Goal: Task Accomplishment & Management: Use online tool/utility

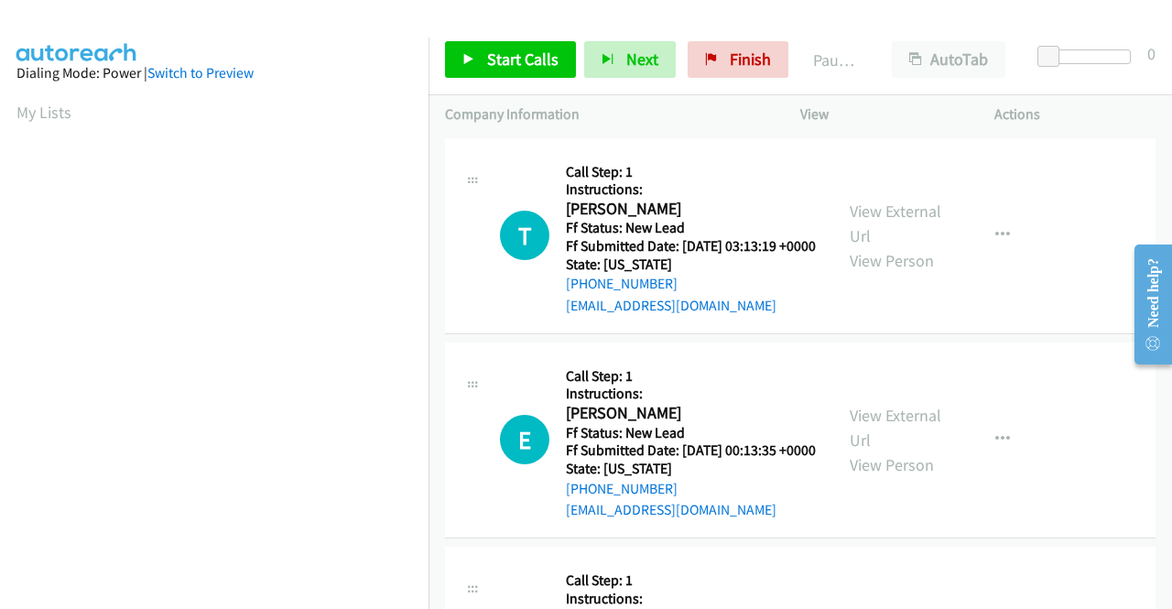
click at [985, 16] on div at bounding box center [578, 35] width 1156 height 71
click at [892, 215] on link "View External Url" at bounding box center [896, 224] width 92 height 46
click at [897, 435] on link "View External Url" at bounding box center [896, 428] width 92 height 46
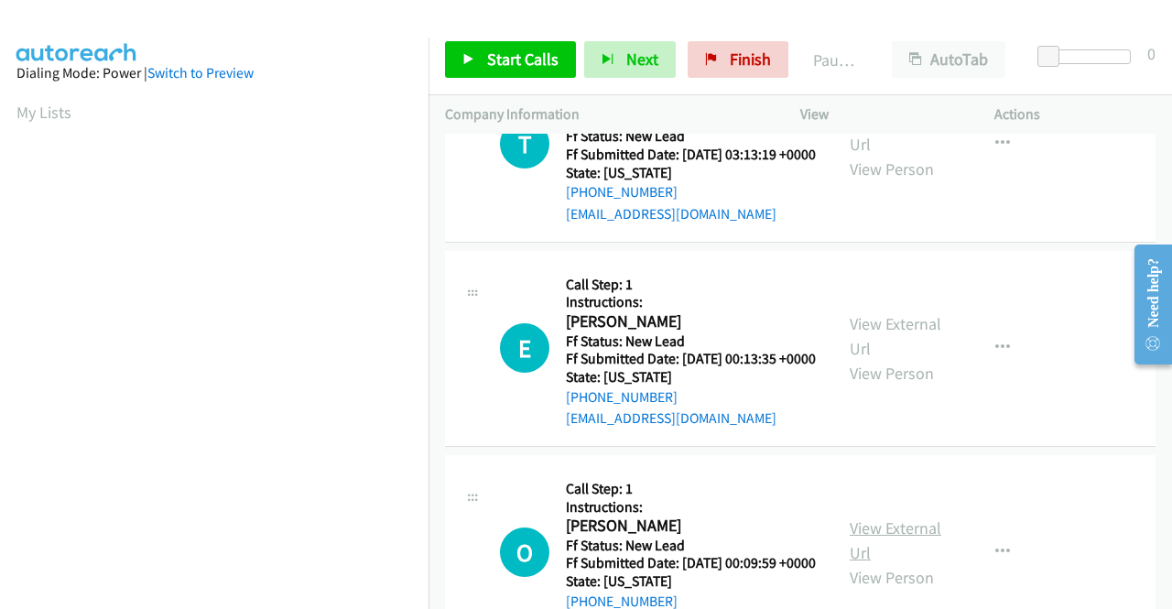
click at [903, 563] on link "View External Url" at bounding box center [896, 540] width 92 height 46
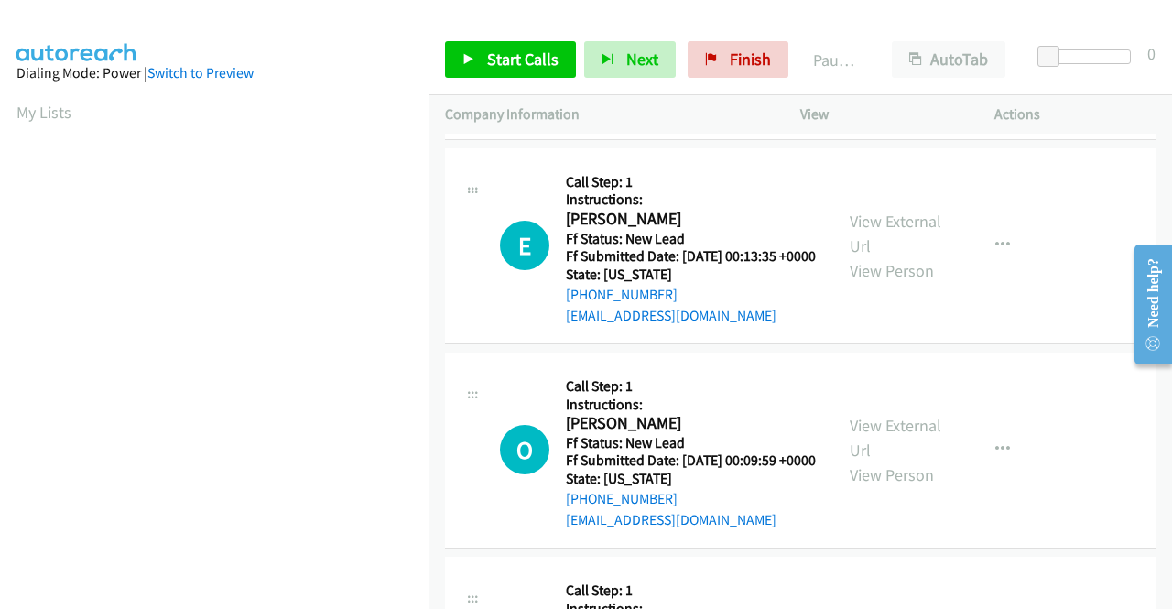
scroll to position [366, 0]
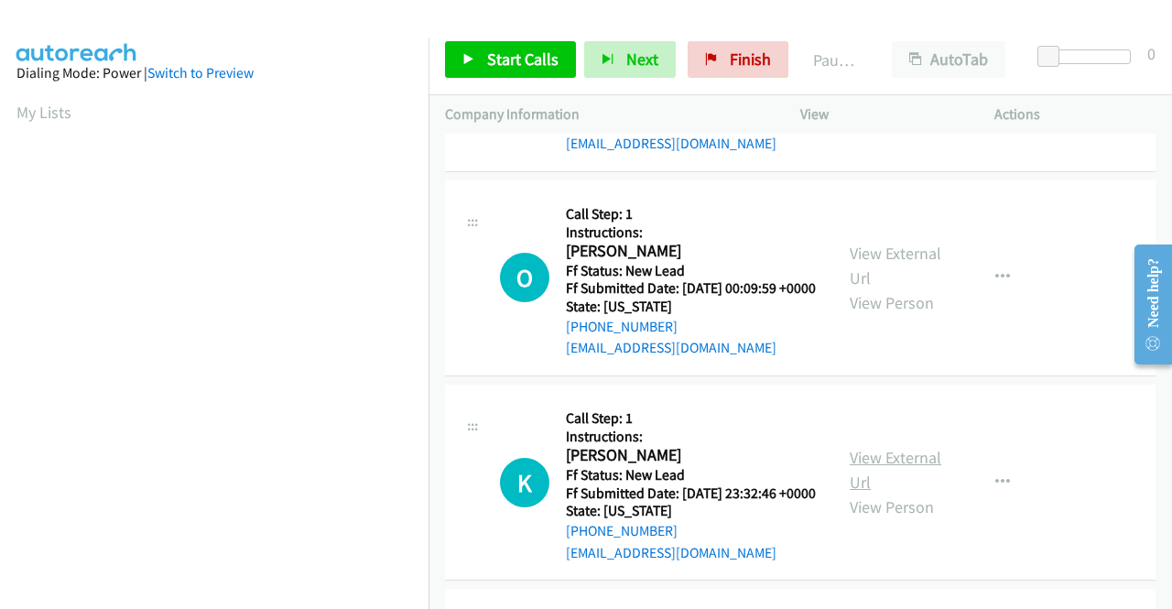
click at [870, 493] on link "View External Url" at bounding box center [896, 470] width 92 height 46
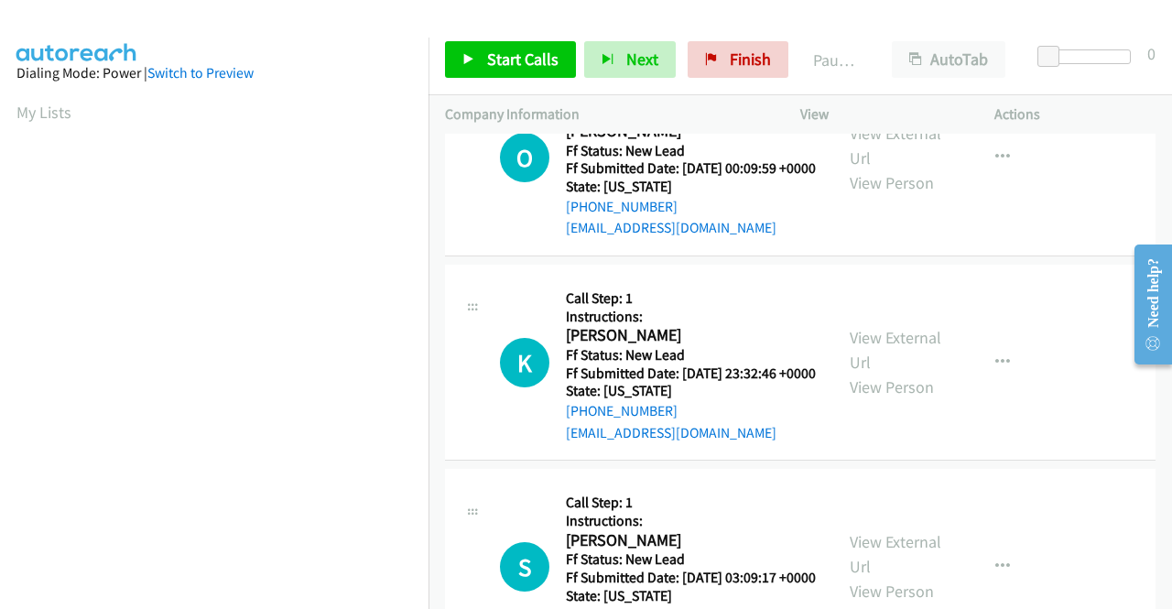
scroll to position [549, 0]
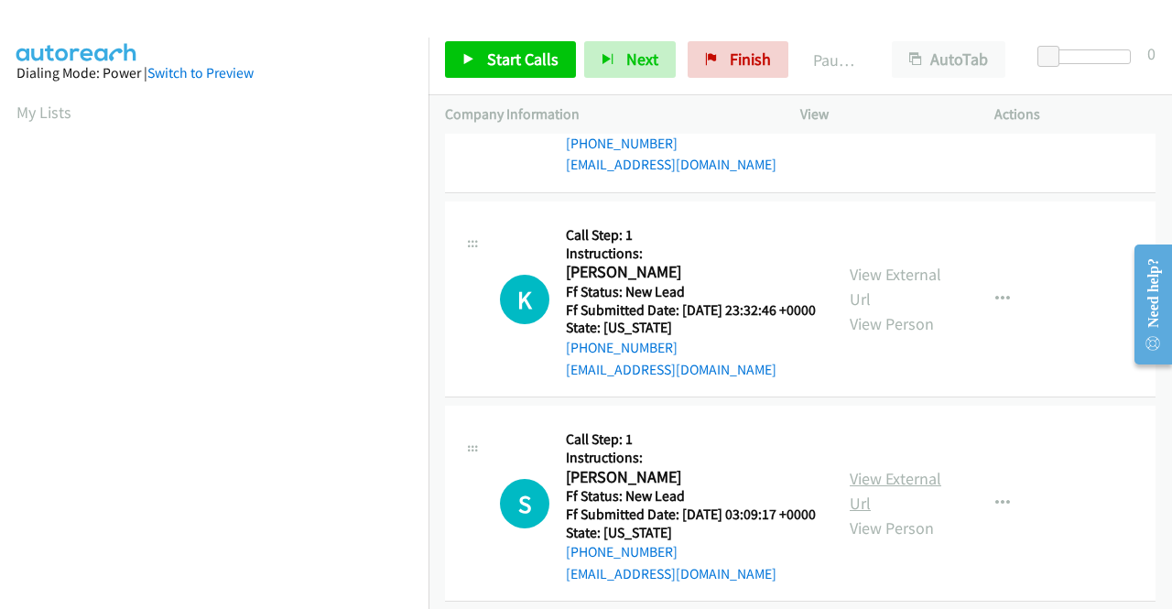
click at [890, 514] on link "View External Url" at bounding box center [896, 491] width 92 height 46
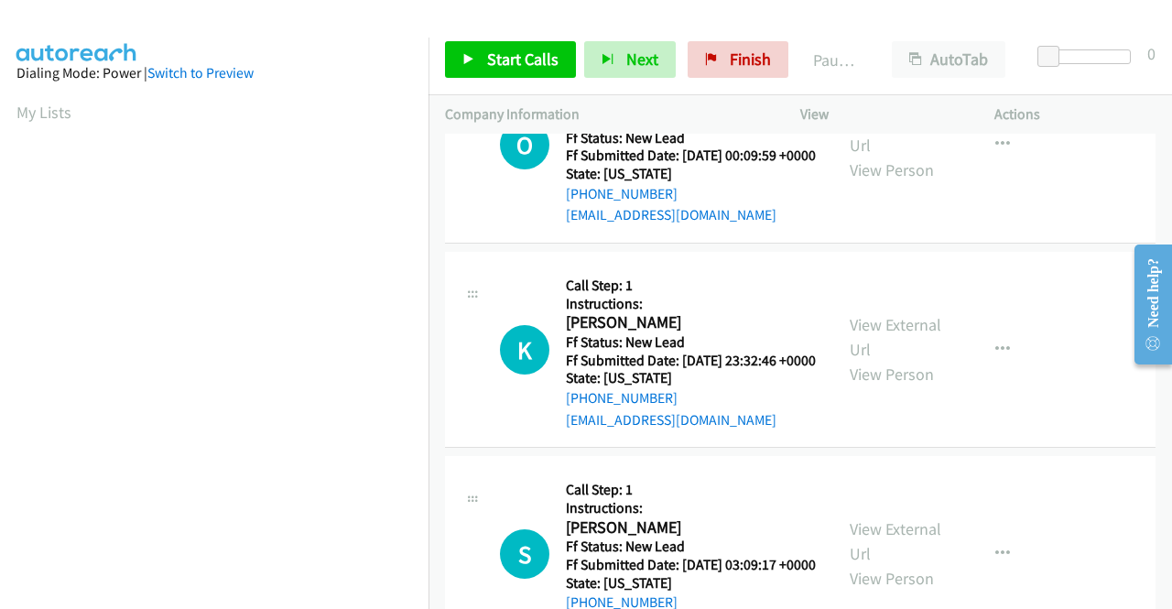
scroll to position [500, 0]
drag, startPoint x: 635, startPoint y: 287, endPoint x: 874, endPoint y: 74, distance: 319.7
click at [874, 74] on div "Paused" at bounding box center [836, 59] width 79 height 37
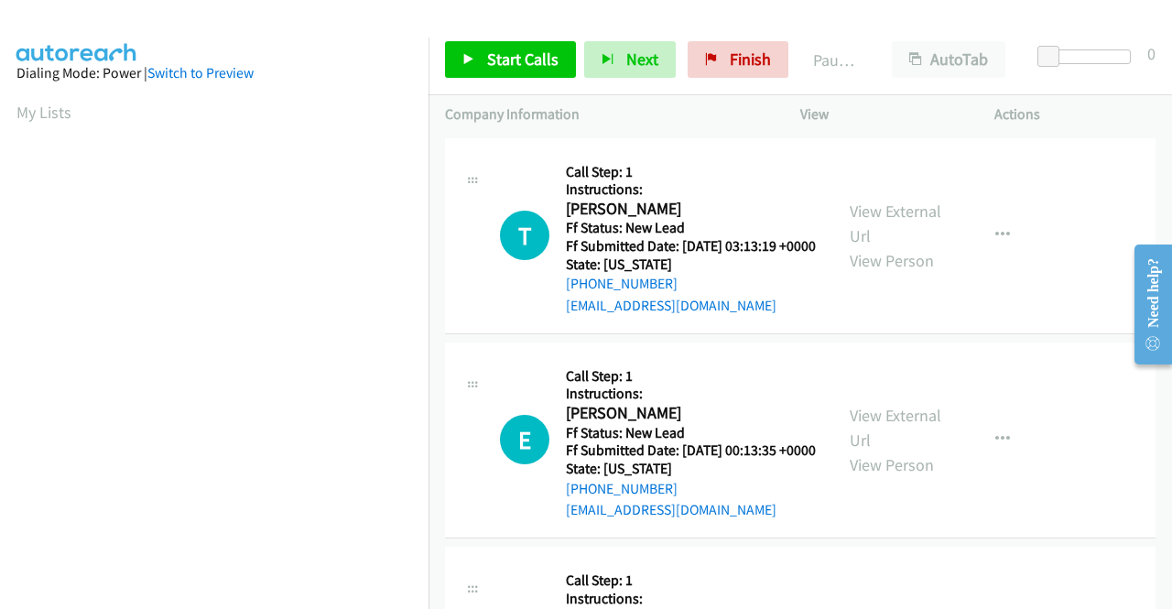
click at [1074, 103] on p "Actions" at bounding box center [1074, 114] width 161 height 22
click at [504, 71] on link "Start Calls" at bounding box center [510, 59] width 131 height 37
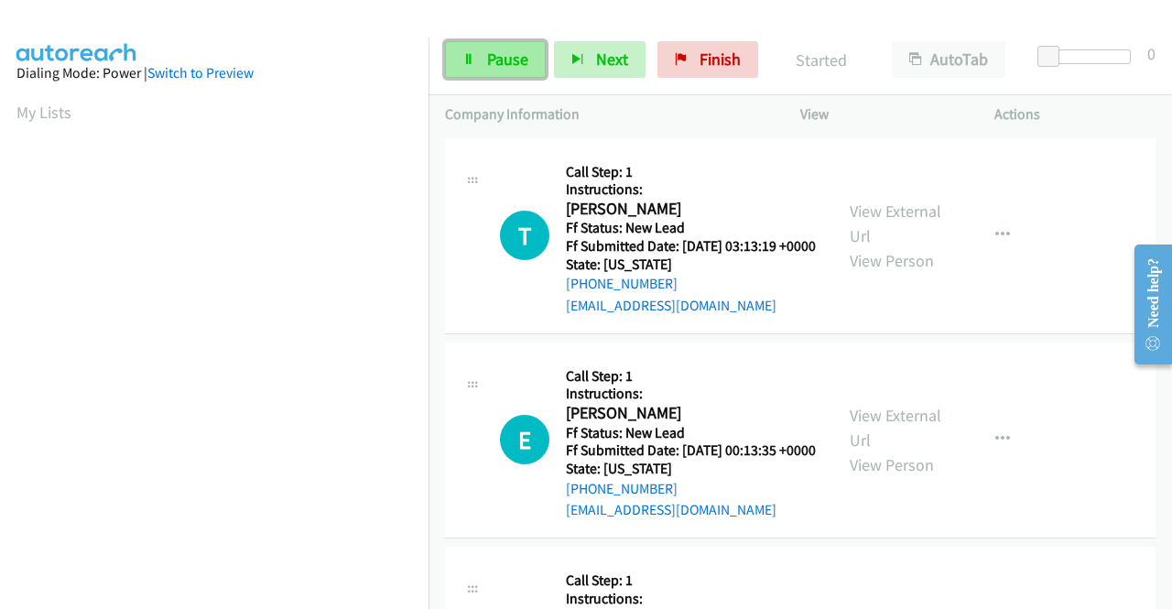
click at [497, 44] on link "Pause" at bounding box center [495, 59] width 101 height 37
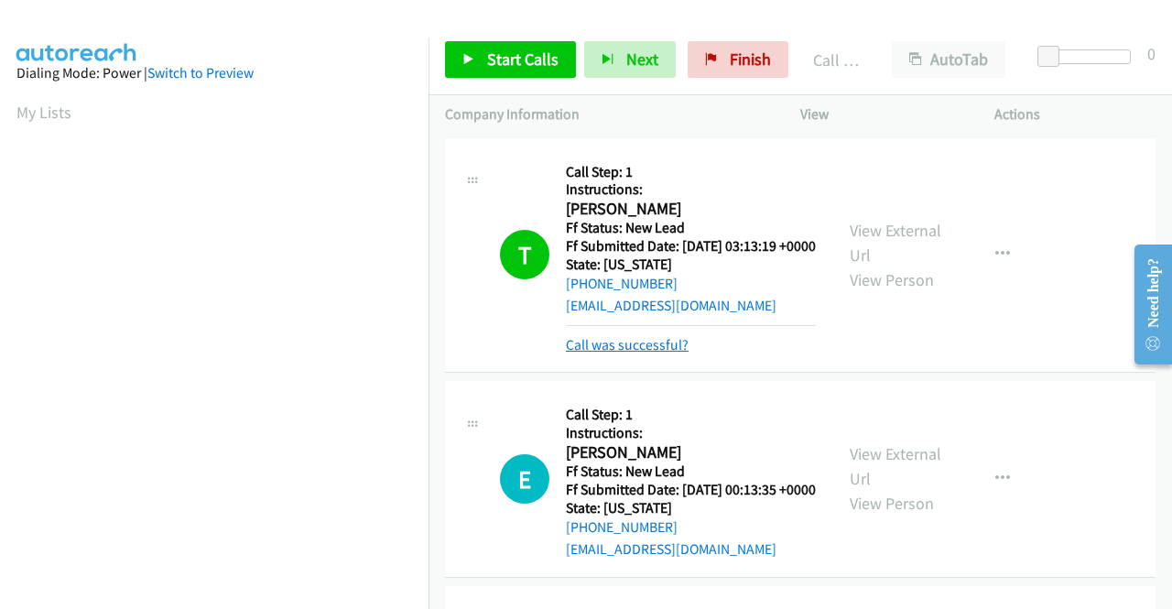
click at [606, 353] on link "Call was successful?" at bounding box center [627, 344] width 123 height 17
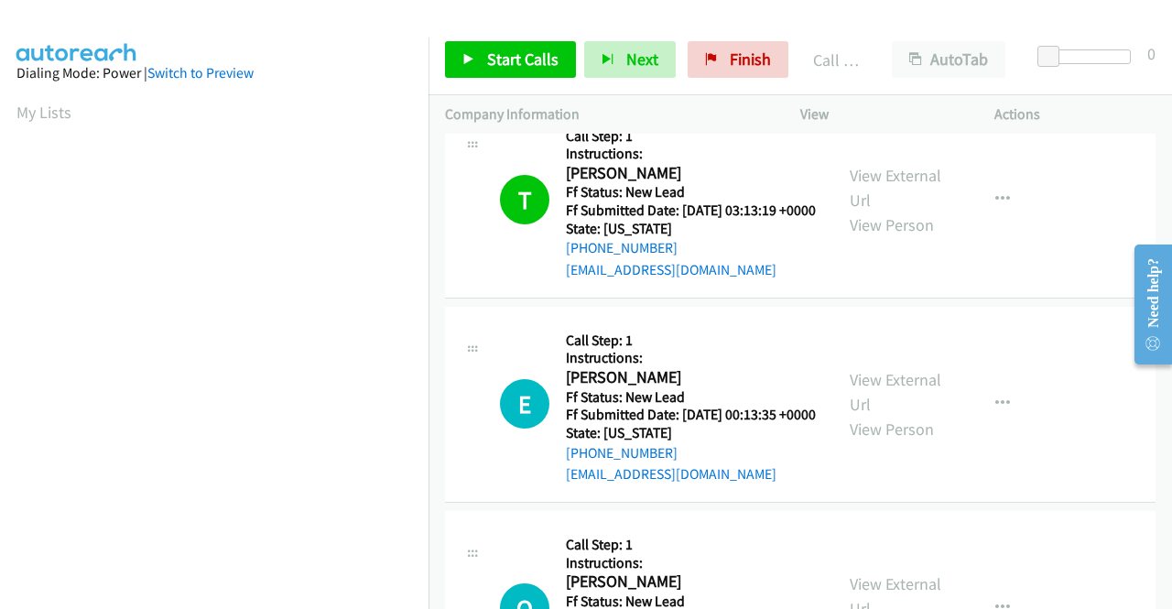
scroll to position [92, 0]
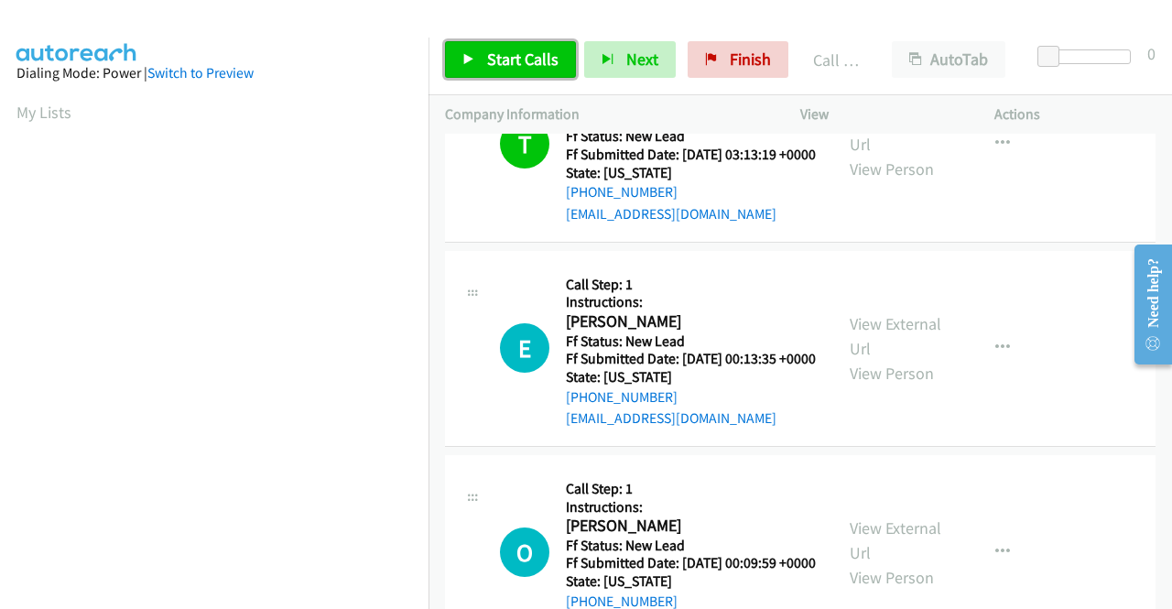
click at [540, 51] on span "Start Calls" at bounding box center [522, 59] width 71 height 21
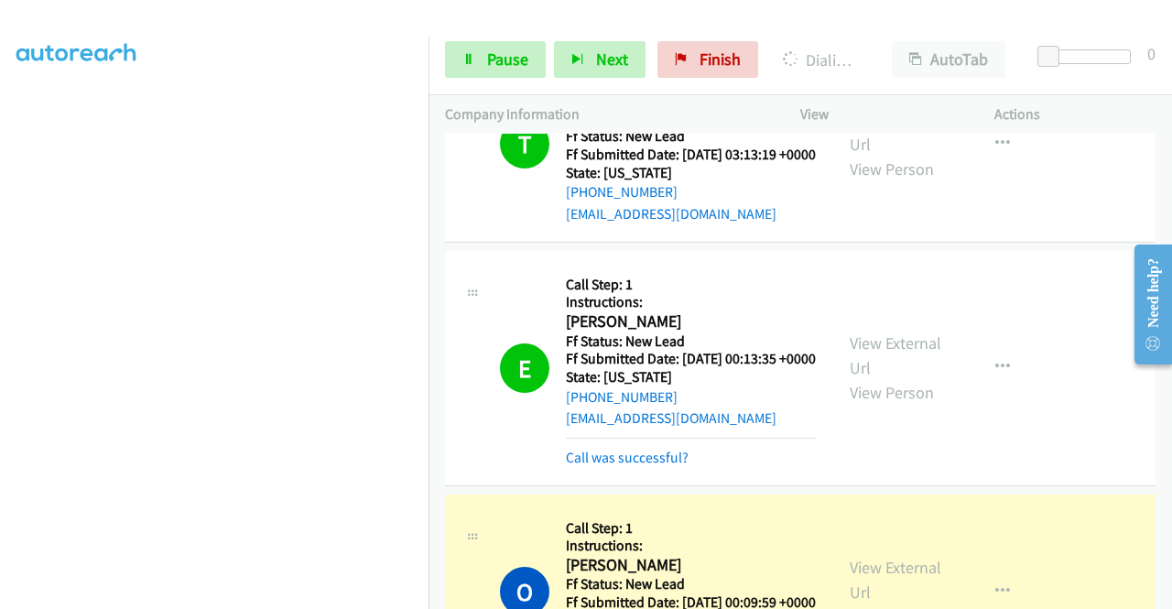
scroll to position [183, 0]
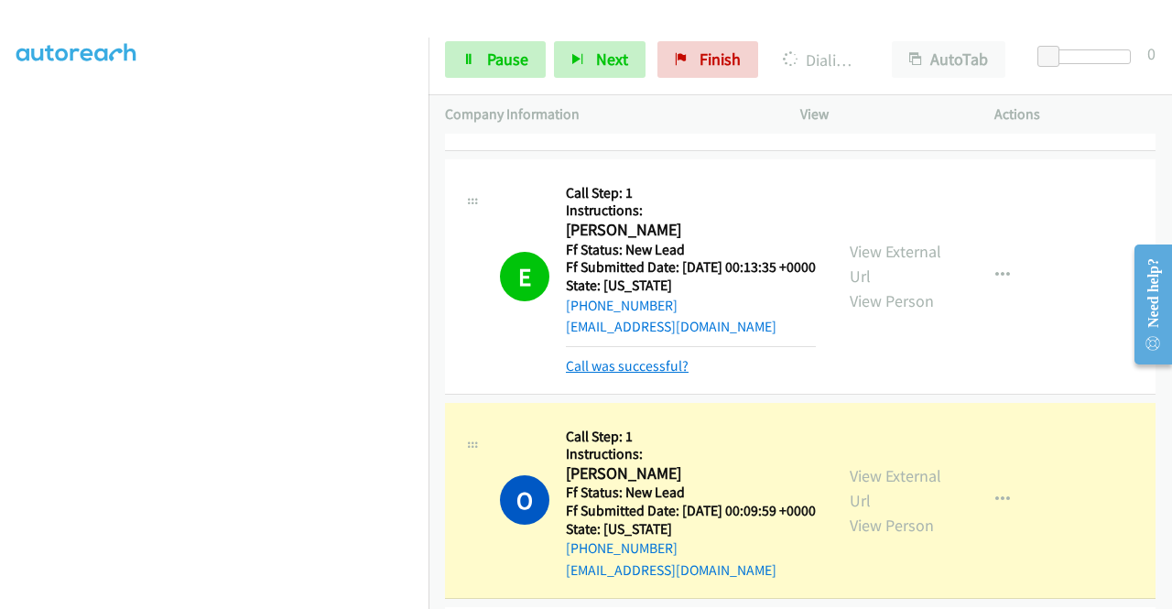
click at [656, 374] on link "Call was successful?" at bounding box center [627, 365] width 123 height 17
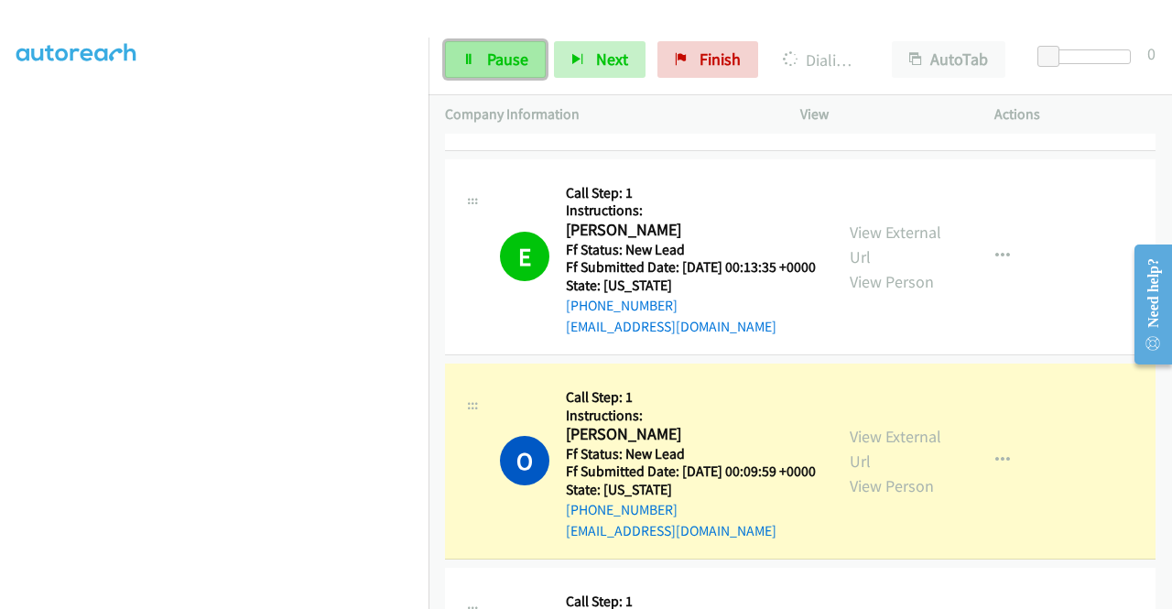
drag, startPoint x: 475, startPoint y: 65, endPoint x: 685, endPoint y: 3, distance: 218.7
click at [475, 65] on link "Pause" at bounding box center [495, 59] width 101 height 37
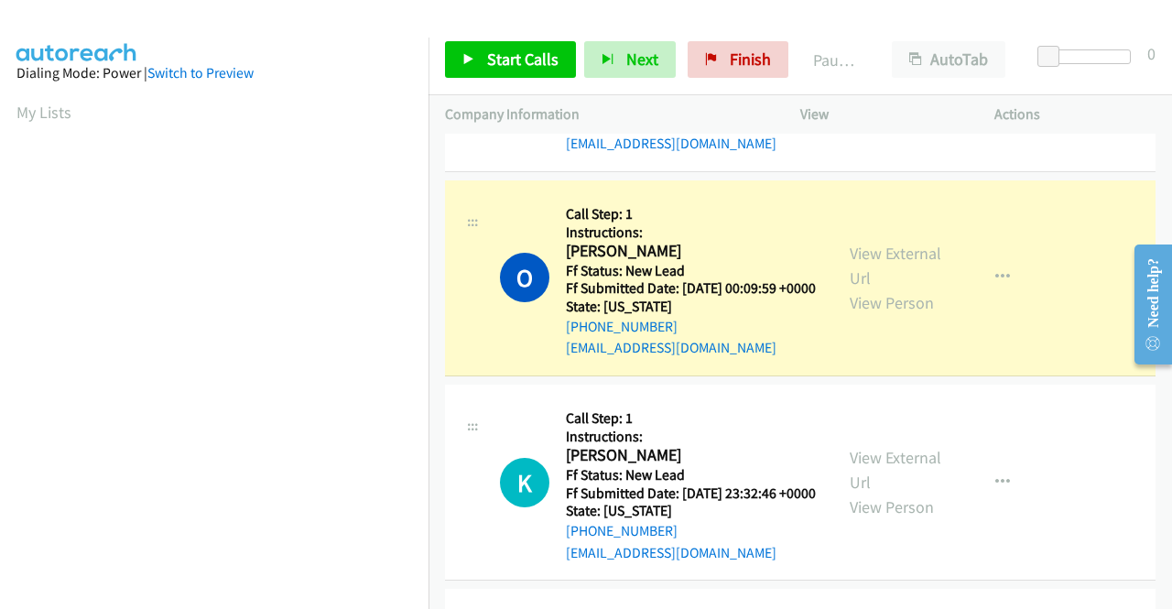
scroll to position [418, 0]
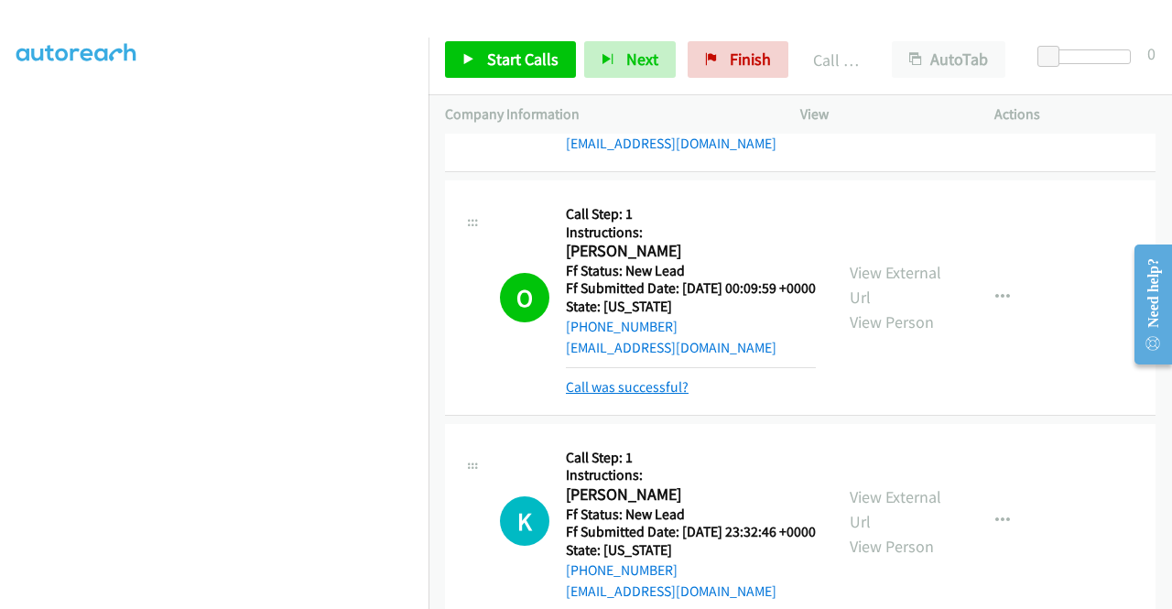
click at [676, 396] on link "Call was successful?" at bounding box center [627, 386] width 123 height 17
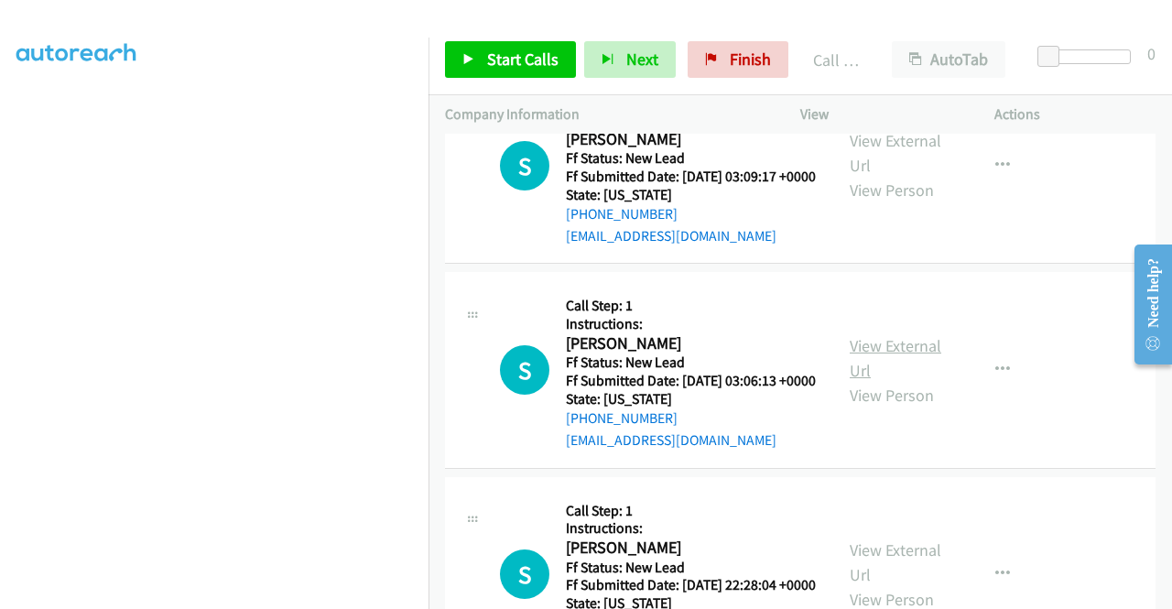
scroll to position [916, 0]
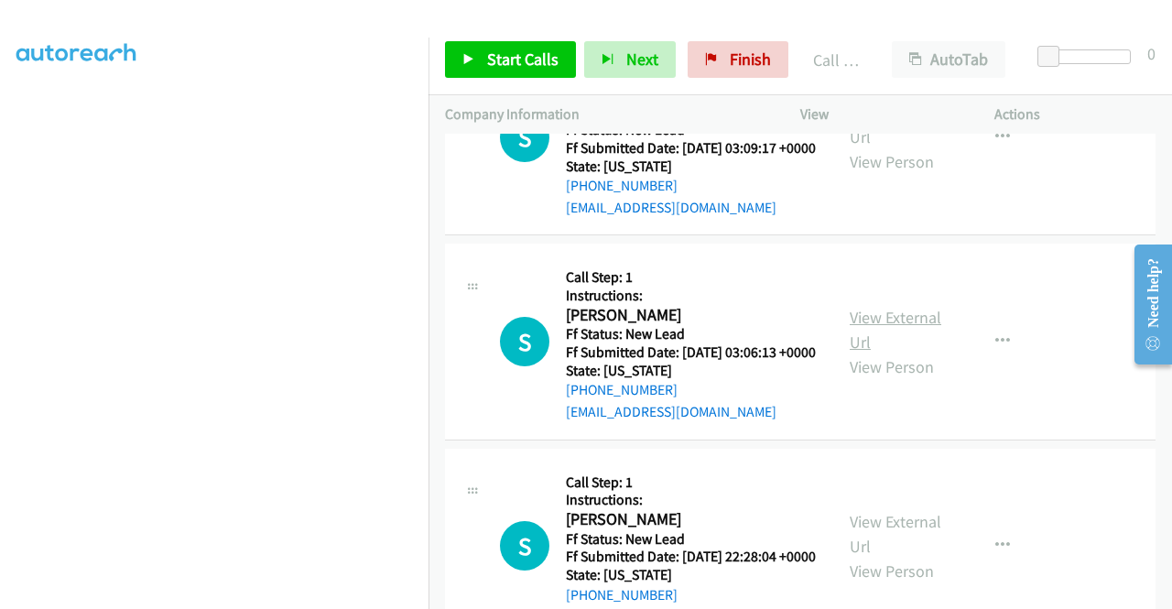
click at [867, 353] on link "View External Url" at bounding box center [896, 330] width 92 height 46
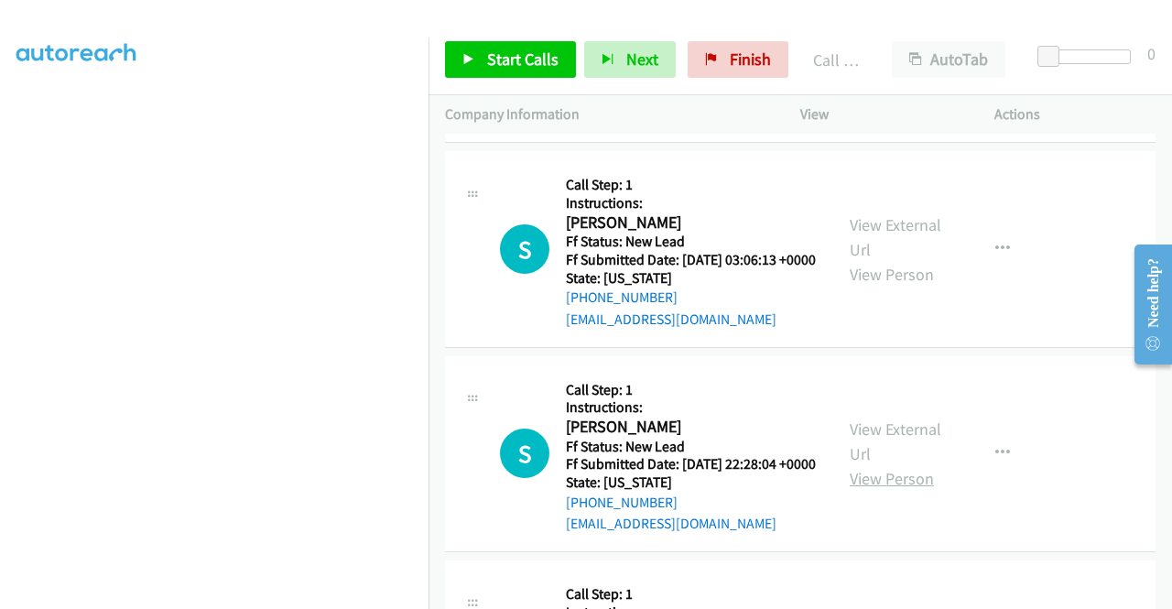
scroll to position [1099, 0]
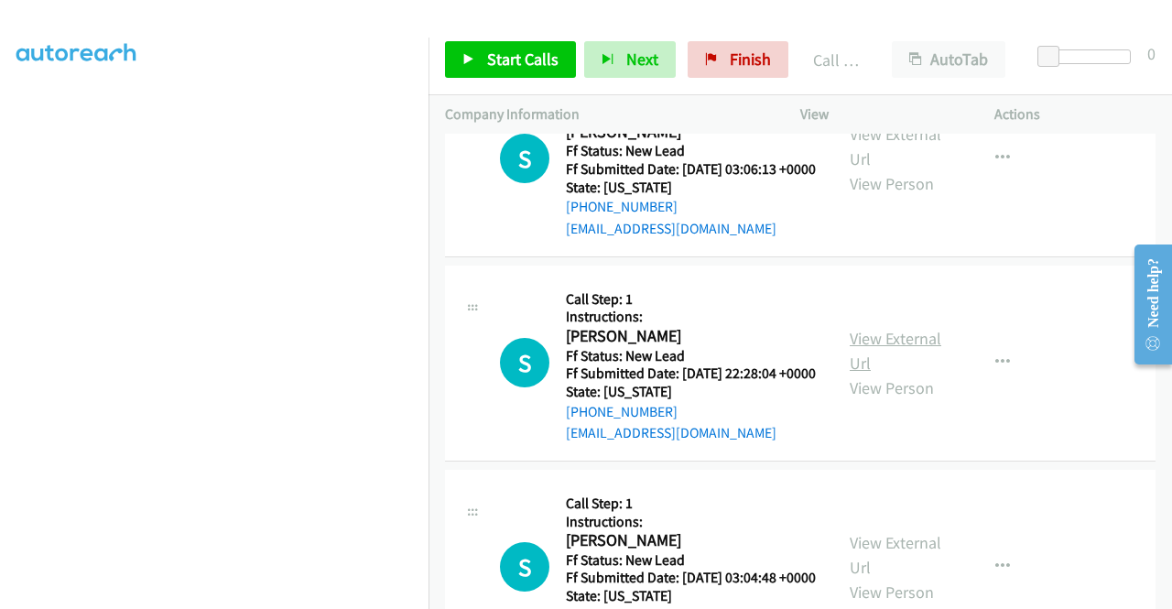
click at [894, 374] on link "View External Url" at bounding box center [896, 351] width 92 height 46
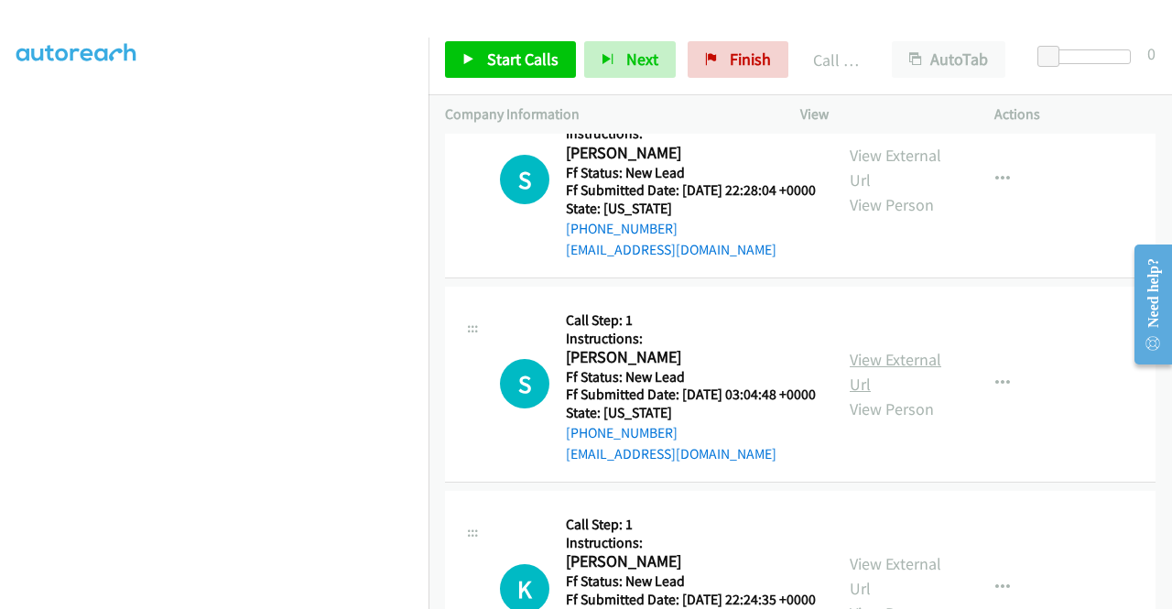
click at [889, 395] on link "View External Url" at bounding box center [896, 372] width 92 height 46
click at [474, 71] on link "Start Calls" at bounding box center [510, 59] width 131 height 37
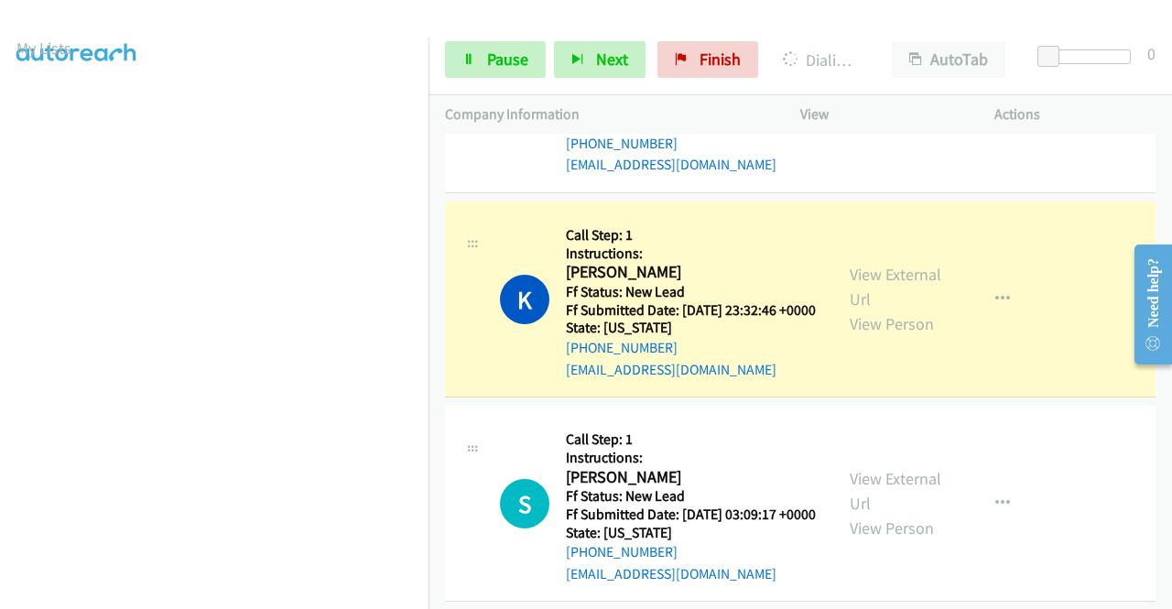
scroll to position [51, 0]
click at [483, 60] on link "Pause" at bounding box center [495, 59] width 101 height 37
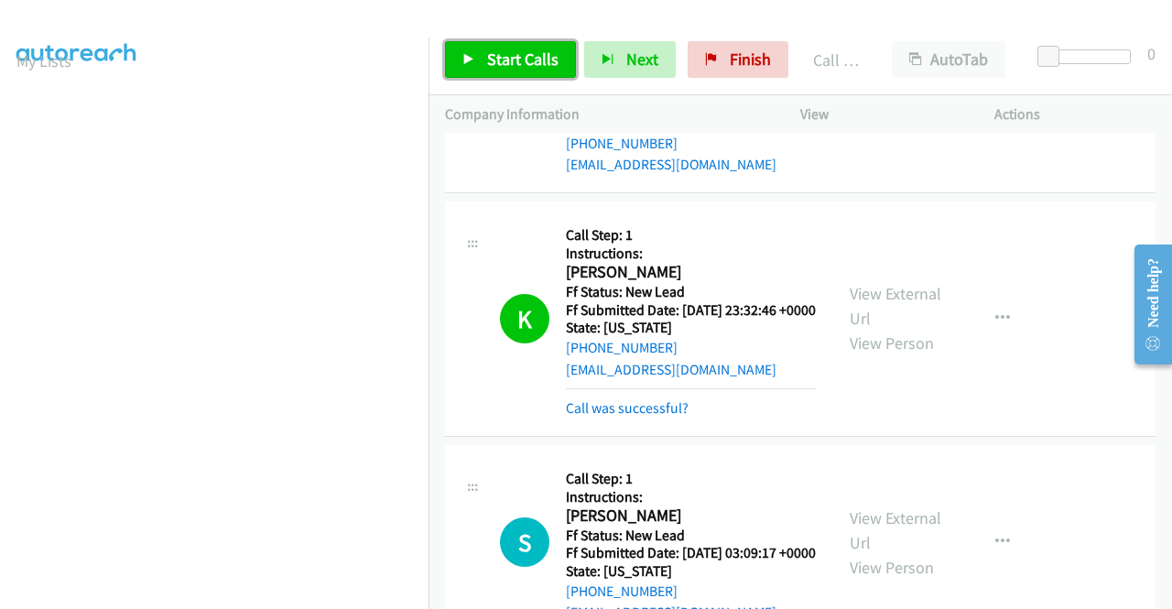
click at [494, 67] on span "Start Calls" at bounding box center [522, 59] width 71 height 21
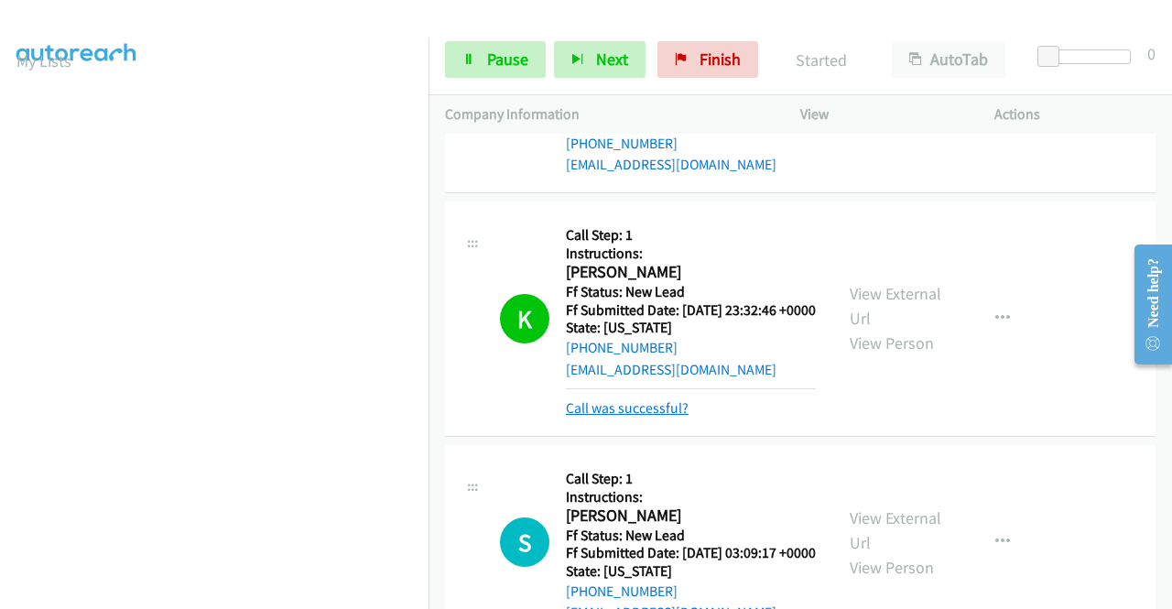
click at [621, 417] on link "Call was successful?" at bounding box center [627, 407] width 123 height 17
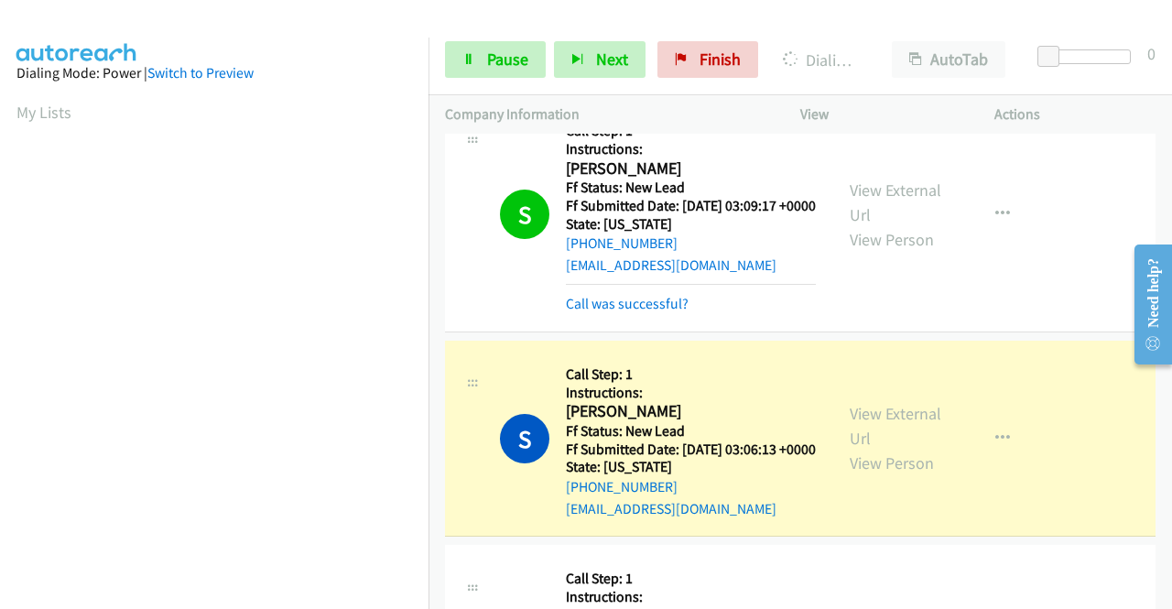
scroll to position [916, 0]
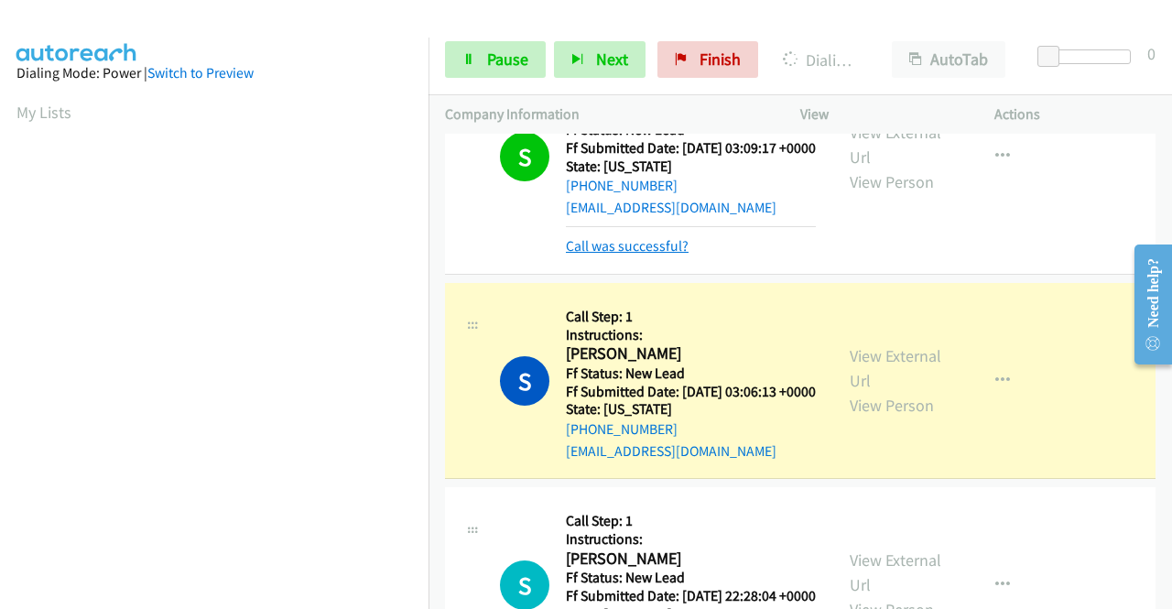
click at [643, 255] on link "Call was successful?" at bounding box center [627, 245] width 123 height 17
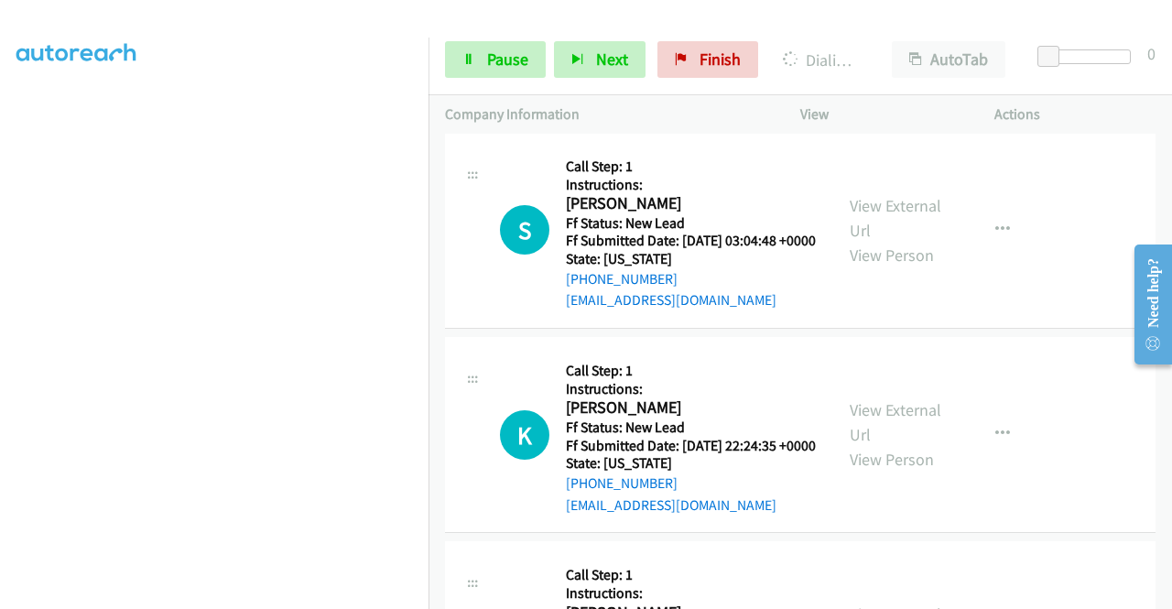
scroll to position [1465, 0]
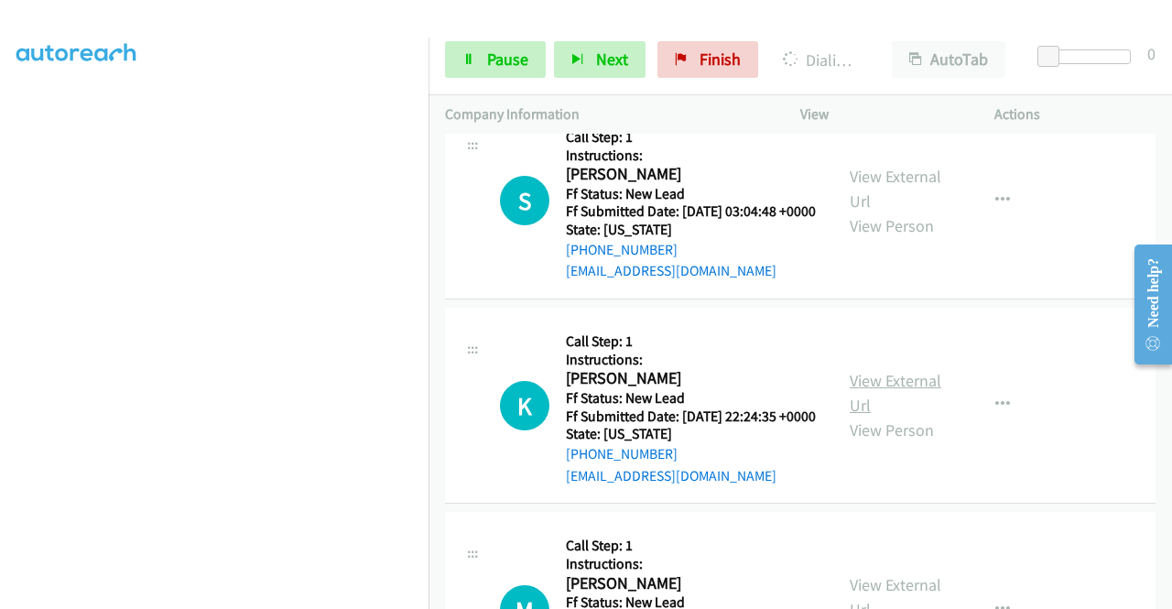
click at [903, 416] on link "View External Url" at bounding box center [896, 393] width 92 height 46
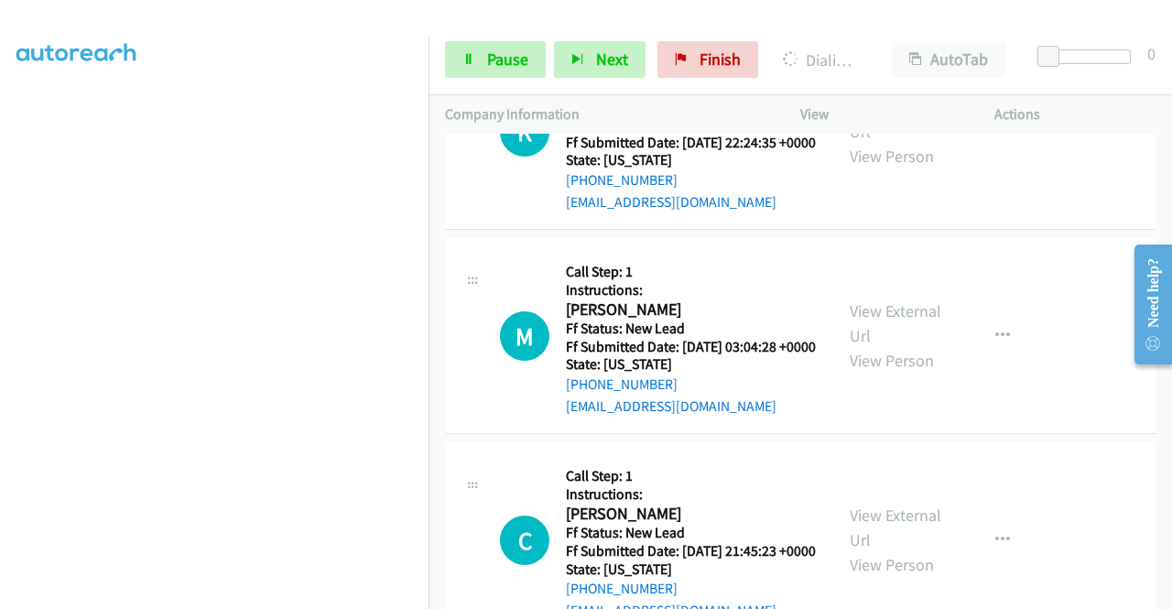
scroll to position [1740, 0]
click at [891, 345] on link "View External Url" at bounding box center [896, 322] width 92 height 46
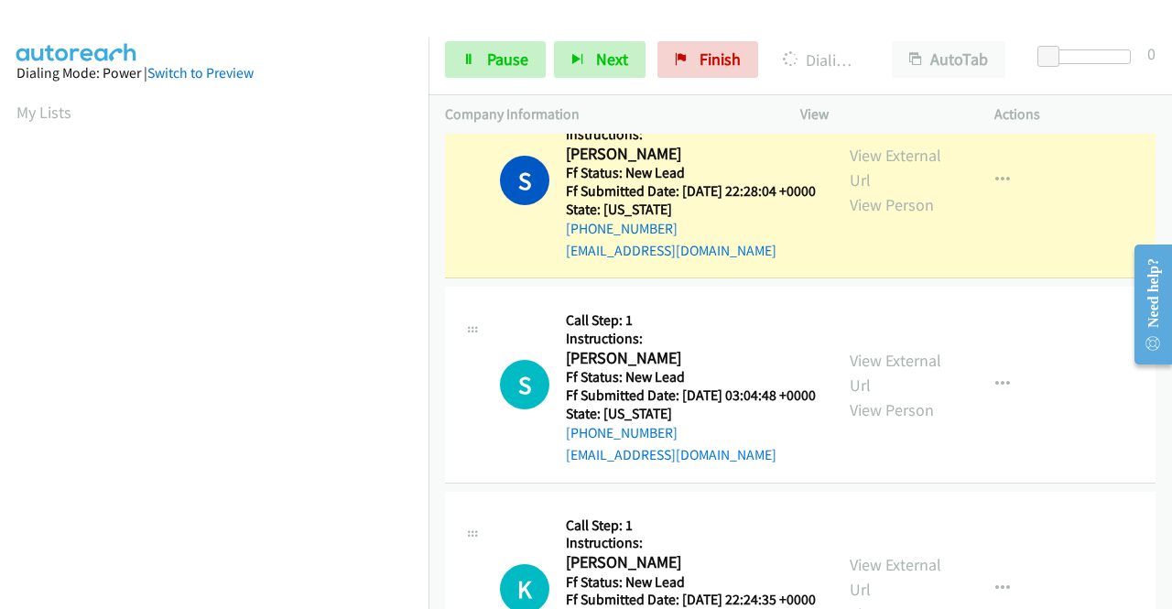
scroll to position [1229, 0]
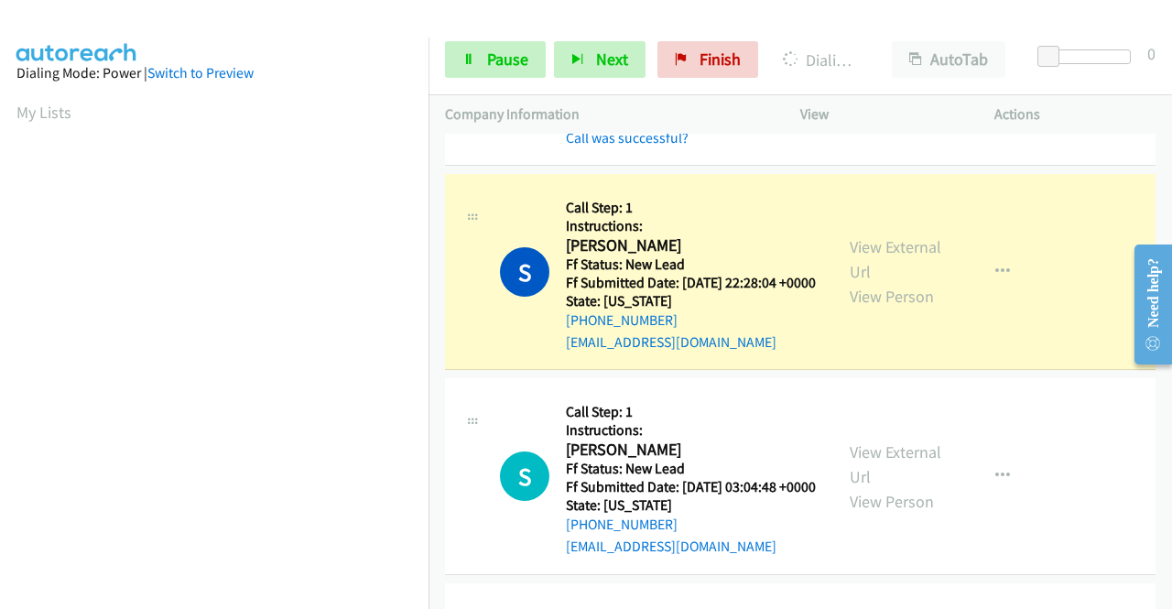
click at [619, 149] on mb0 "Call was successful?" at bounding box center [691, 133] width 250 height 31
click at [621, 146] on link "Call was successful?" at bounding box center [627, 137] width 123 height 17
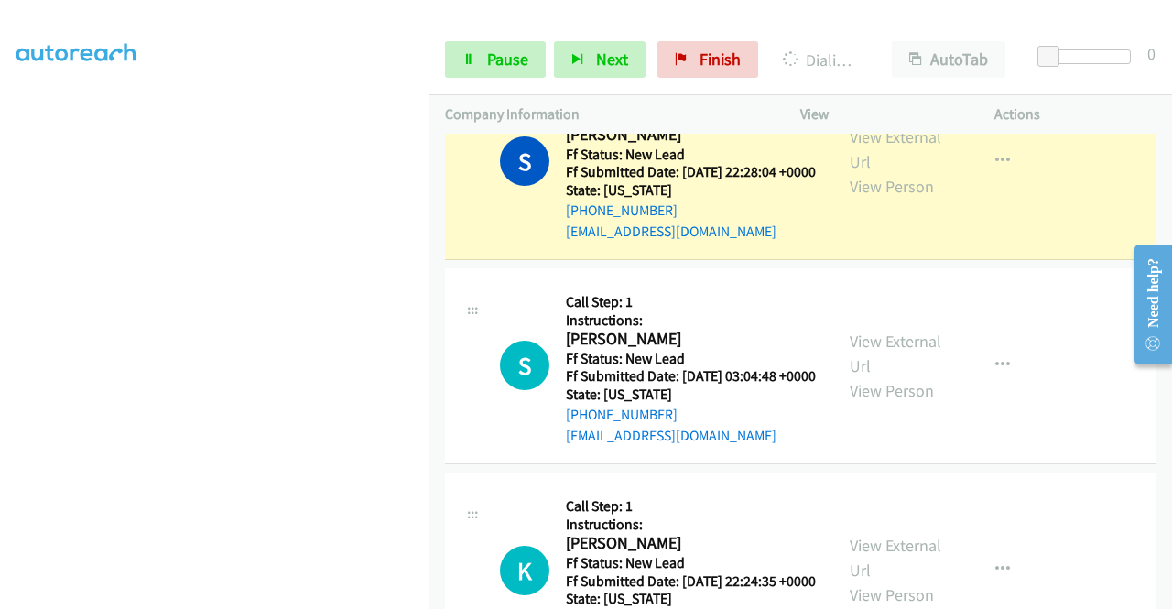
scroll to position [0, 0]
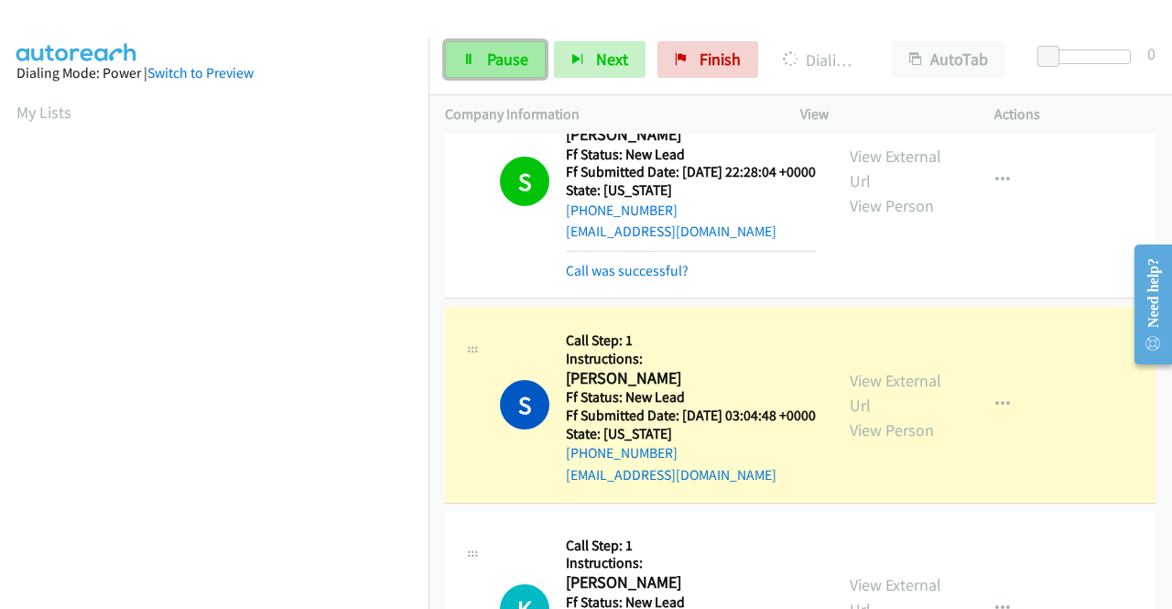
click at [472, 41] on link "Pause" at bounding box center [495, 59] width 101 height 37
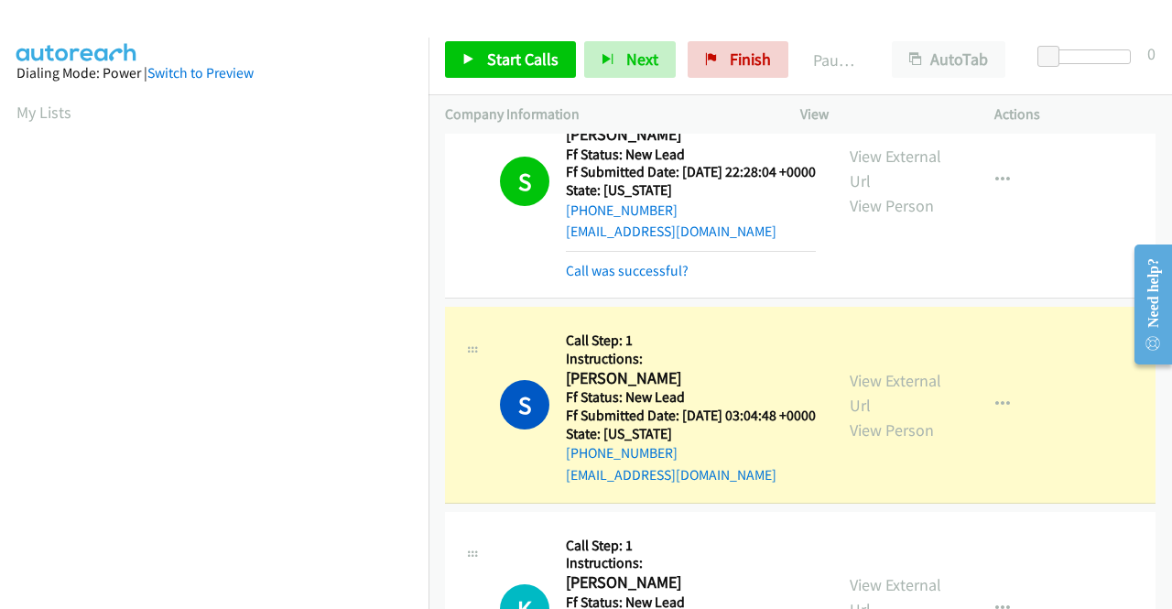
scroll to position [418, 0]
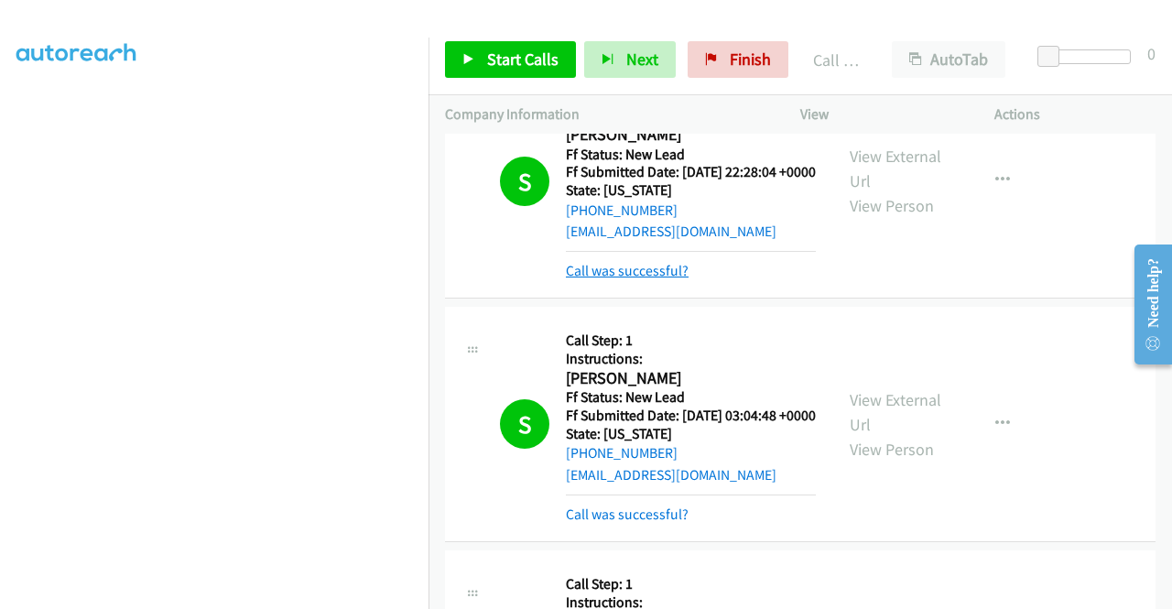
click at [674, 279] on link "Call was successful?" at bounding box center [627, 270] width 123 height 17
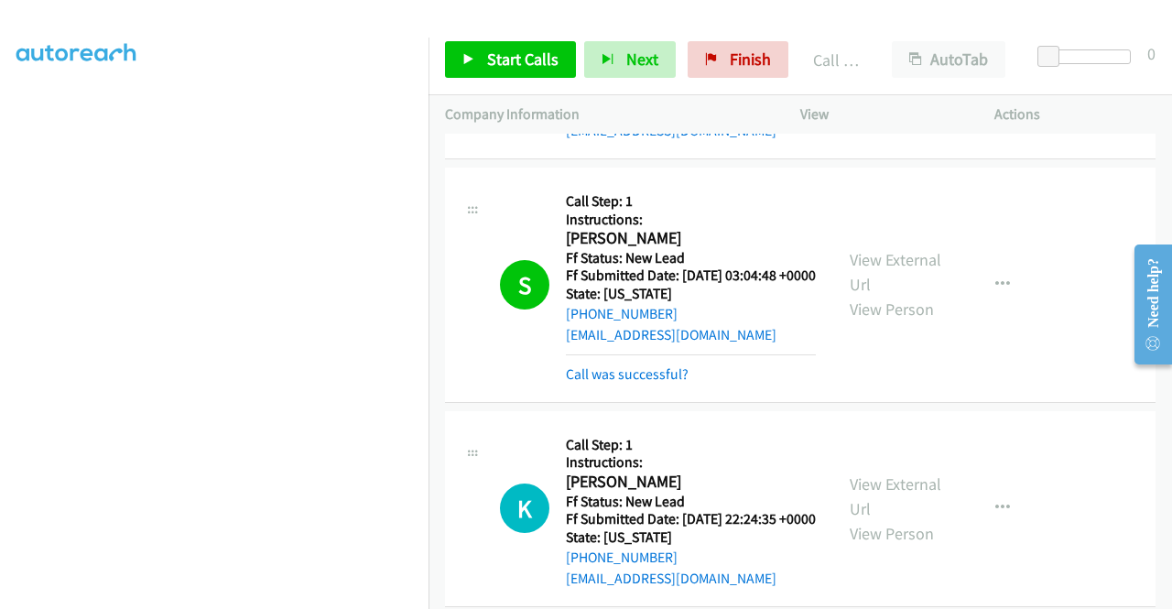
scroll to position [1575, 0]
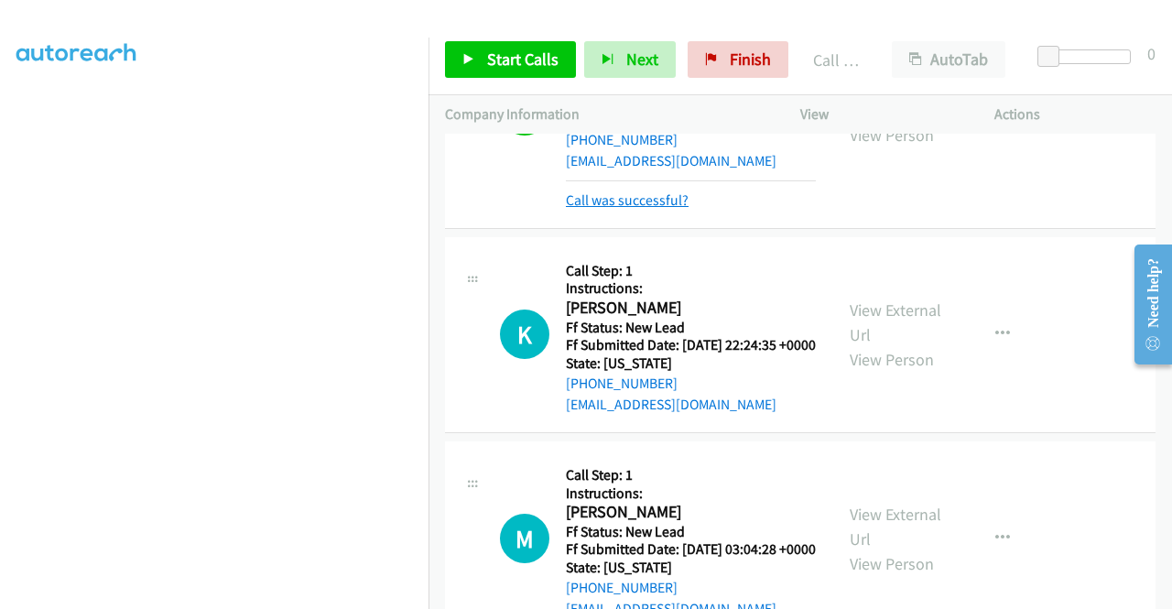
click at [661, 209] on link "Call was successful?" at bounding box center [627, 199] width 123 height 17
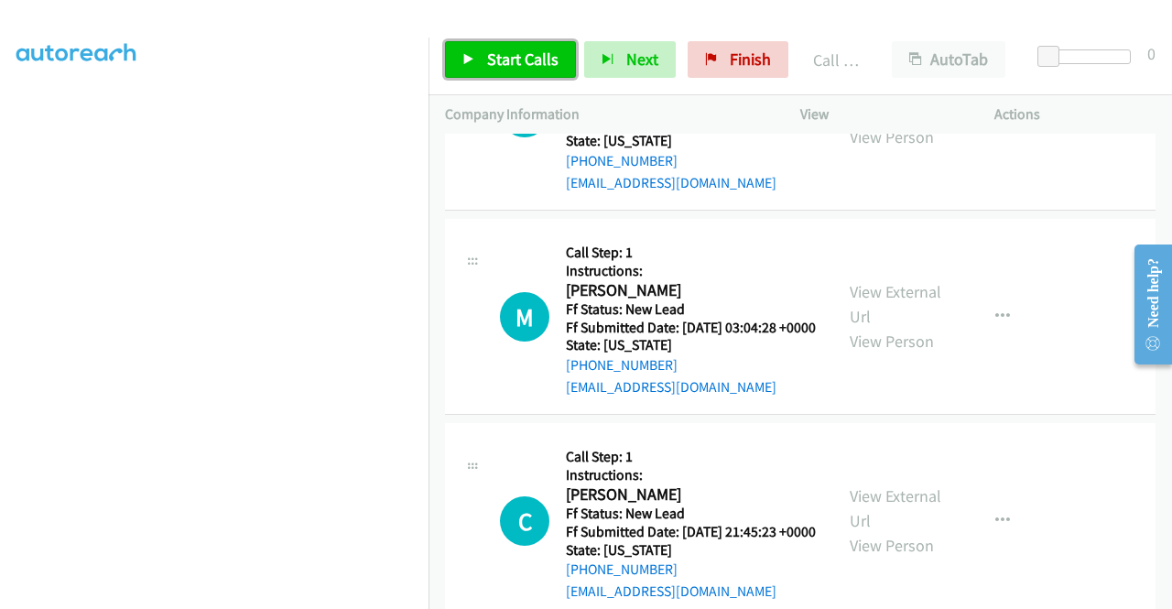
click at [546, 60] on span "Start Calls" at bounding box center [522, 59] width 71 height 21
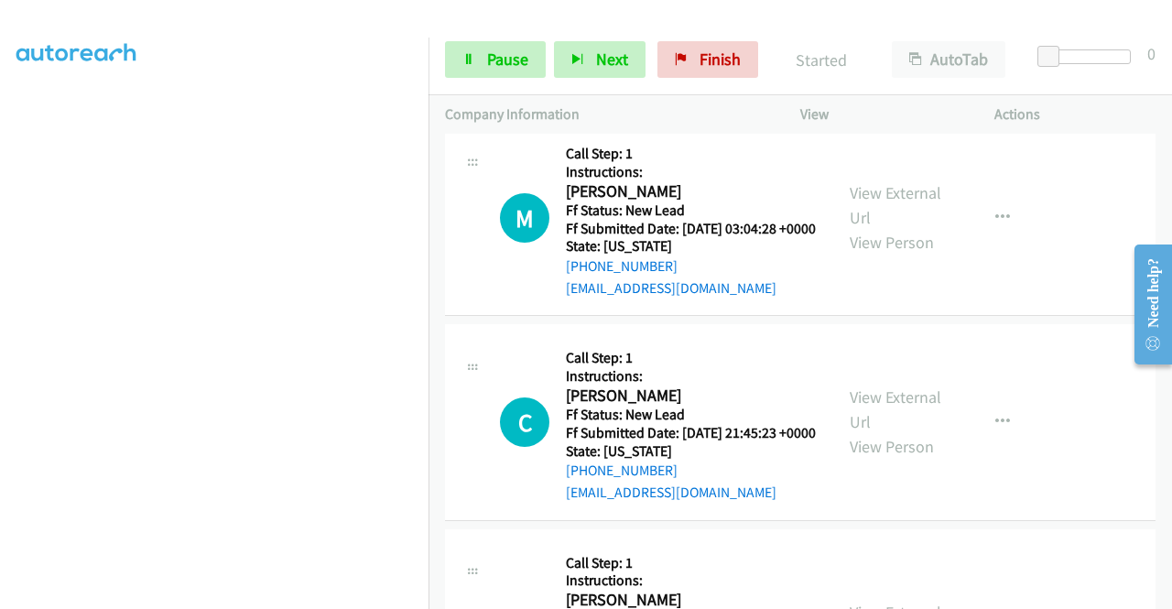
scroll to position [1941, 0]
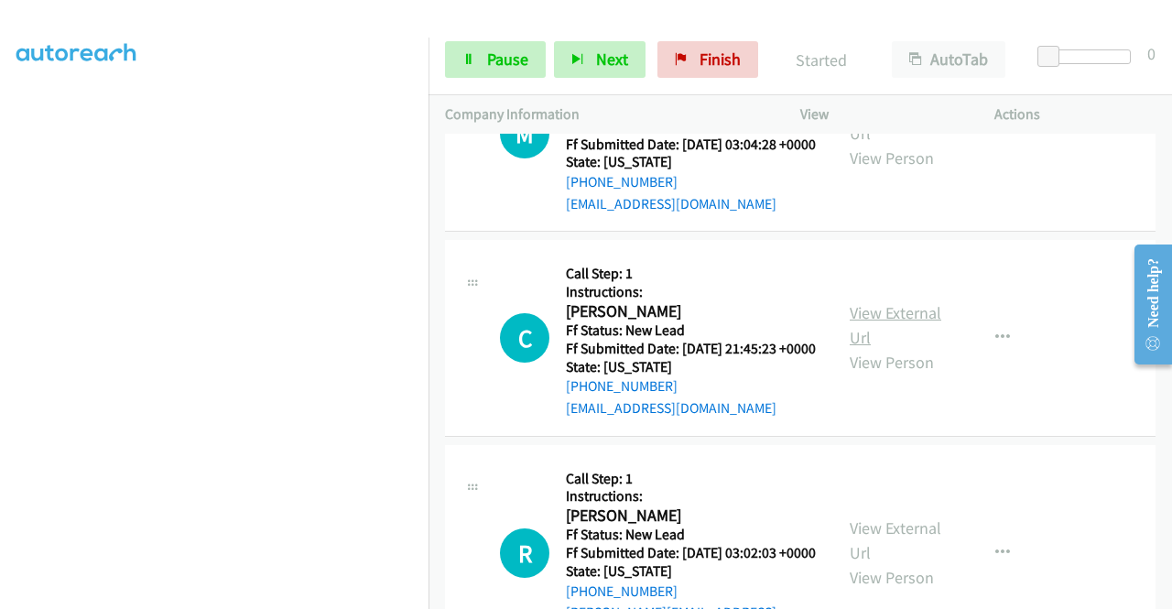
click at [884, 348] on link "View External Url" at bounding box center [896, 325] width 92 height 46
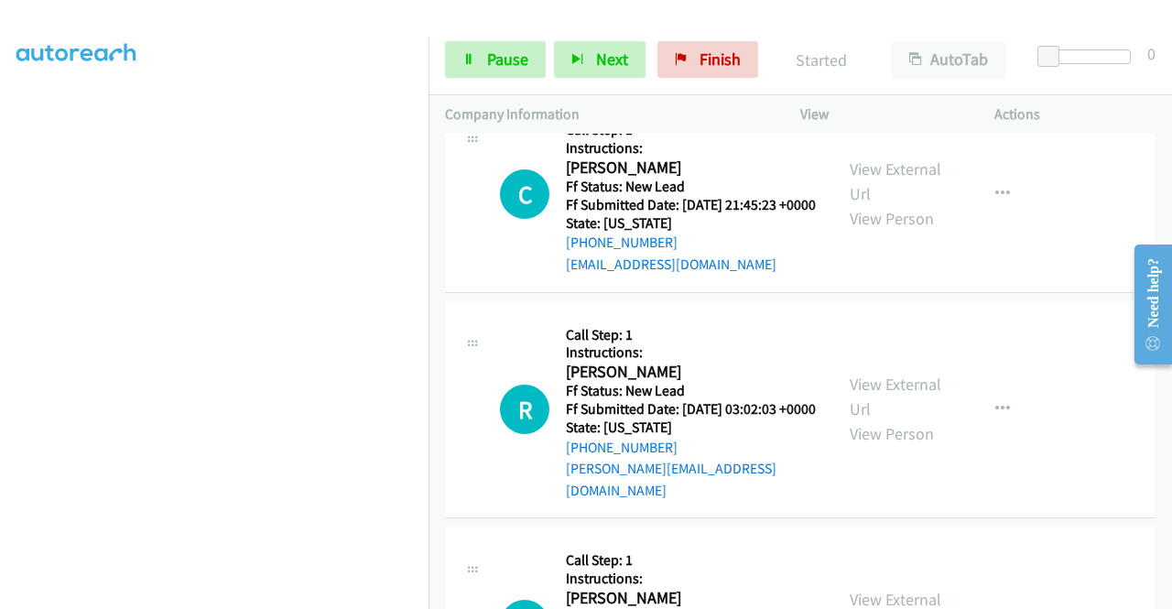
scroll to position [2216, 0]
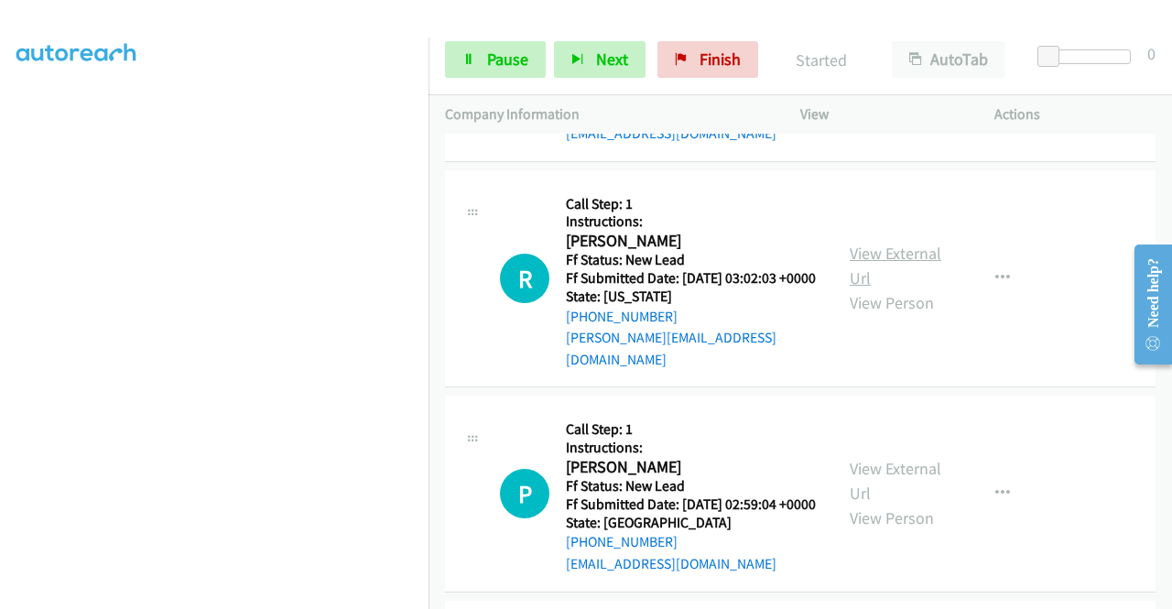
click at [916, 288] on link "View External Url" at bounding box center [896, 266] width 92 height 46
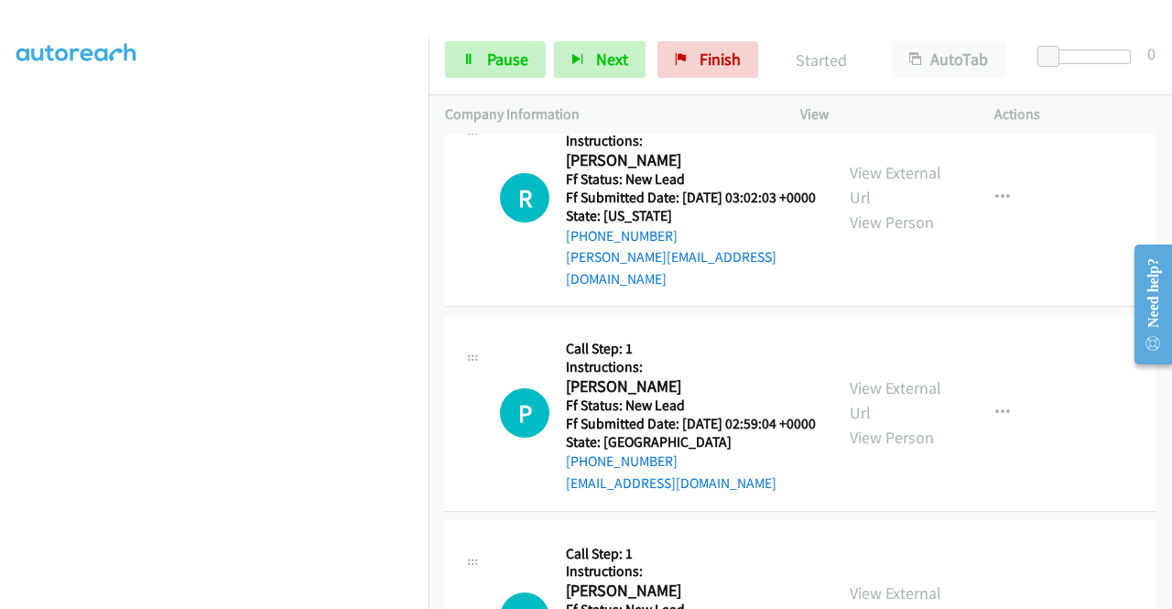
scroll to position [2399, 0]
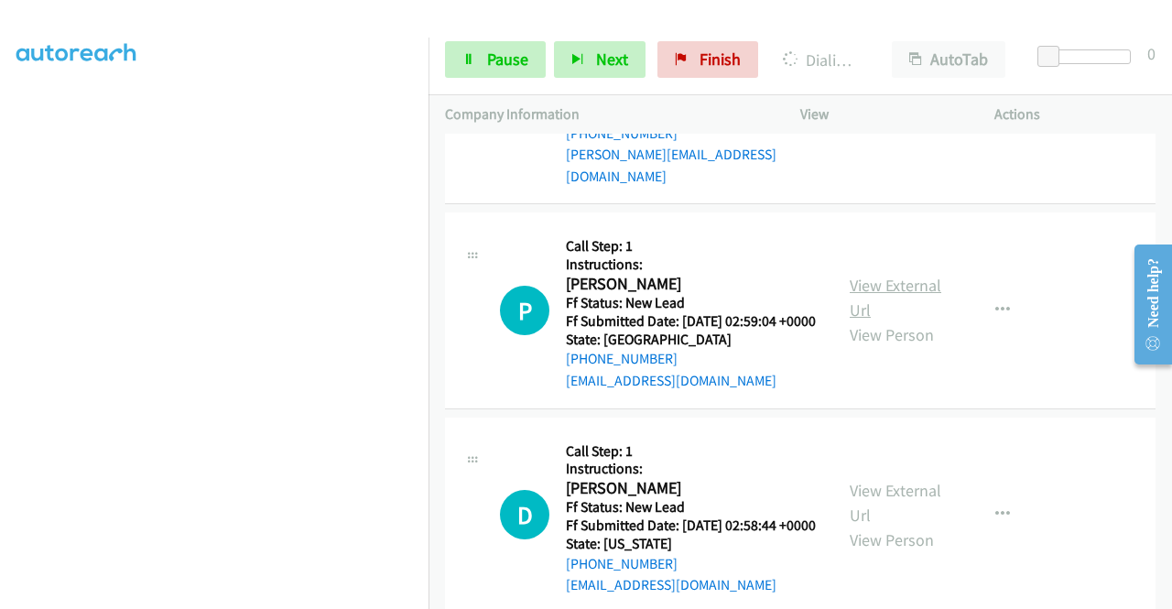
click at [890, 320] on link "View External Url" at bounding box center [896, 298] width 92 height 46
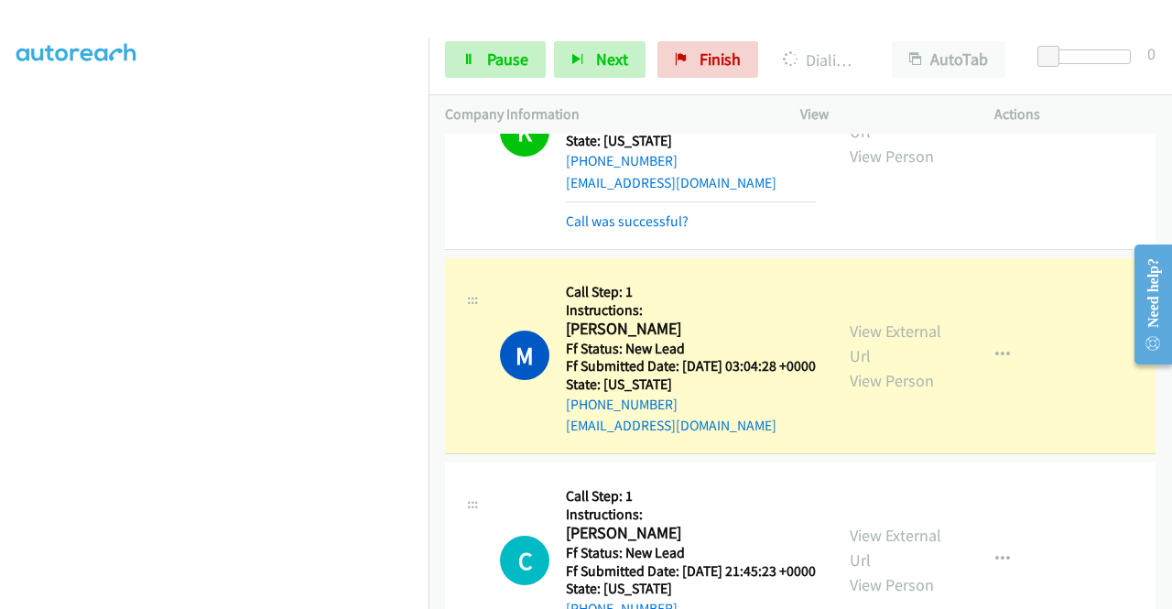
scroll to position [0, 0]
click at [604, 230] on link "Call was successful?" at bounding box center [627, 220] width 123 height 17
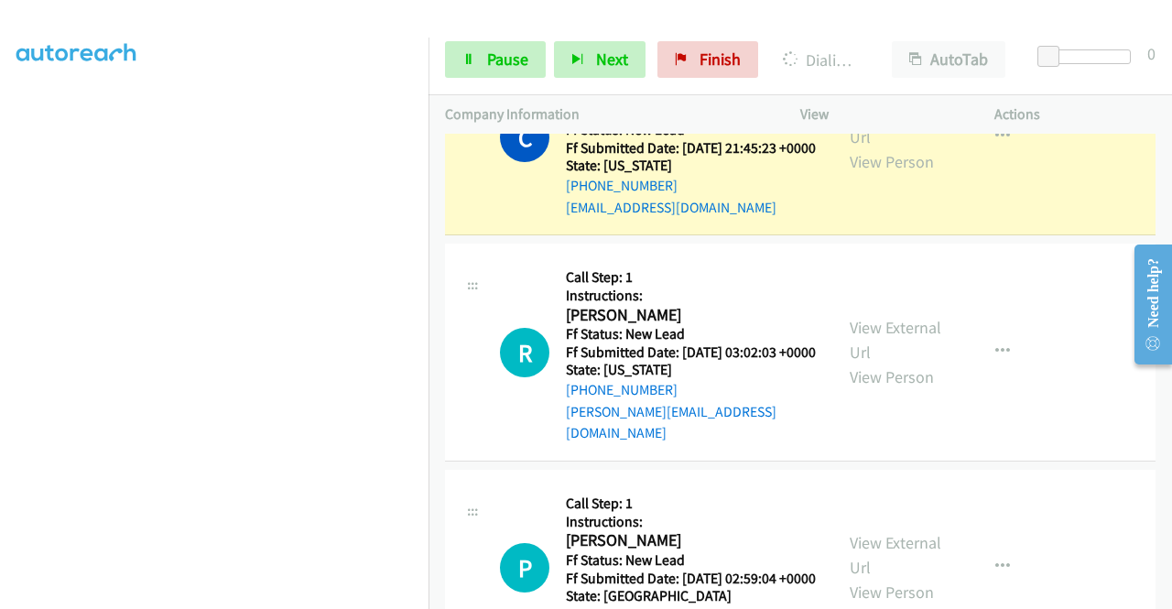
scroll to position [2216, 0]
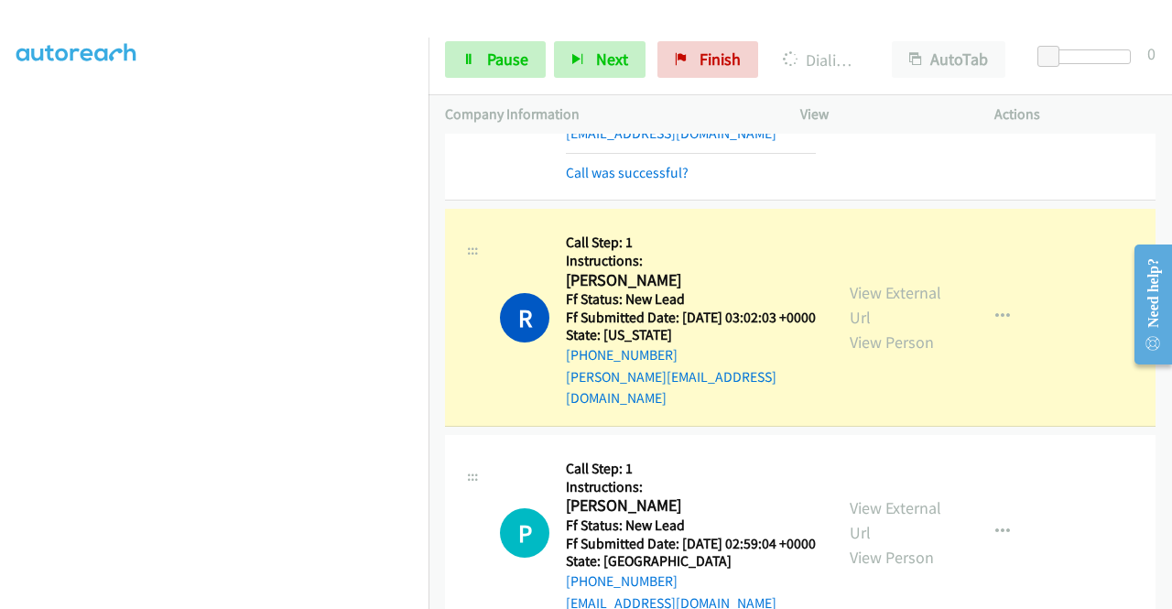
scroll to position [0, 0]
click at [634, 181] on link "Call was successful?" at bounding box center [627, 172] width 123 height 17
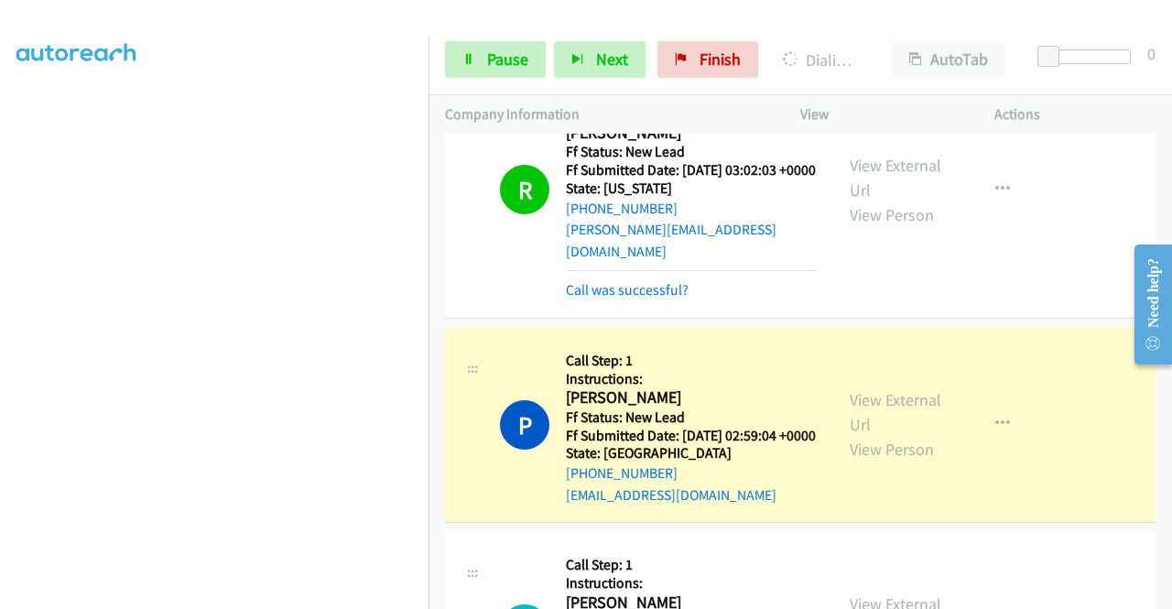
scroll to position [2490, 0]
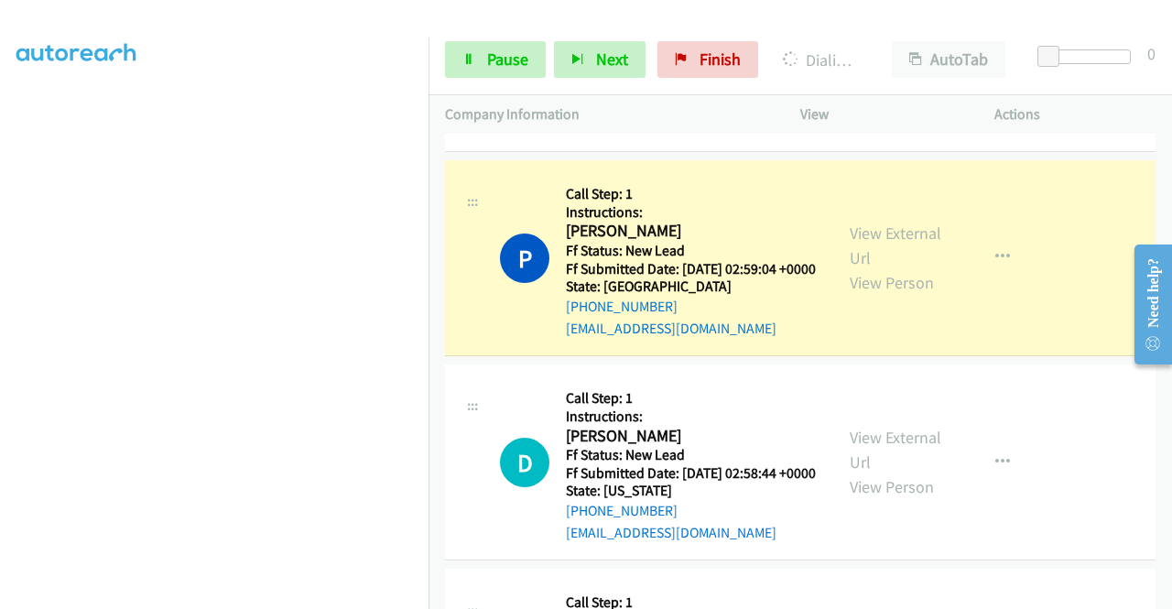
drag, startPoint x: 623, startPoint y: 305, endPoint x: 557, endPoint y: 338, distance: 73.7
click at [621, 132] on link "Call was successful?" at bounding box center [627, 122] width 123 height 17
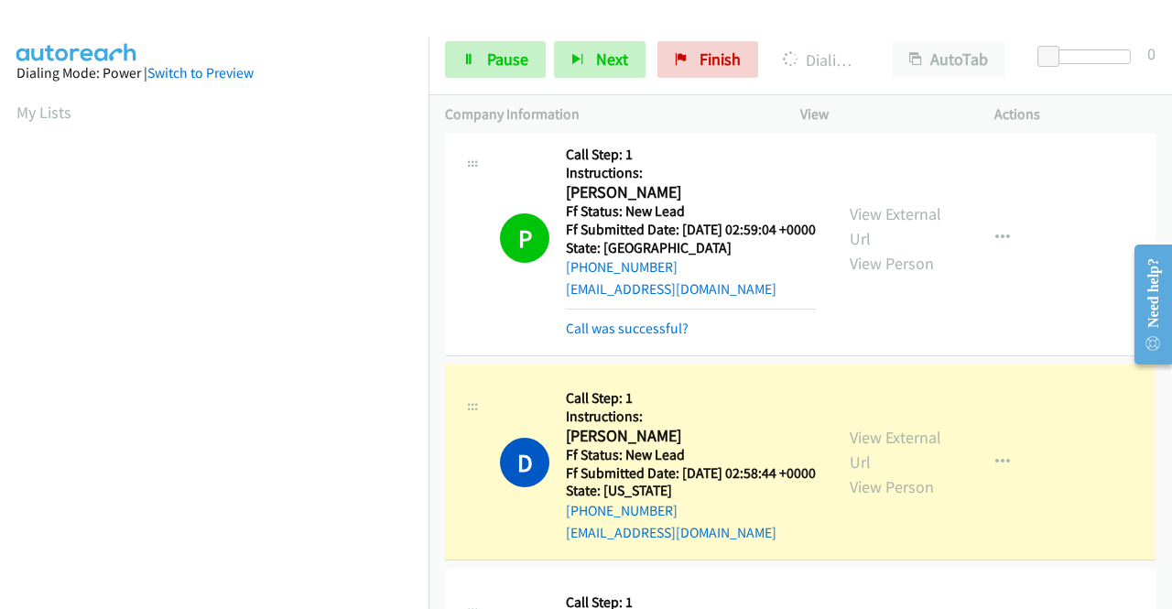
scroll to position [418, 0]
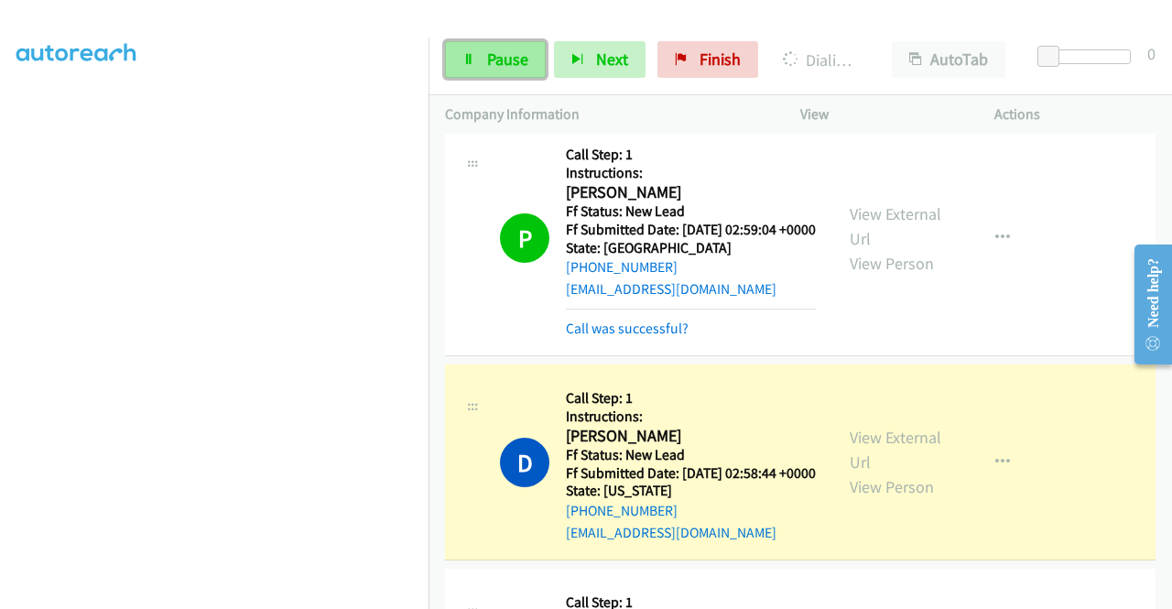
click at [477, 69] on link "Pause" at bounding box center [495, 59] width 101 height 37
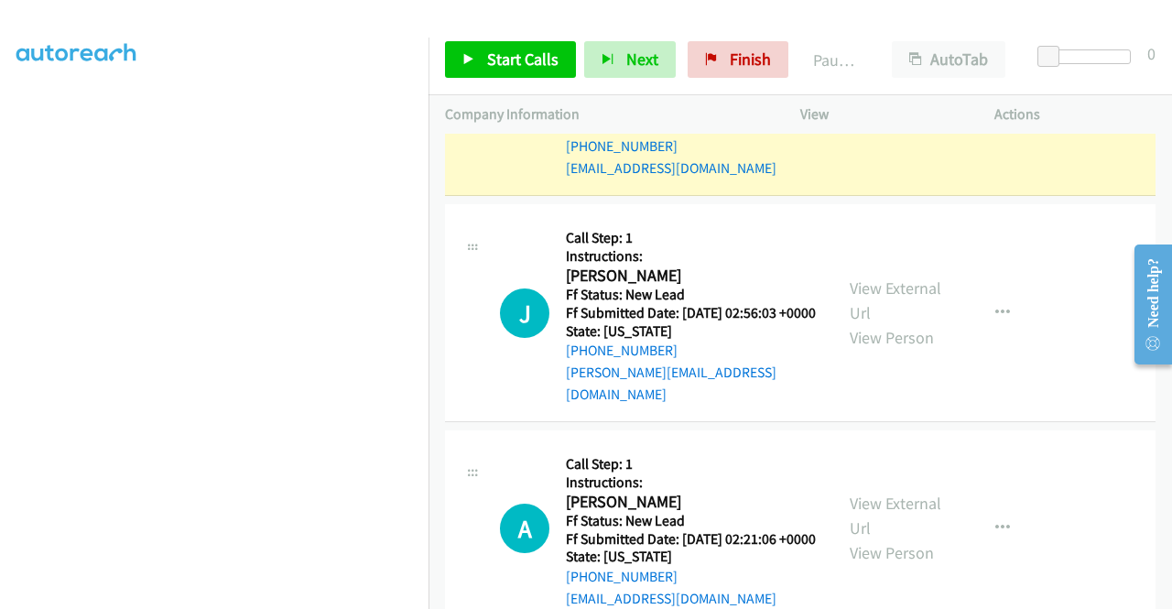
scroll to position [2857, 0]
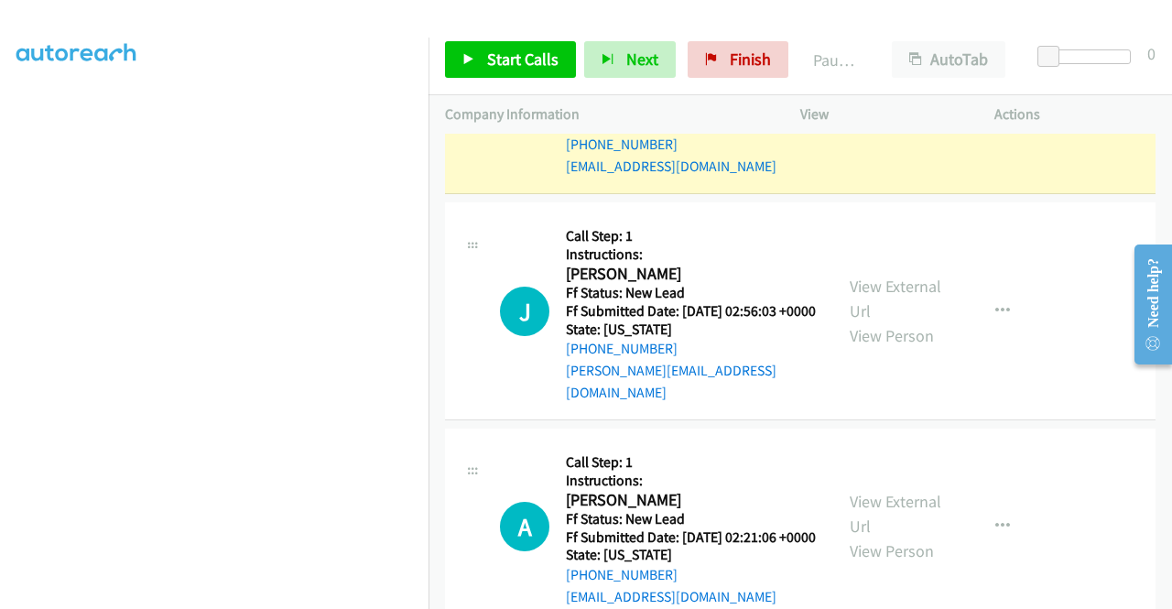
click at [873, 106] on link "View External Url" at bounding box center [896, 83] width 92 height 46
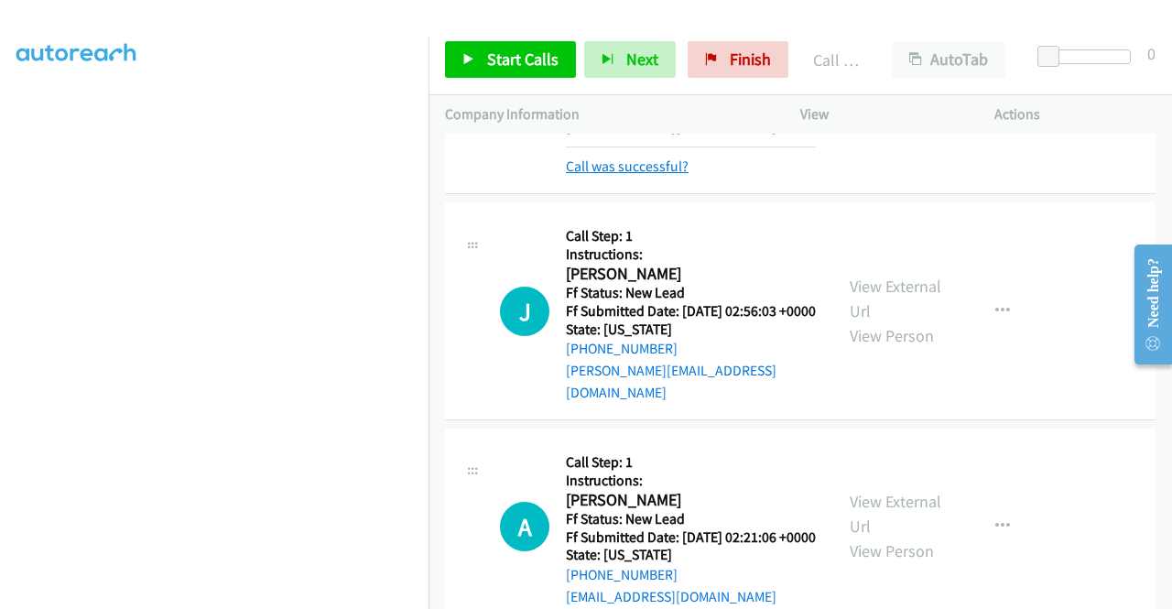
click at [636, 175] on link "Call was successful?" at bounding box center [627, 165] width 123 height 17
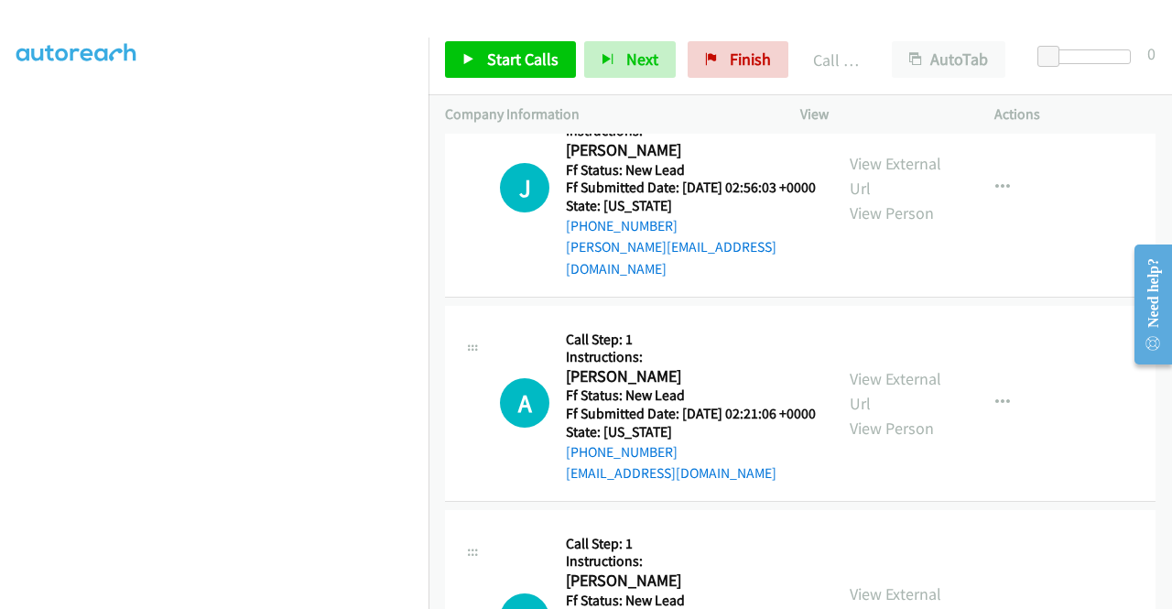
scroll to position [3040, 0]
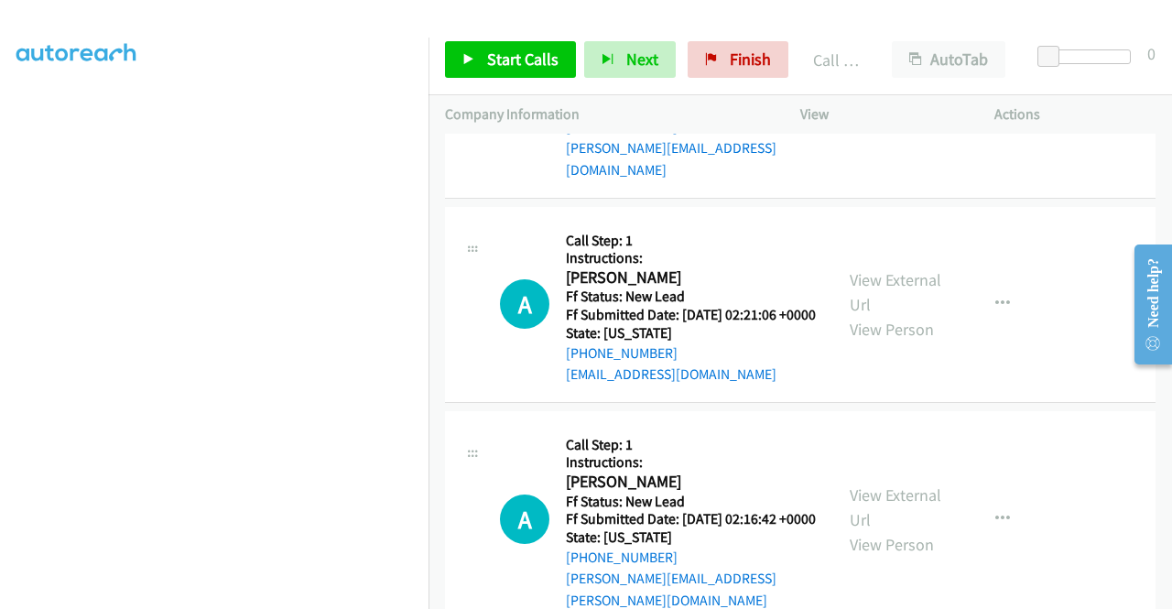
click at [893, 100] on link "View External Url" at bounding box center [896, 77] width 92 height 46
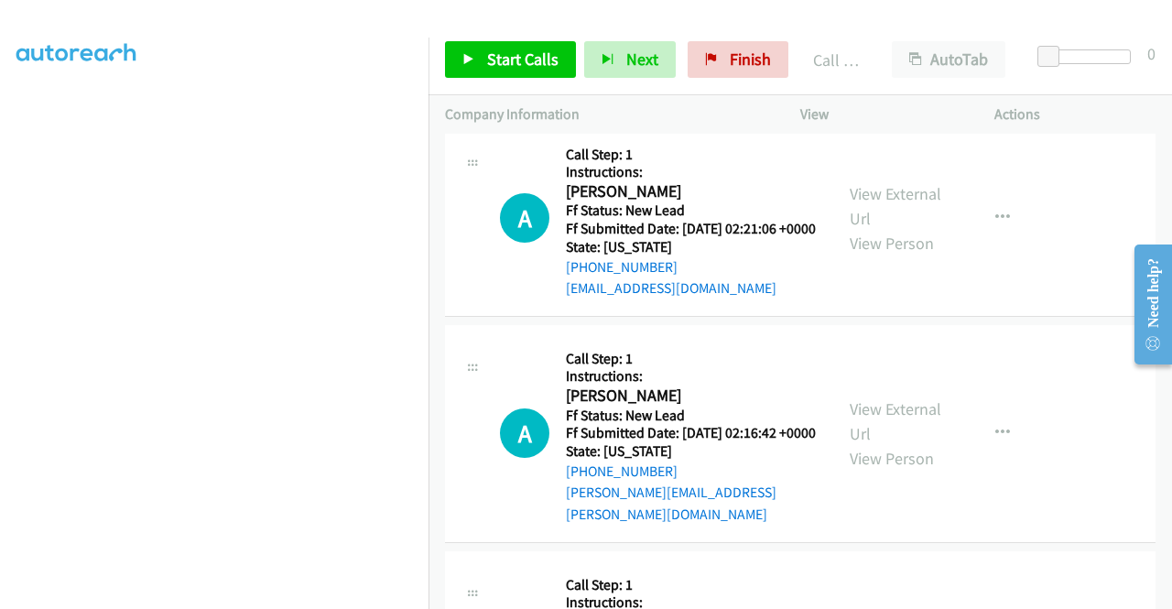
scroll to position [3223, 0]
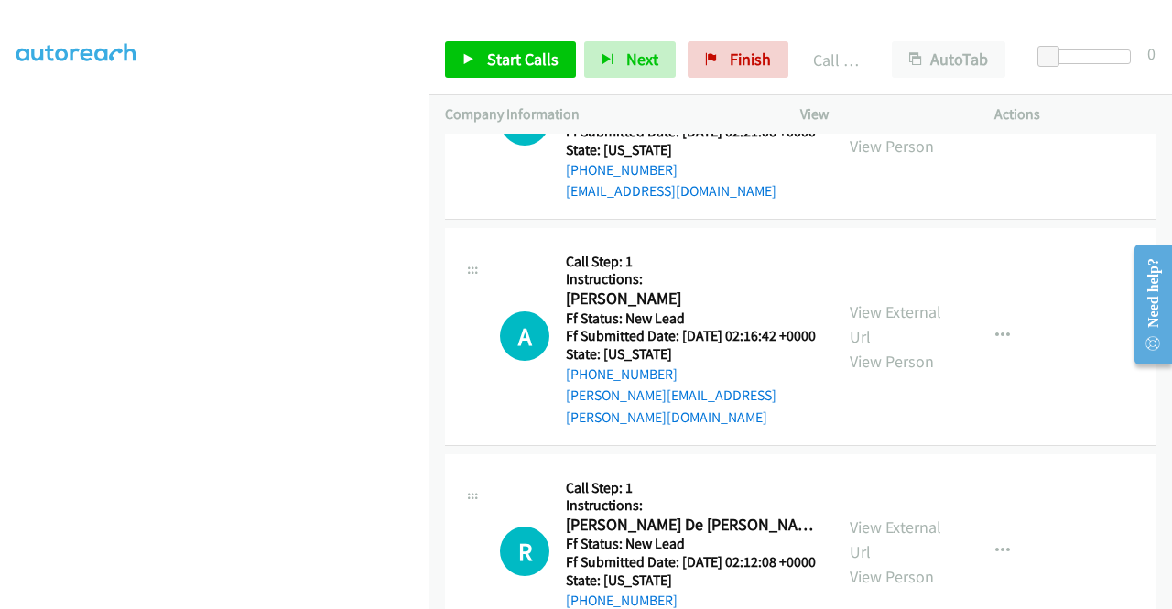
click at [897, 132] on link "View External Url" at bounding box center [896, 109] width 92 height 46
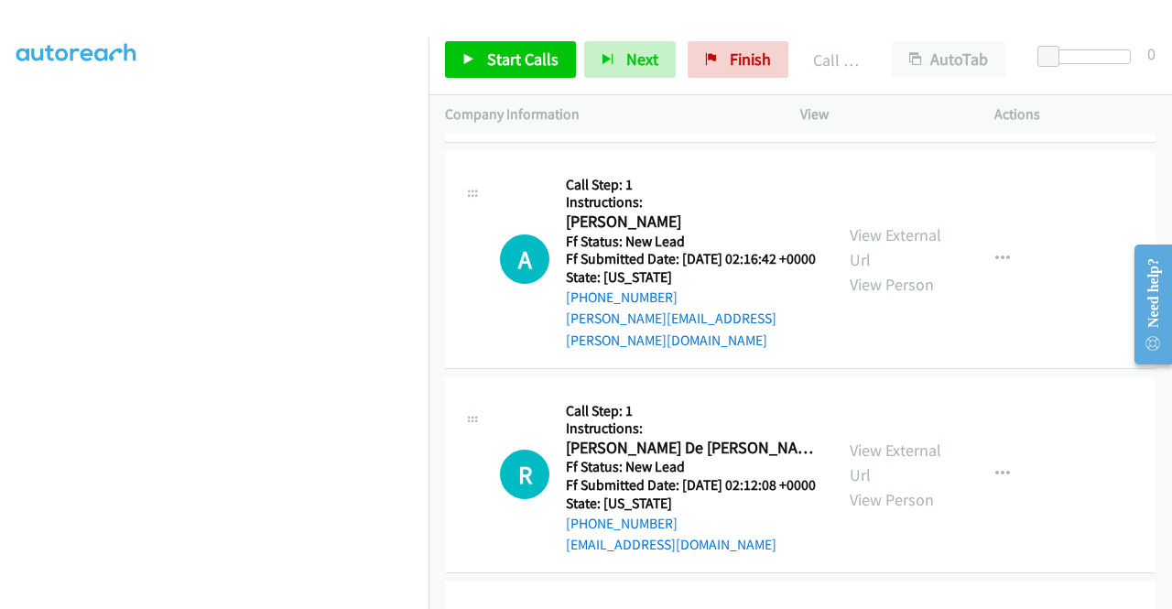
scroll to position [3406, 0]
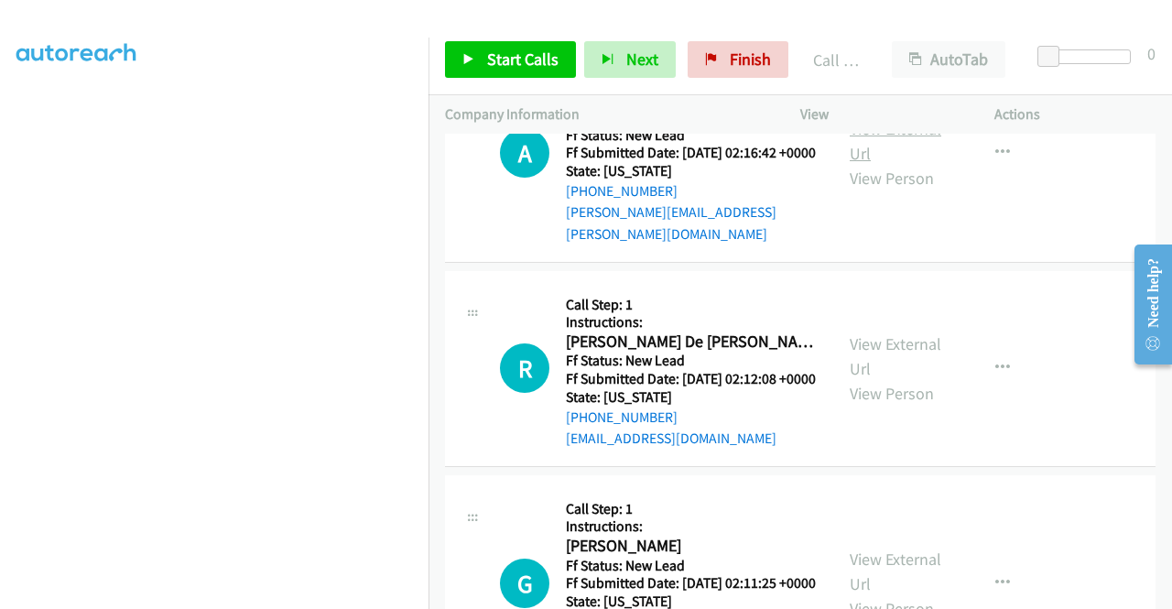
click at [865, 164] on link "View External Url" at bounding box center [896, 141] width 92 height 46
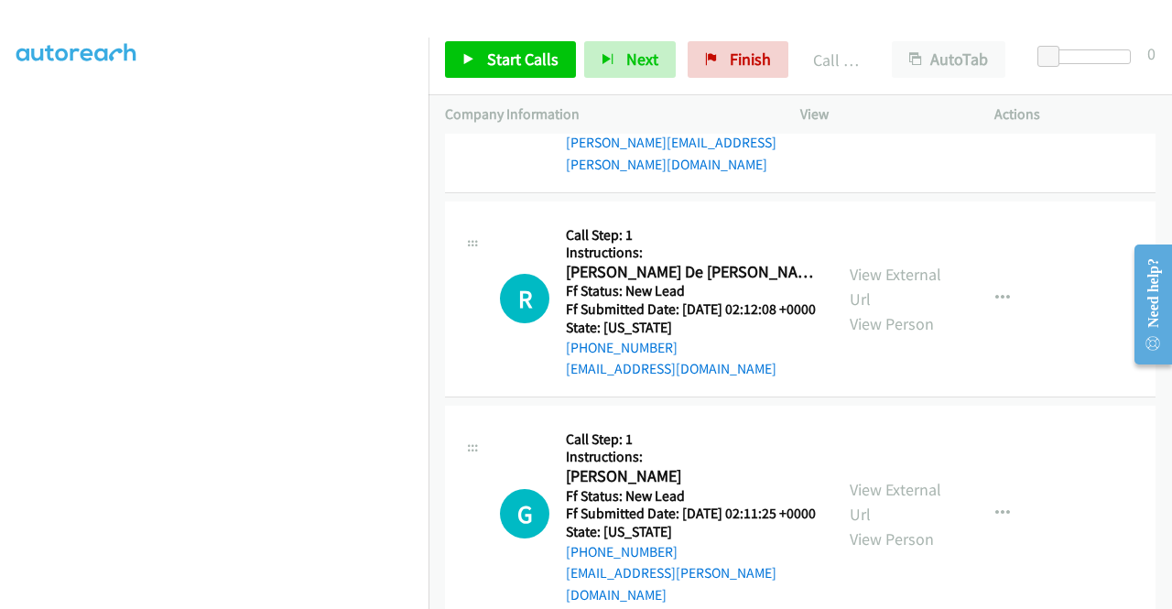
scroll to position [3589, 0]
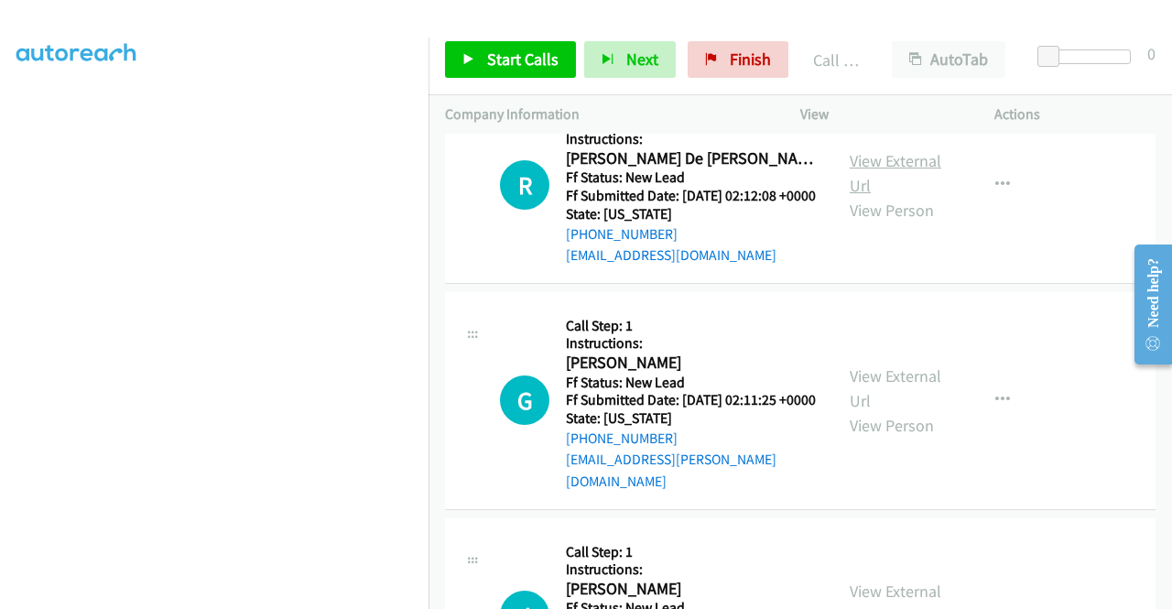
click at [899, 196] on link "View External Url" at bounding box center [896, 173] width 92 height 46
click at [530, 41] on link "Start Calls" at bounding box center [510, 59] width 131 height 37
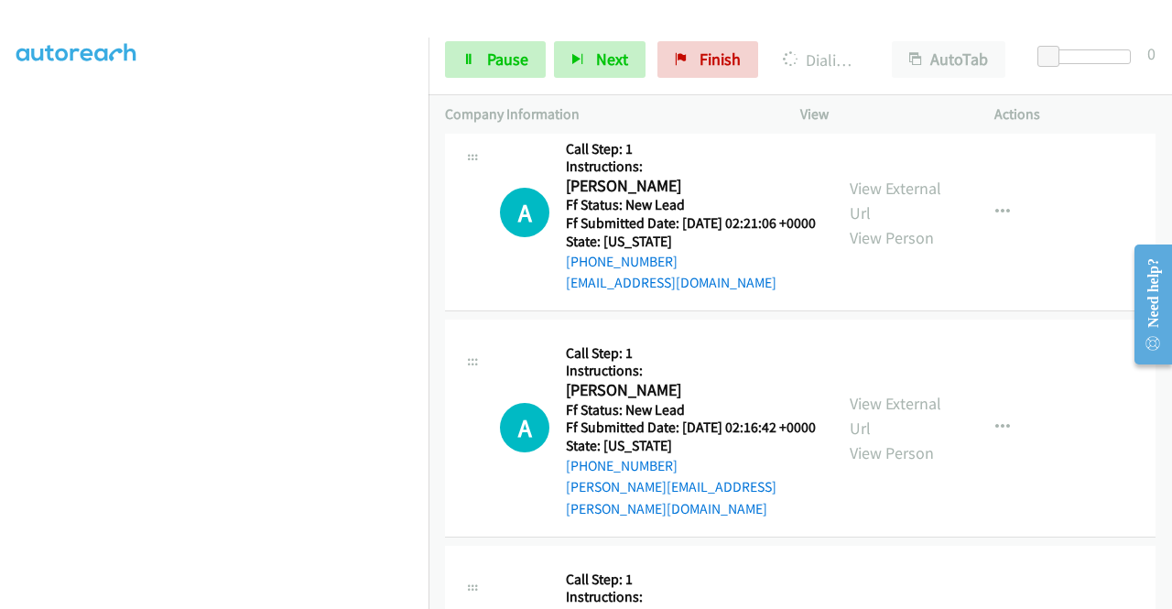
scroll to position [418, 0]
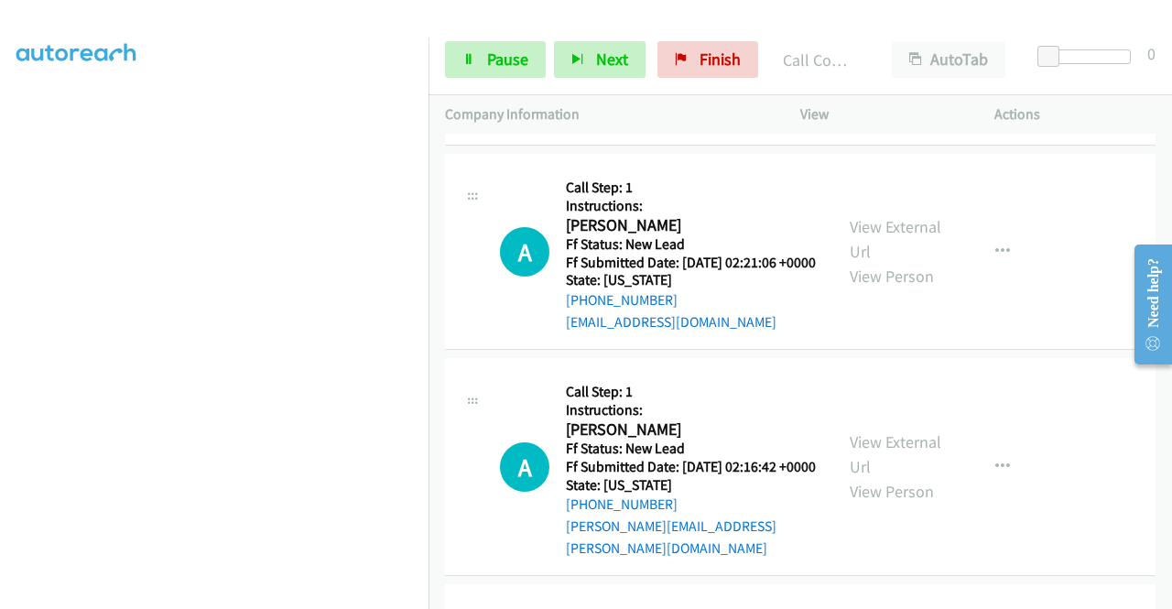
click at [639, 126] on link "Call was successful?" at bounding box center [627, 117] width 123 height 17
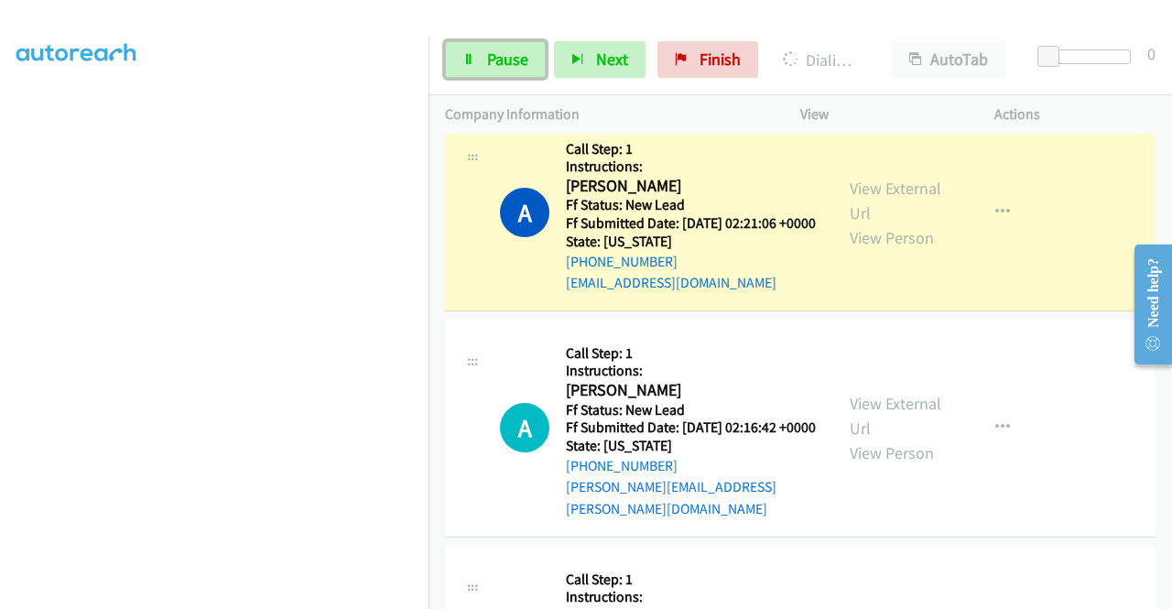
drag, startPoint x: 515, startPoint y: 58, endPoint x: 488, endPoint y: 83, distance: 36.9
click at [513, 58] on span "Pause" at bounding box center [507, 59] width 41 height 21
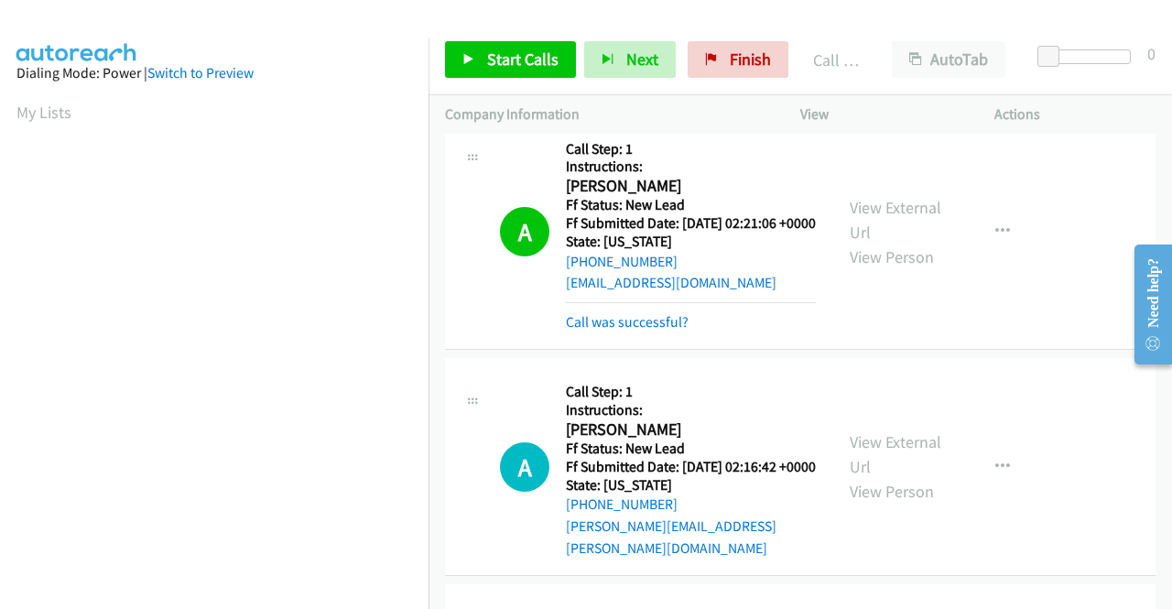
scroll to position [103, 0]
click at [652, 331] on link "Call was successful?" at bounding box center [627, 321] width 123 height 17
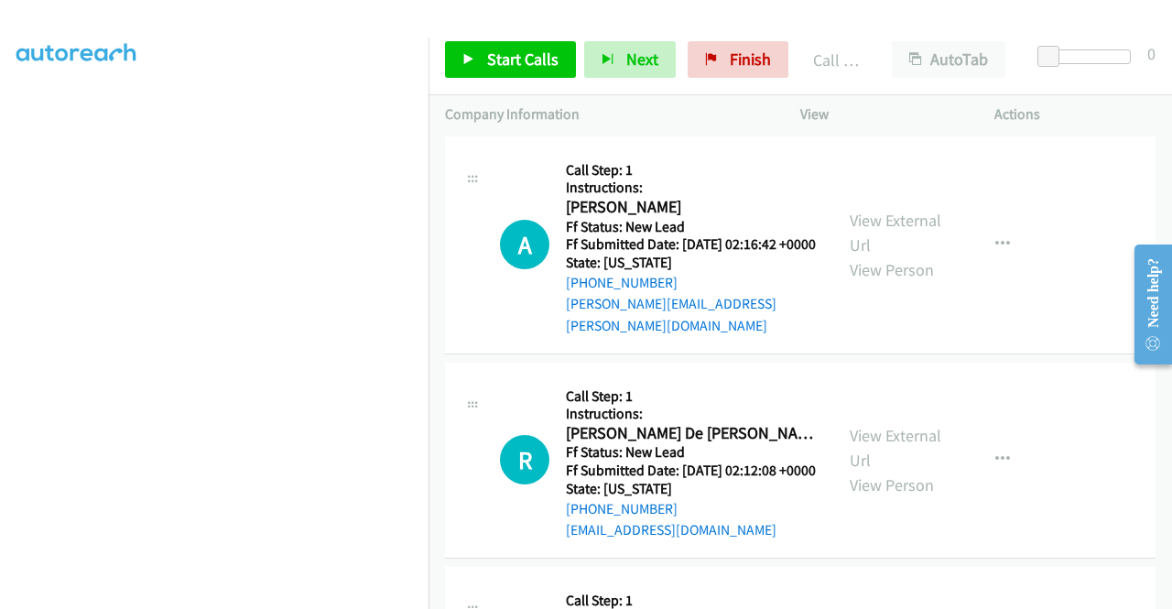
scroll to position [378, 0]
click at [491, 65] on span "Start Calls" at bounding box center [522, 59] width 71 height 21
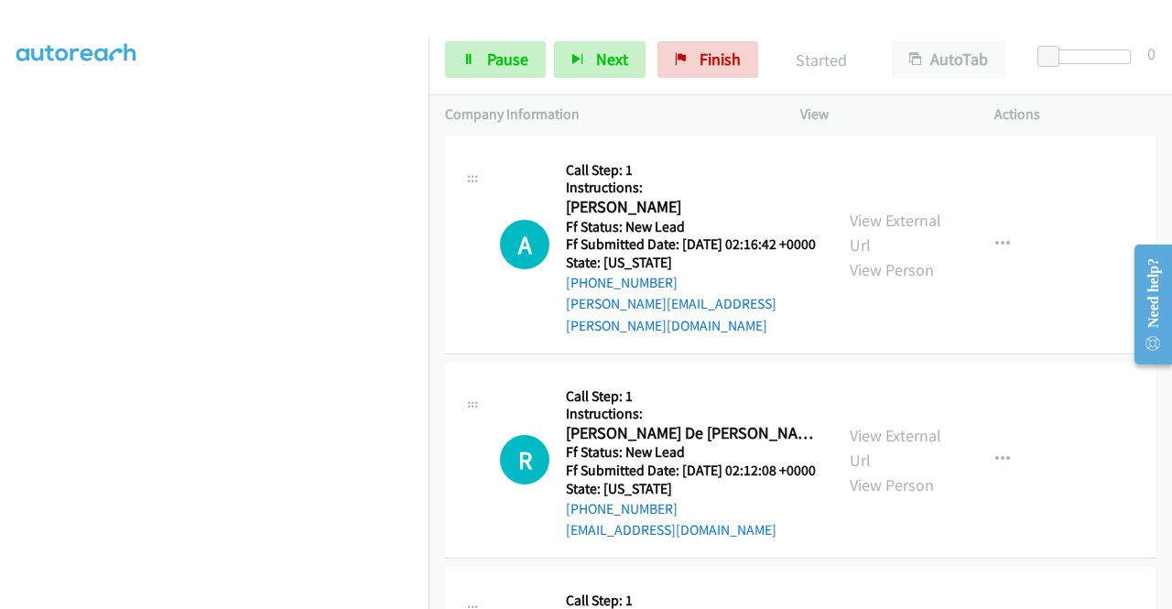
click at [907, 40] on link "View External Url" at bounding box center [896, 18] width 92 height 46
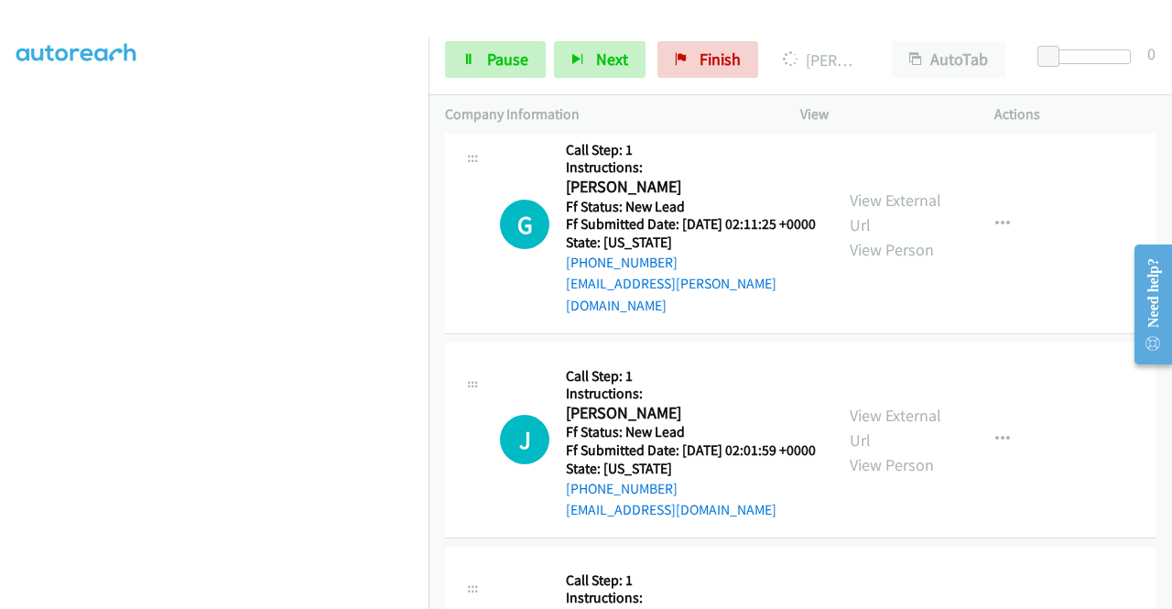
scroll to position [3772, 0]
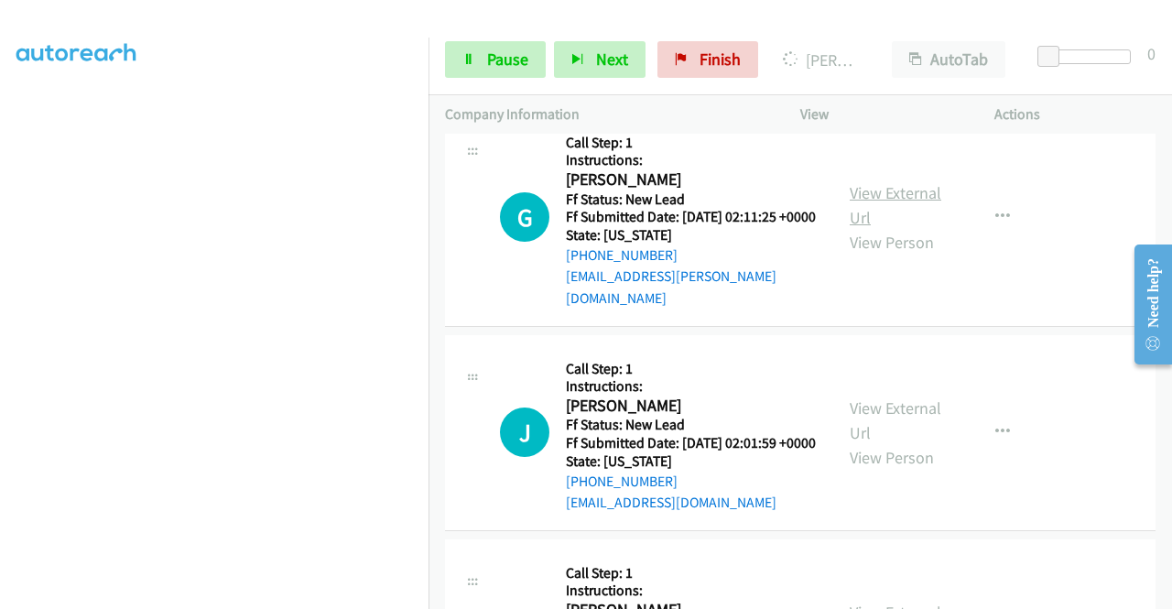
click at [876, 228] on link "View External Url" at bounding box center [896, 205] width 92 height 46
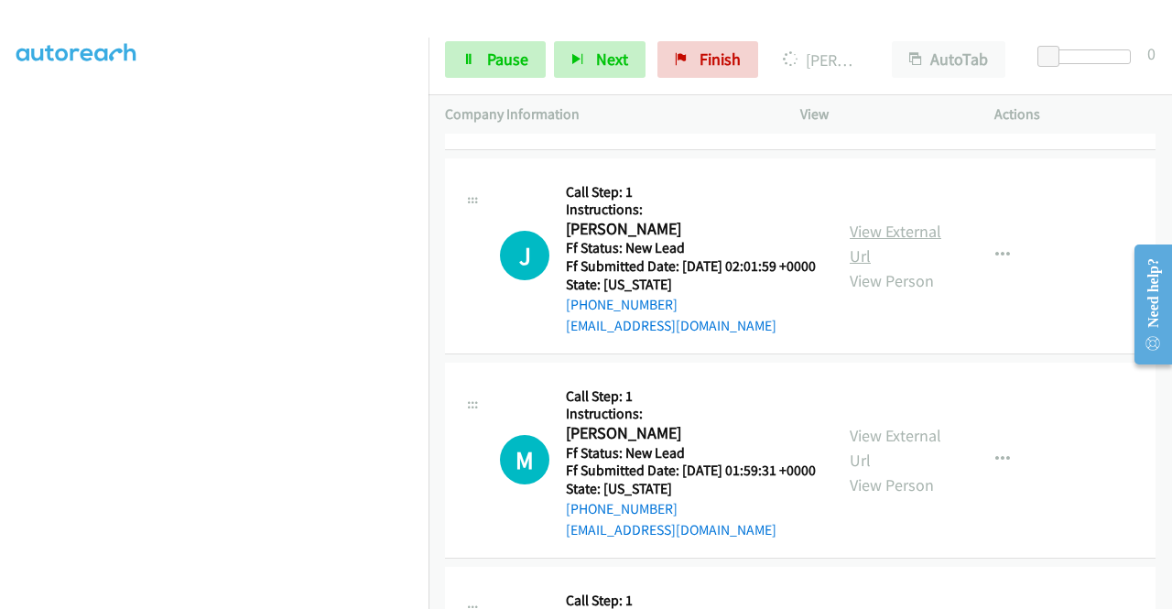
scroll to position [3955, 0]
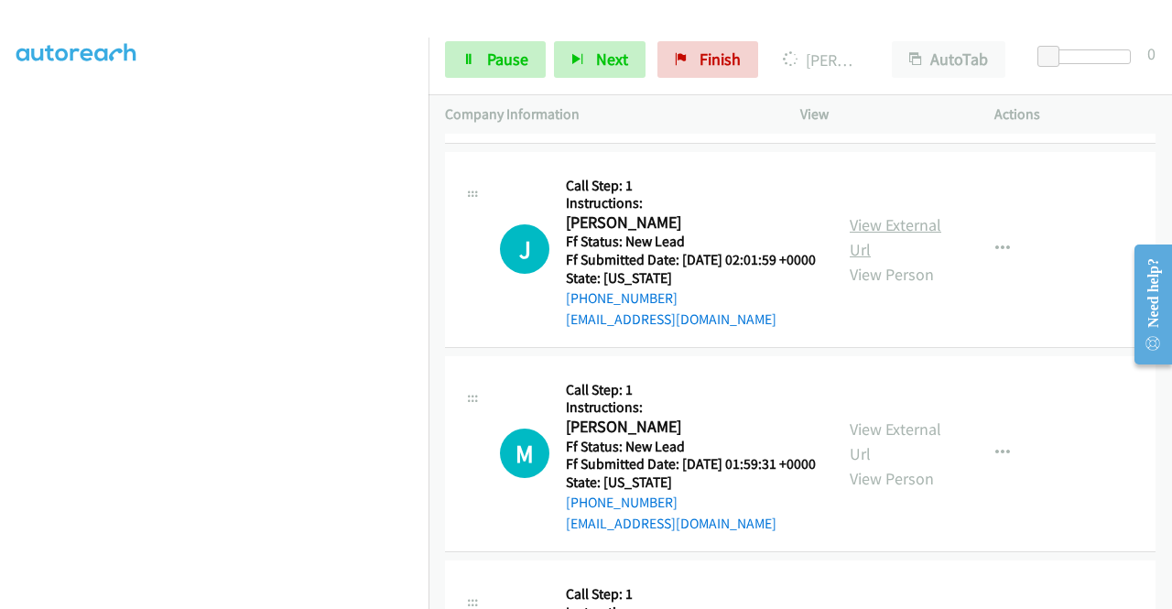
click at [917, 260] on link "View External Url" at bounding box center [896, 237] width 92 height 46
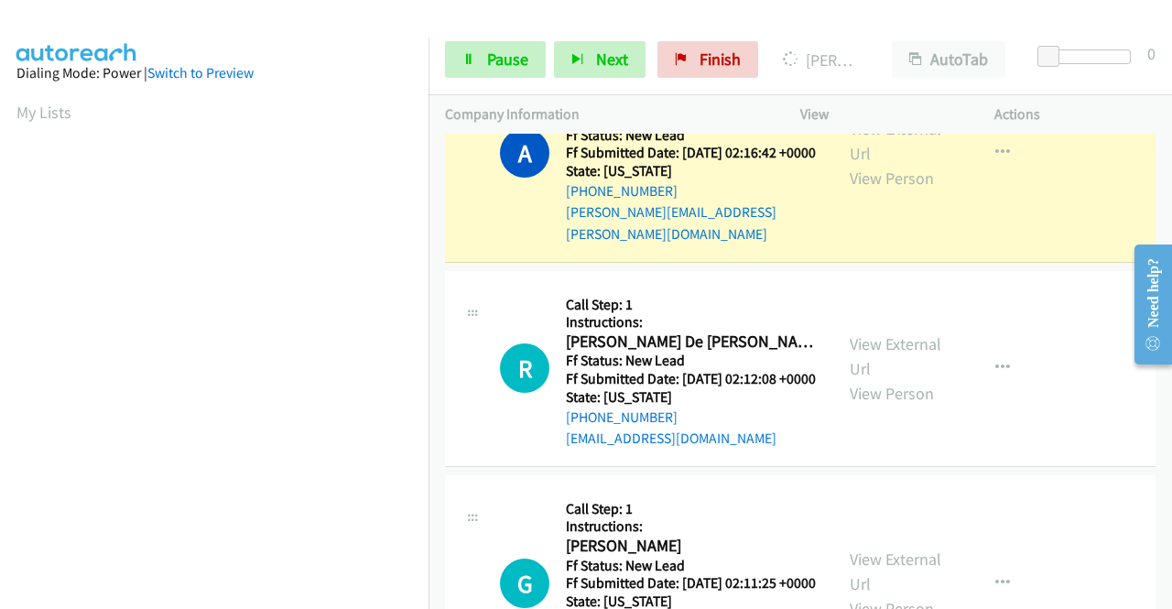
scroll to position [418, 0]
click at [1105, 99] on div "Actions" at bounding box center [1075, 114] width 194 height 38
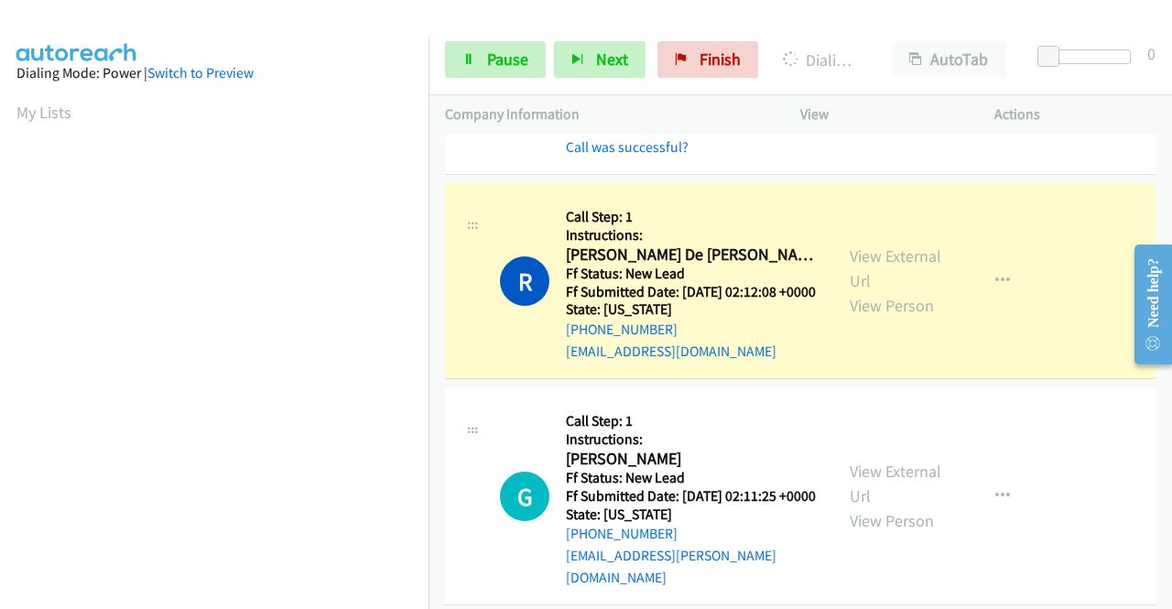
scroll to position [3589, 0]
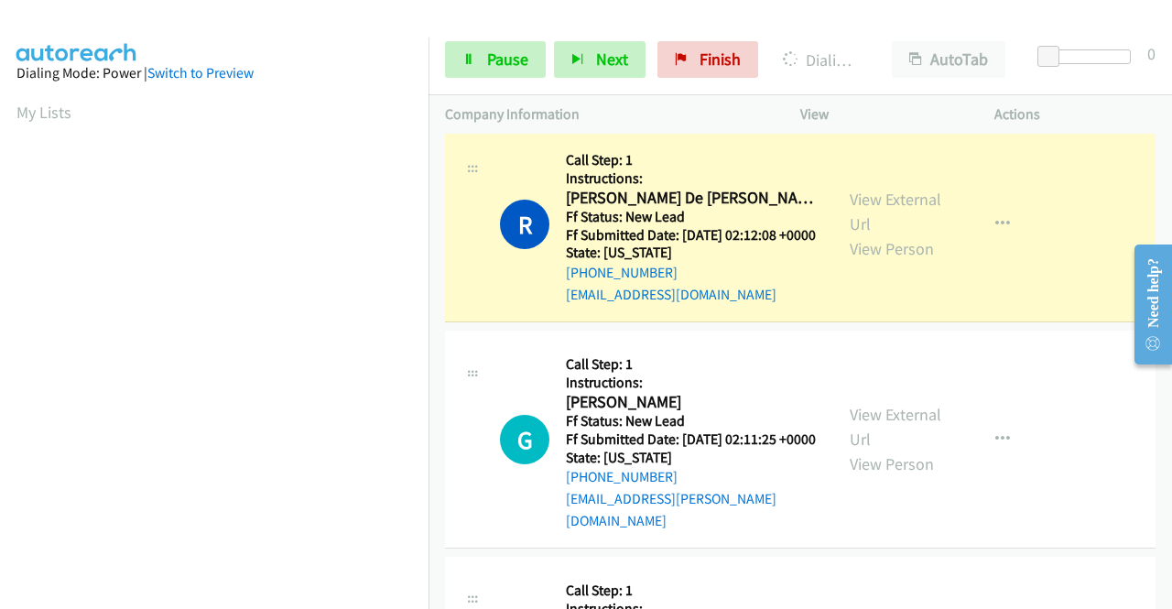
click at [656, 99] on link "Call was successful?" at bounding box center [627, 89] width 123 height 17
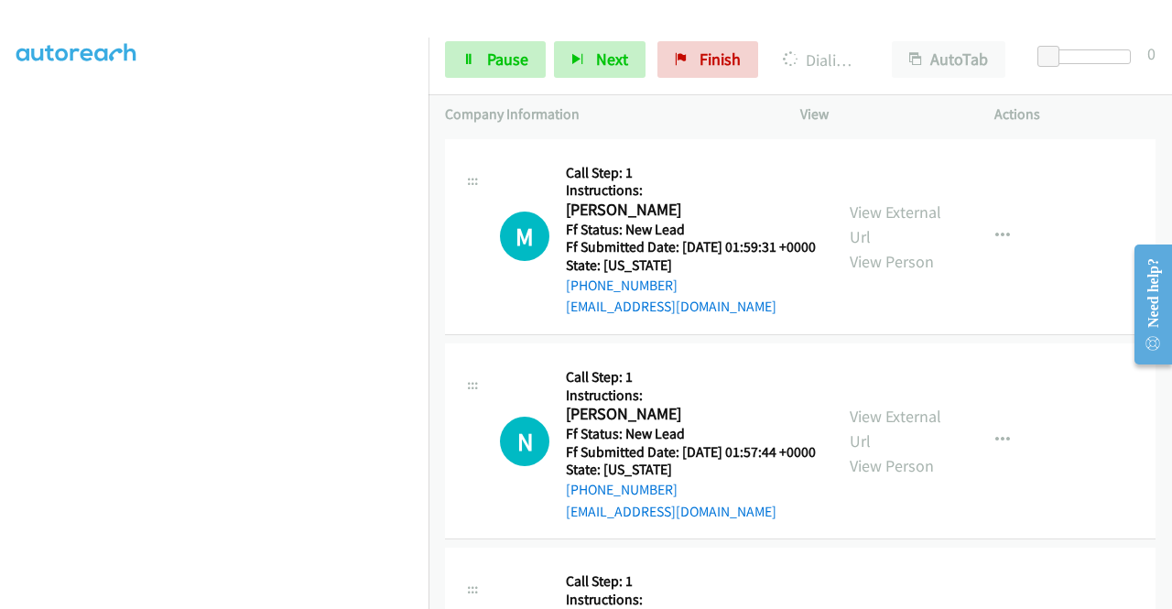
scroll to position [4322, 0]
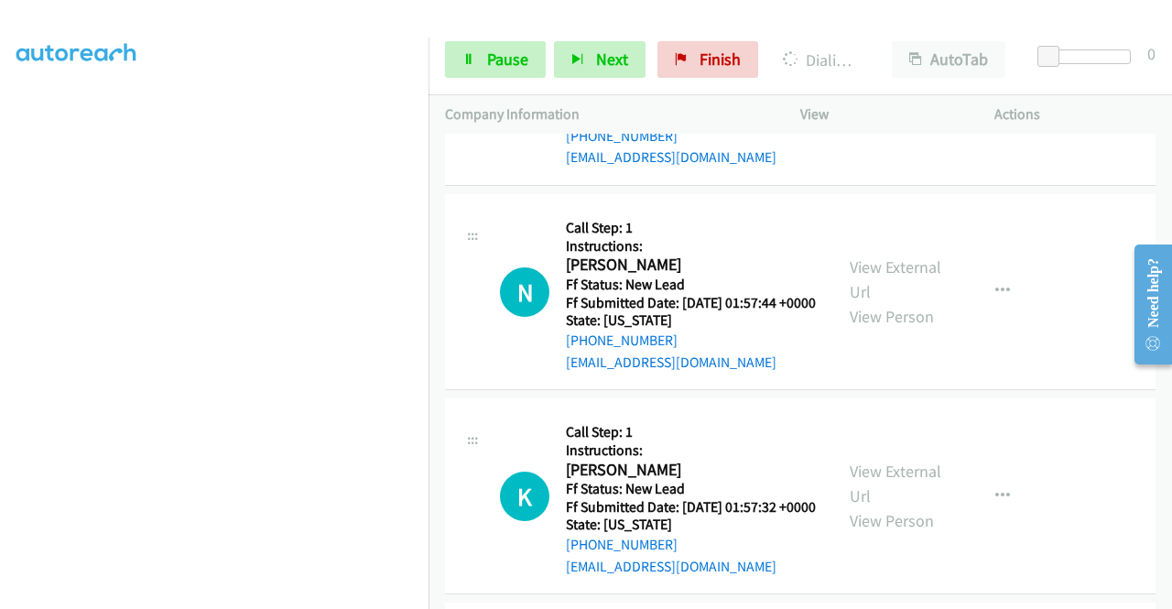
click at [911, 98] on link "View External Url" at bounding box center [896, 75] width 92 height 46
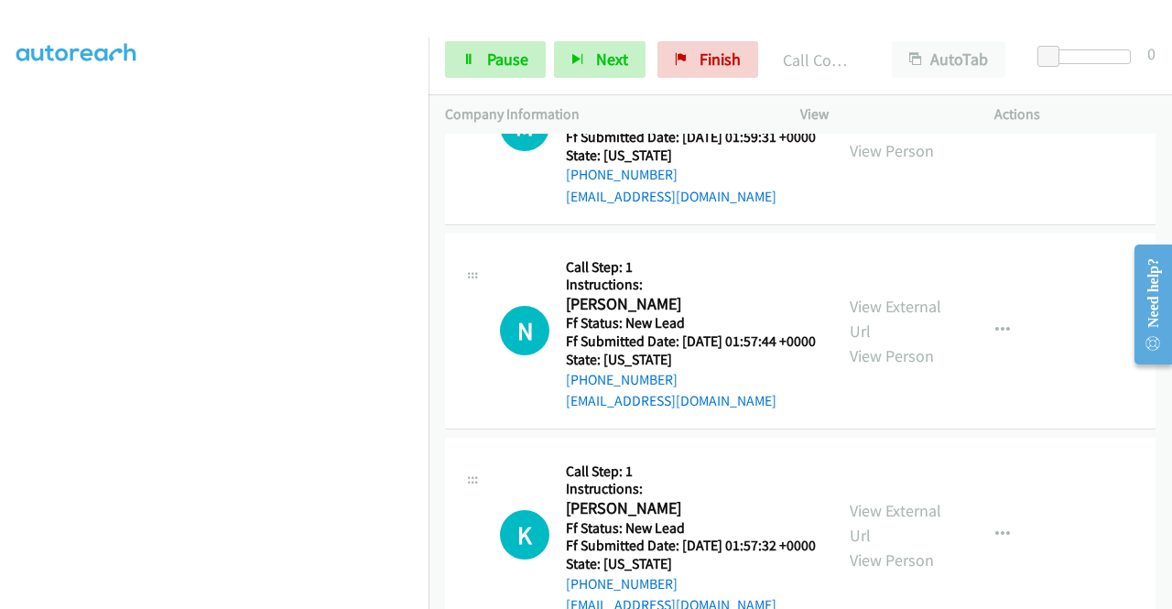
scroll to position [4361, 0]
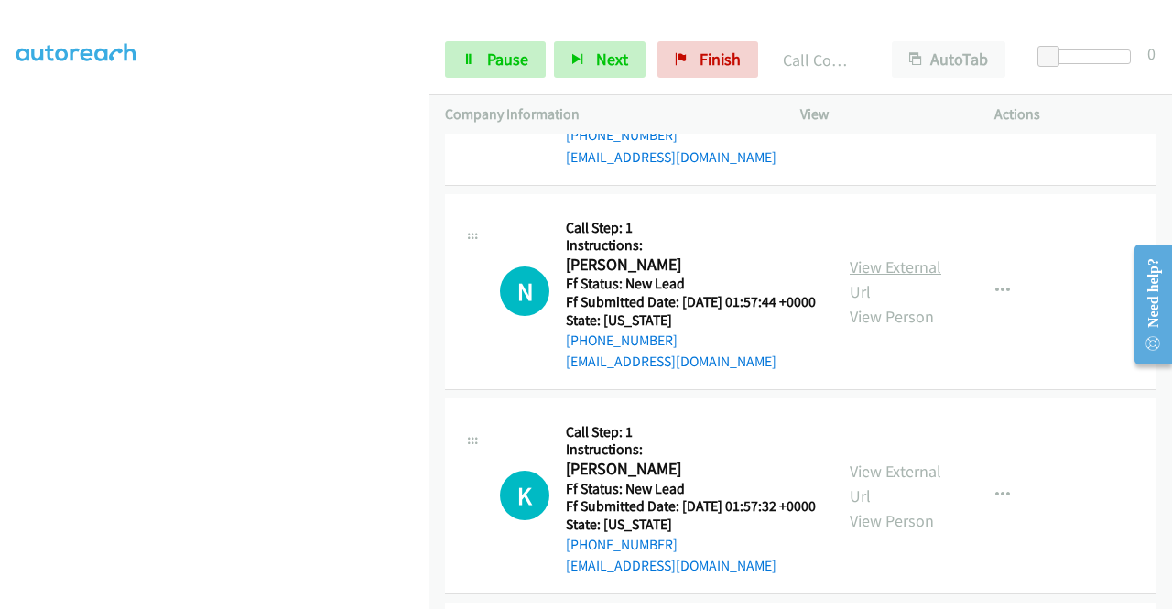
click at [899, 302] on link "View External Url" at bounding box center [896, 279] width 92 height 46
drag, startPoint x: 515, startPoint y: 57, endPoint x: 482, endPoint y: 103, distance: 56.4
click at [514, 57] on span "Pause" at bounding box center [507, 59] width 41 height 21
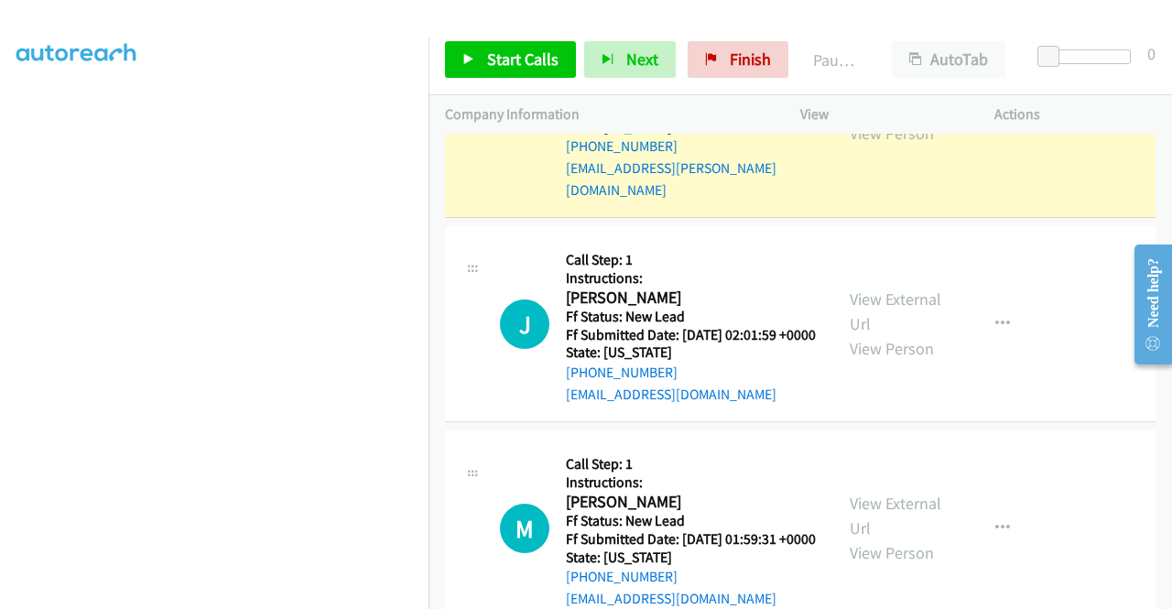
scroll to position [3903, 0]
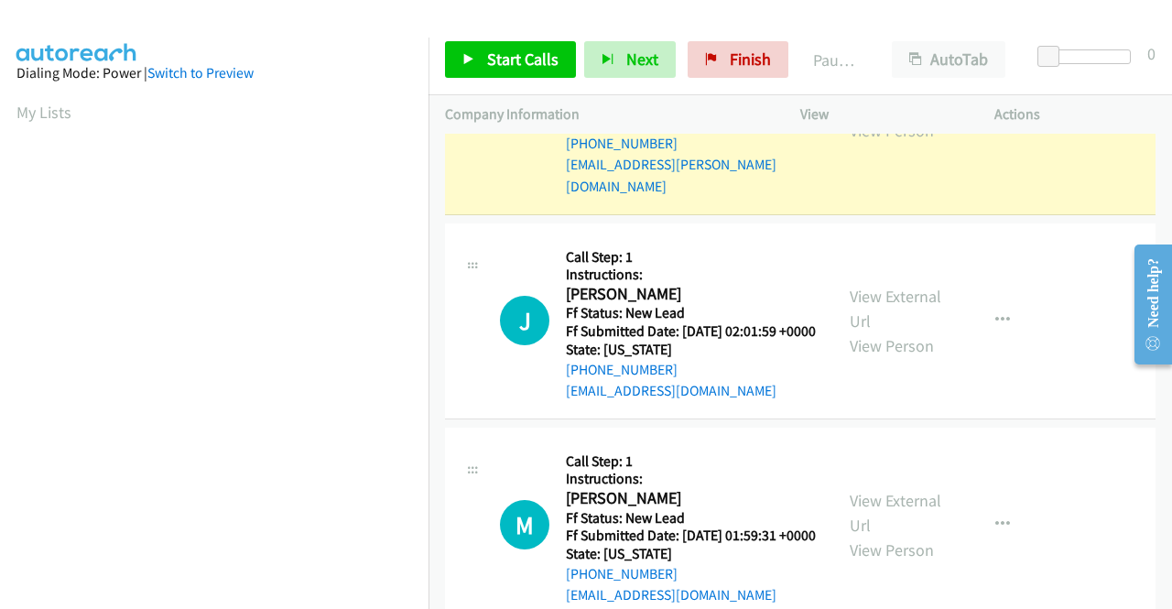
scroll to position [103, 0]
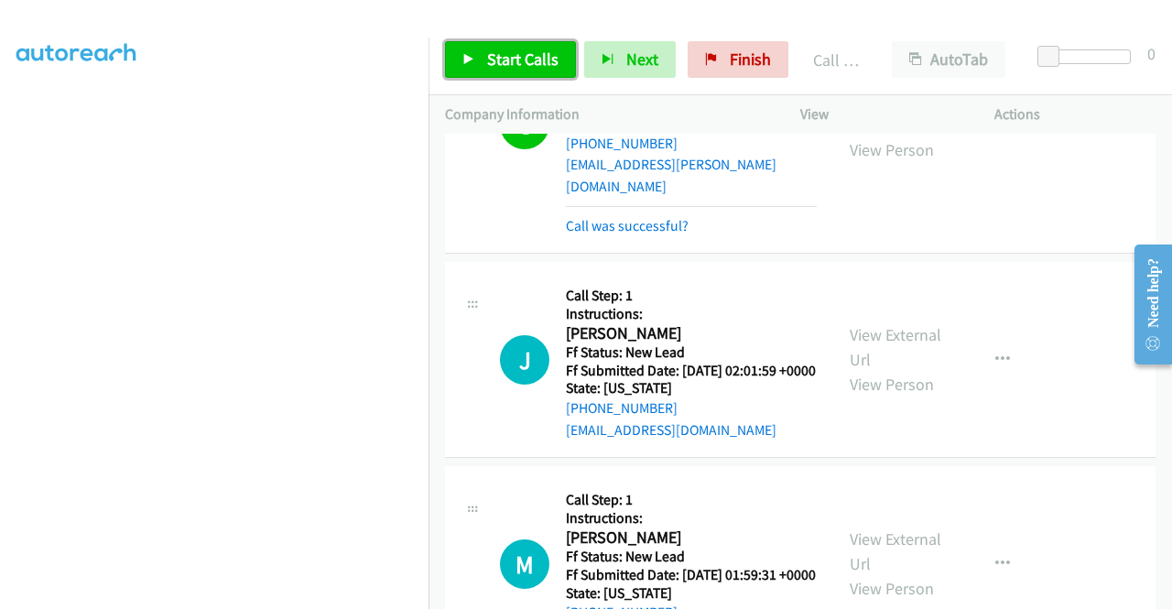
click at [513, 65] on span "Start Calls" at bounding box center [522, 59] width 71 height 21
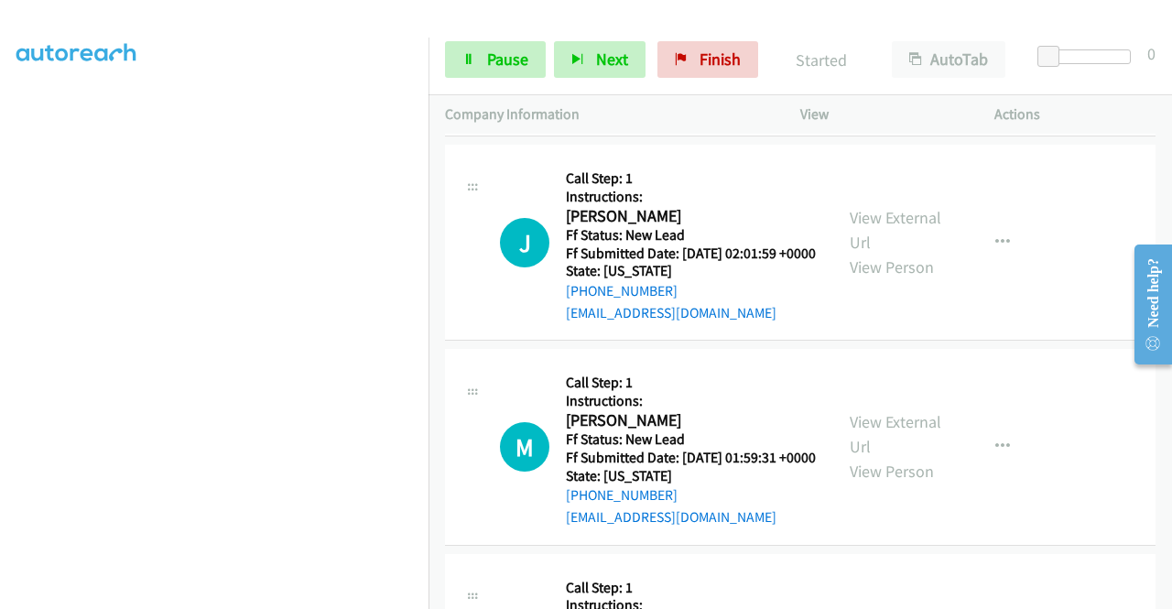
scroll to position [4067, 0]
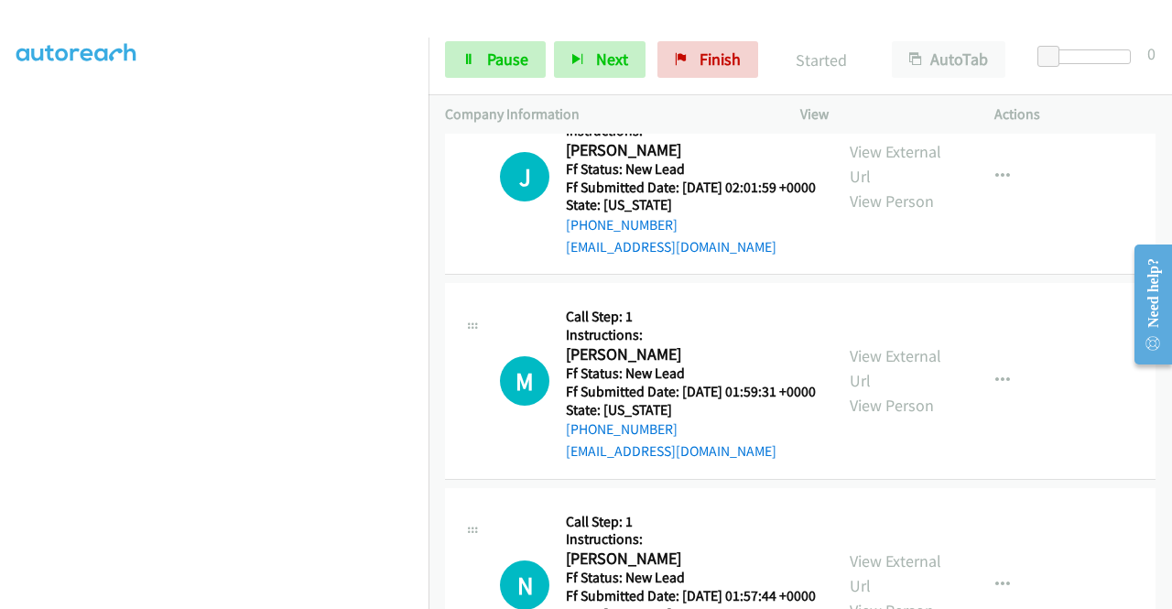
drag, startPoint x: 639, startPoint y: 278, endPoint x: 649, endPoint y: 302, distance: 25.8
click at [646, 54] on mb0 "Call was successful?" at bounding box center [691, 38] width 251 height 31
click at [649, 54] on div "Call was successful?" at bounding box center [691, 43] width 251 height 22
click at [648, 51] on link "Call was successful?" at bounding box center [627, 42] width 123 height 17
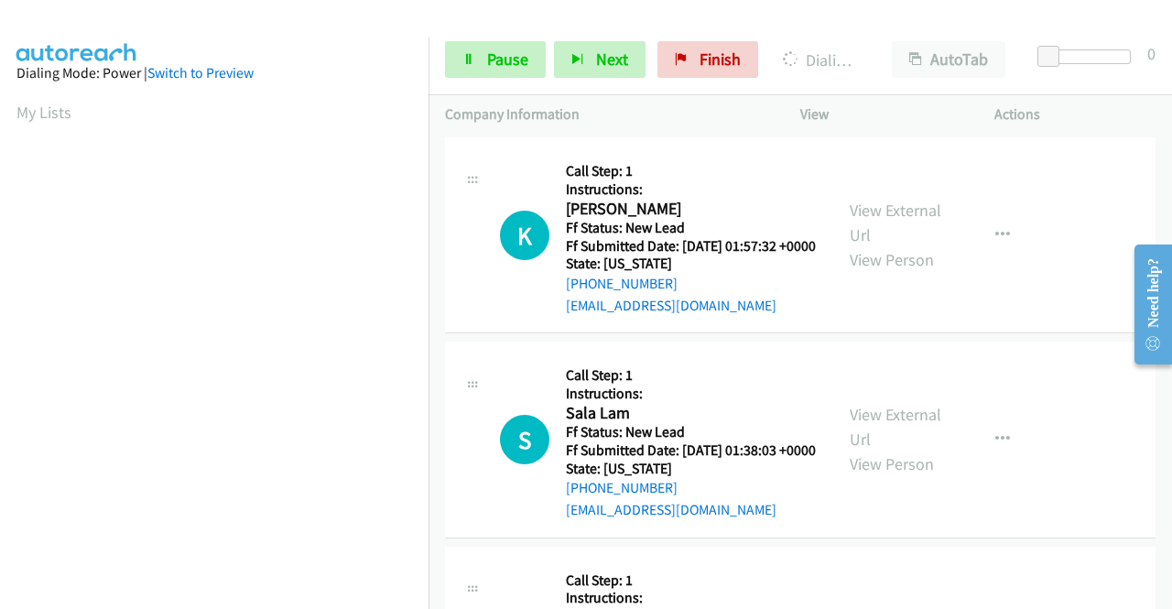
scroll to position [4690, 0]
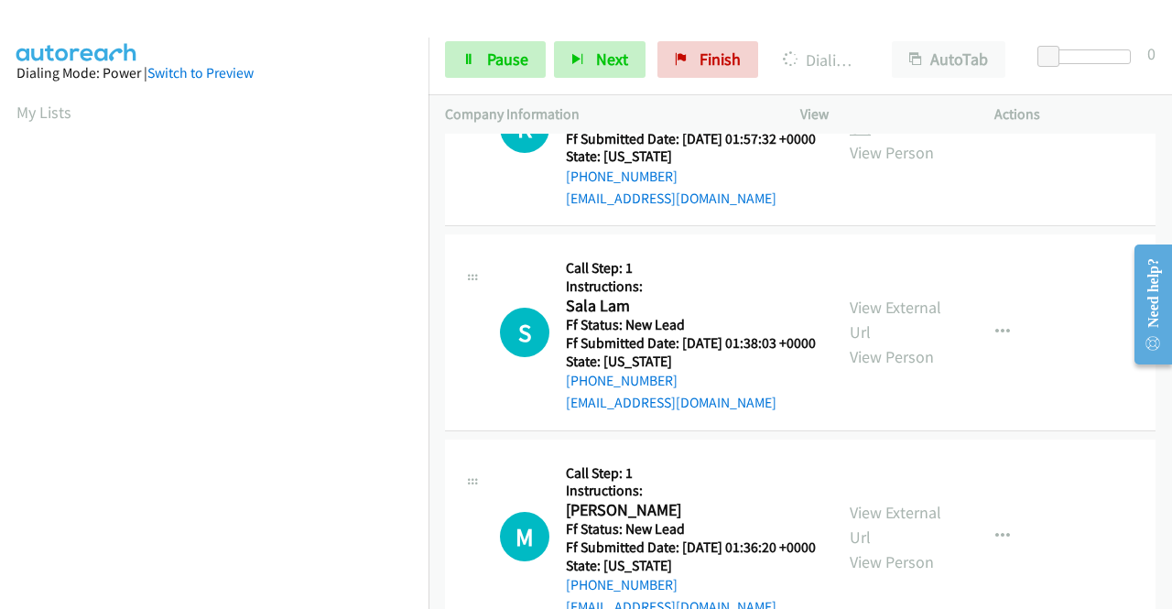
click at [917, 138] on link "View External Url" at bounding box center [896, 115] width 92 height 46
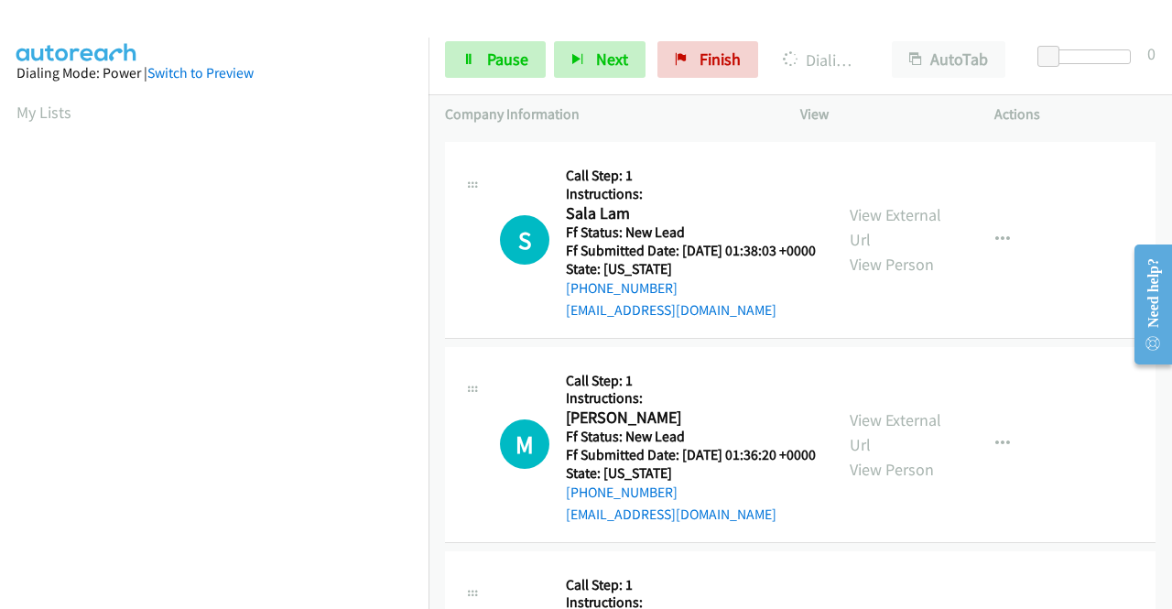
scroll to position [4873, 0]
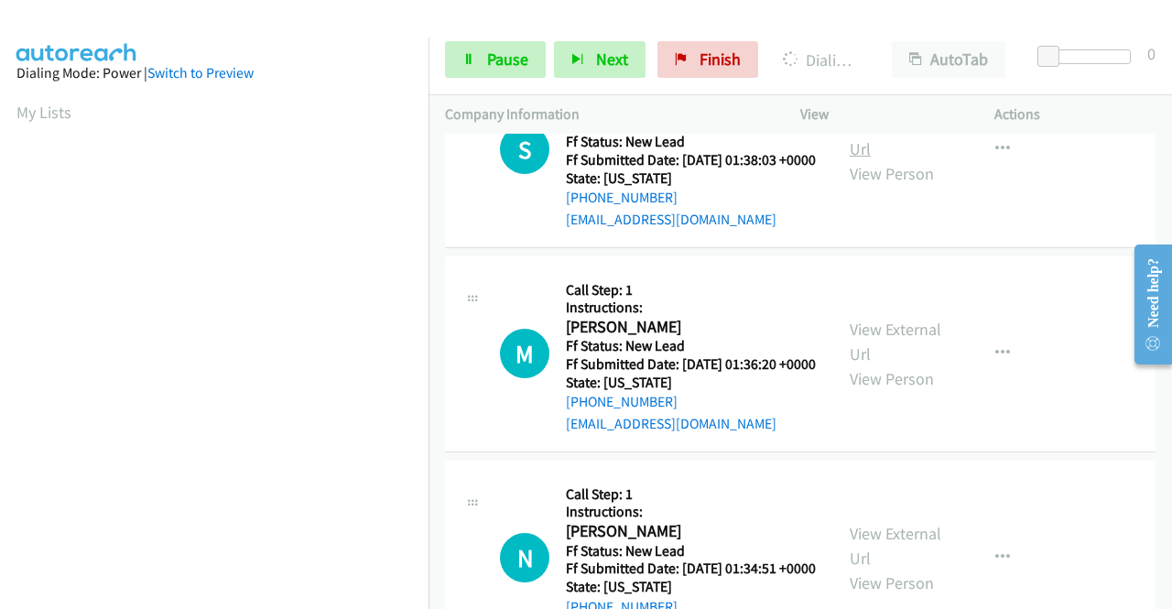
click at [880, 159] on link "View External Url" at bounding box center [896, 137] width 92 height 46
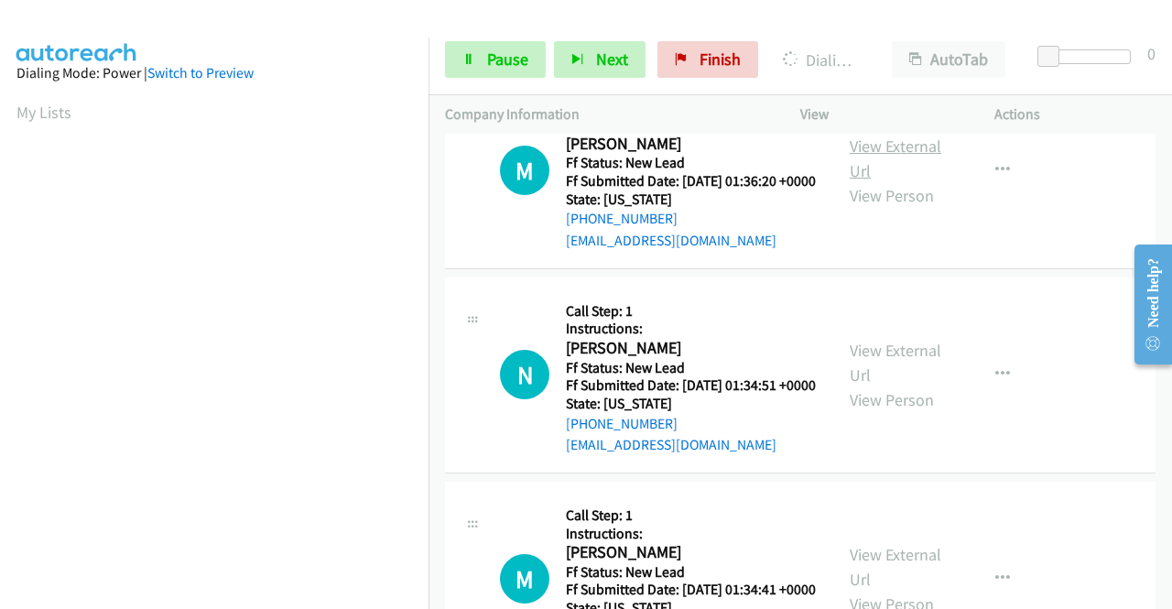
scroll to position [418, 0]
click at [880, 181] on link "View External Url" at bounding box center [896, 159] width 92 height 46
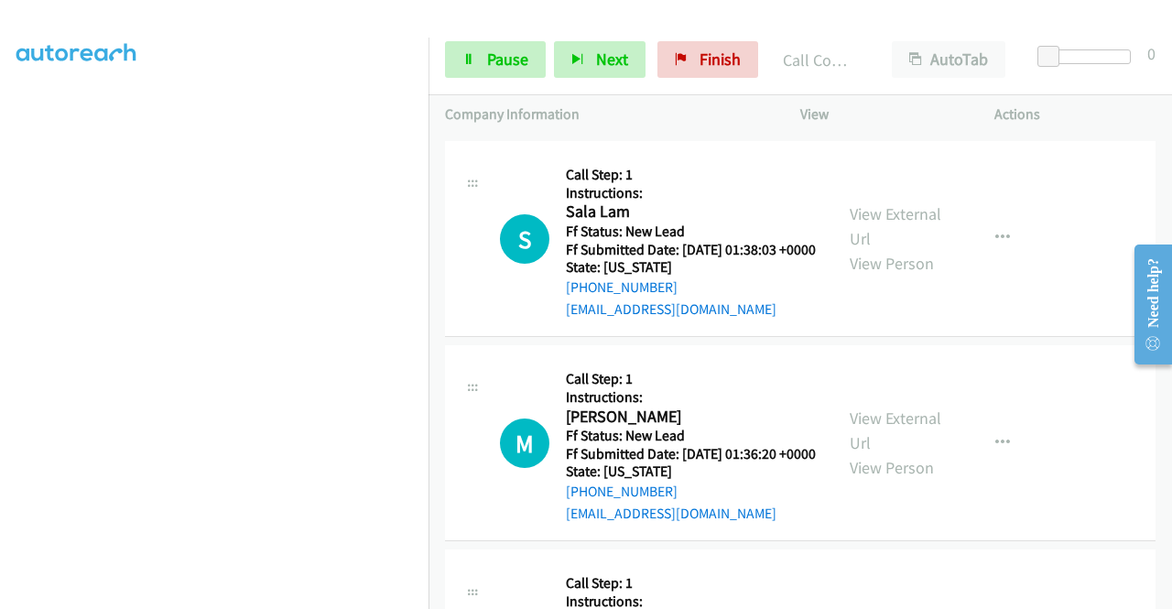
scroll to position [4690, 0]
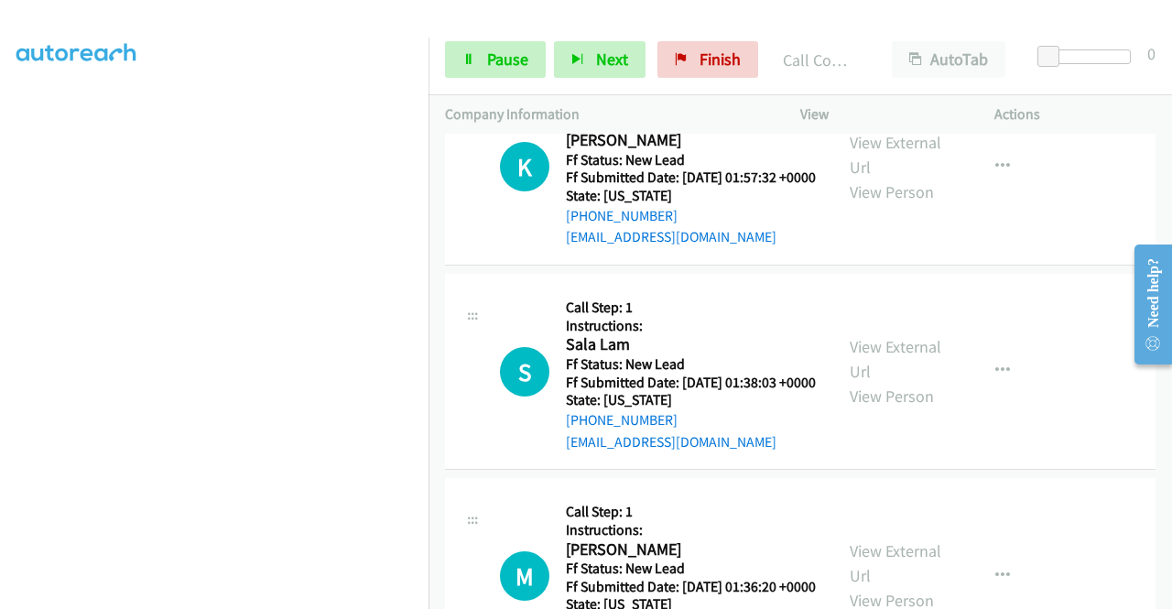
click at [1061, 107] on p "Actions" at bounding box center [1074, 114] width 161 height 22
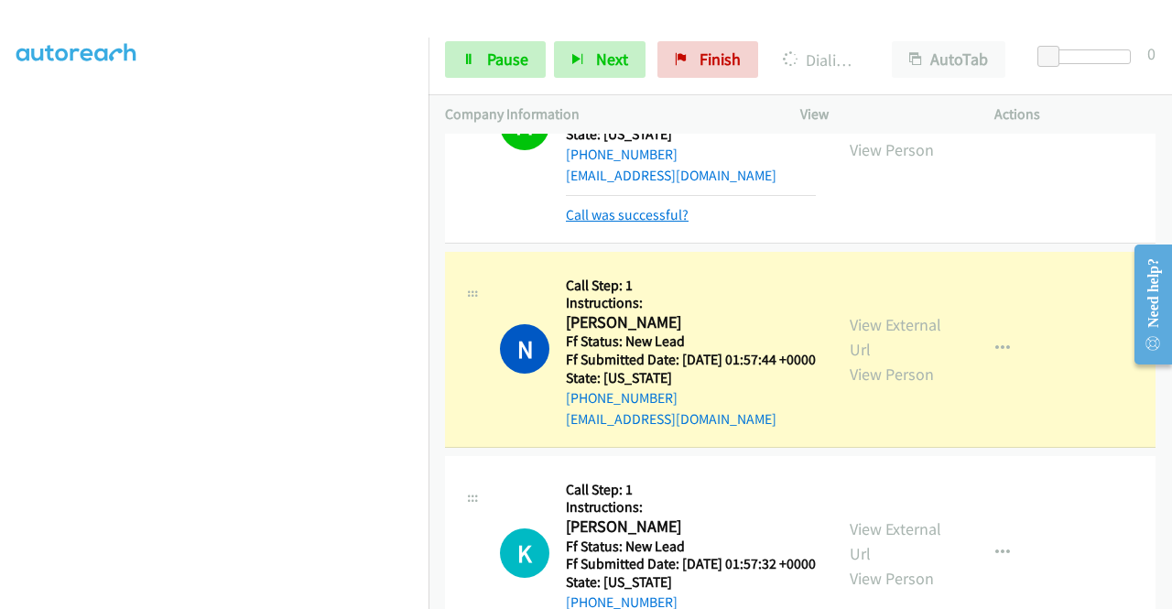
scroll to position [418, 0]
click at [626, 223] on link "Call was successful?" at bounding box center [627, 214] width 123 height 17
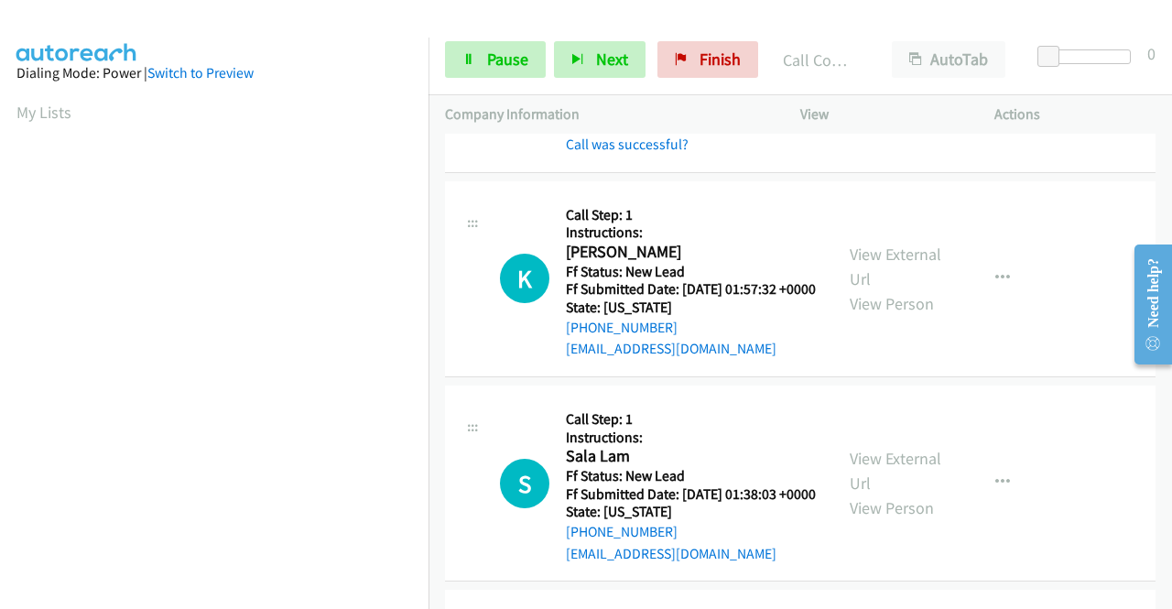
scroll to position [103, 0]
click at [628, 153] on link "Call was successful?" at bounding box center [627, 144] width 123 height 17
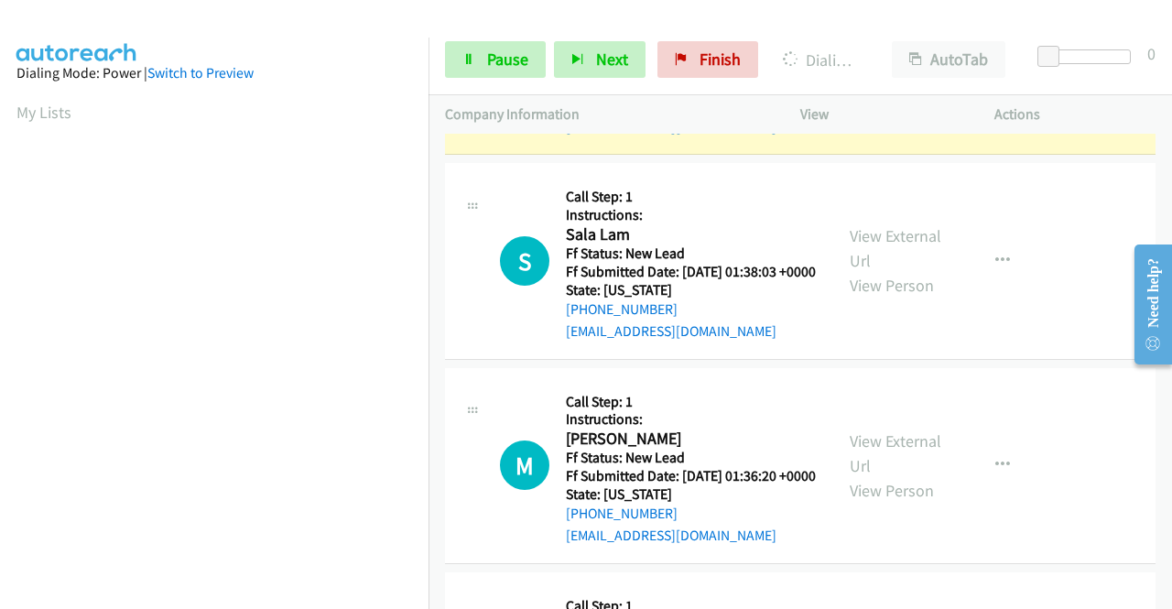
scroll to position [418, 0]
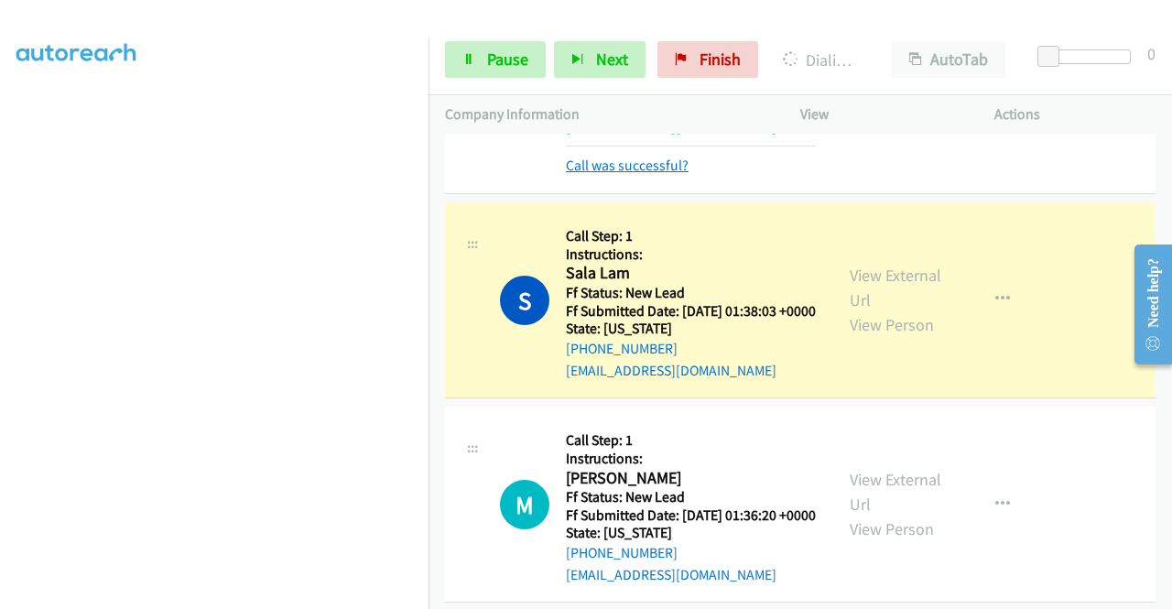
click at [623, 174] on link "Call was successful?" at bounding box center [627, 165] width 123 height 17
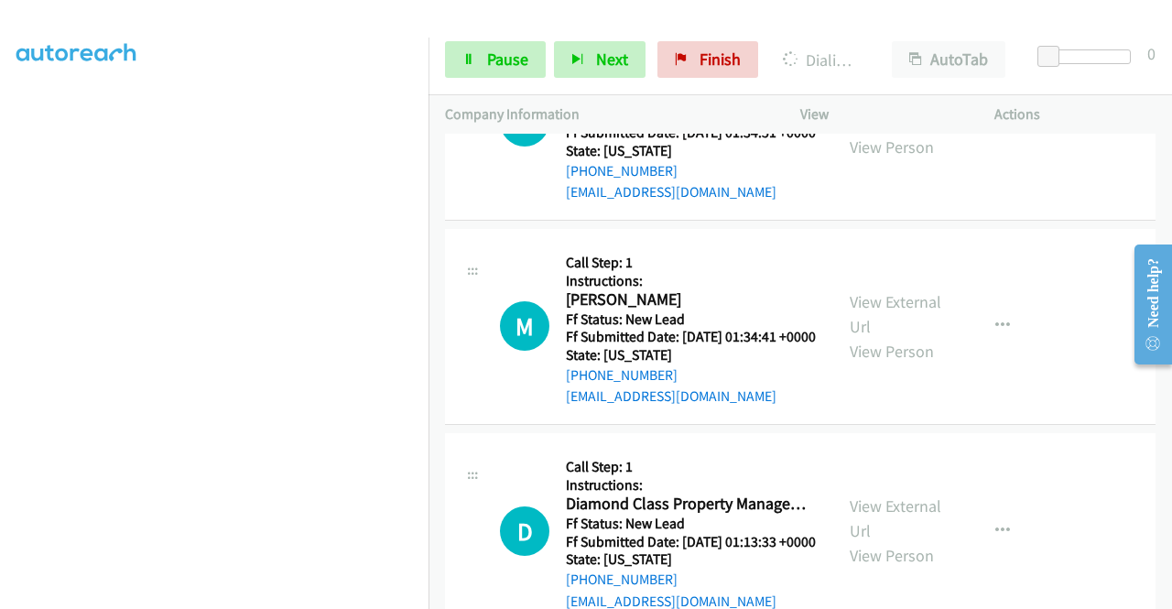
scroll to position [5311, 0]
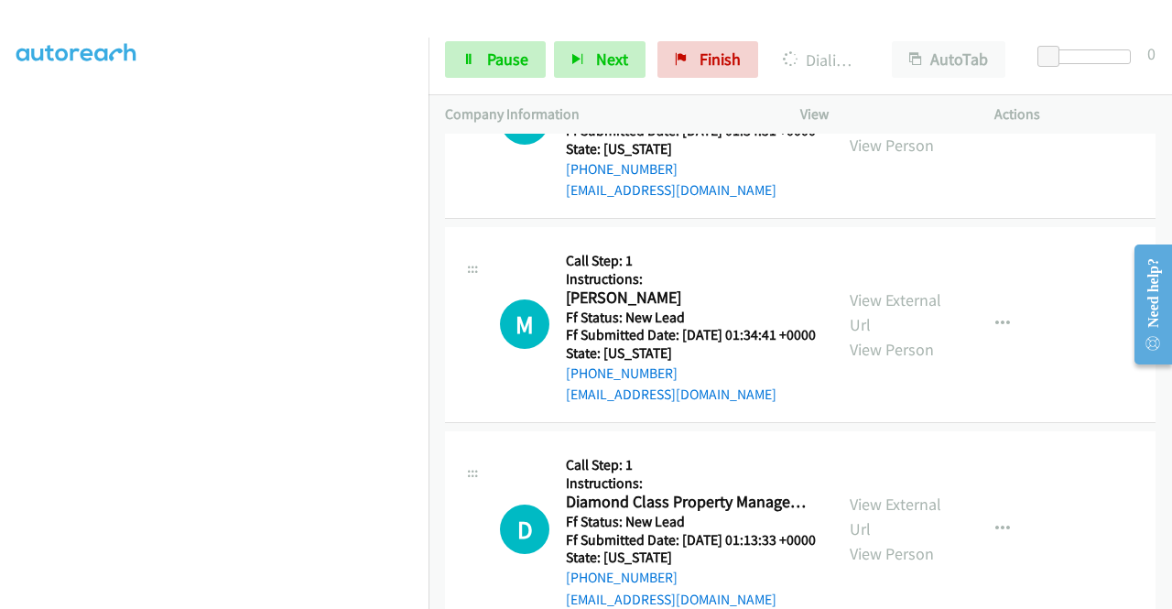
click at [906, 131] on link "View External Url" at bounding box center [896, 108] width 92 height 46
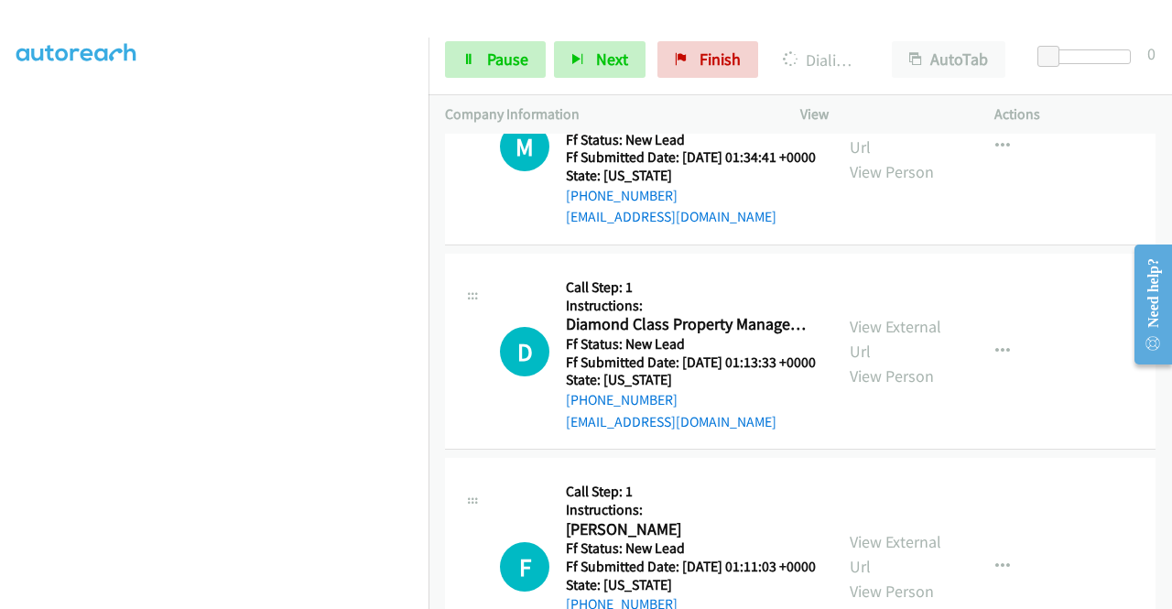
scroll to position [5494, 0]
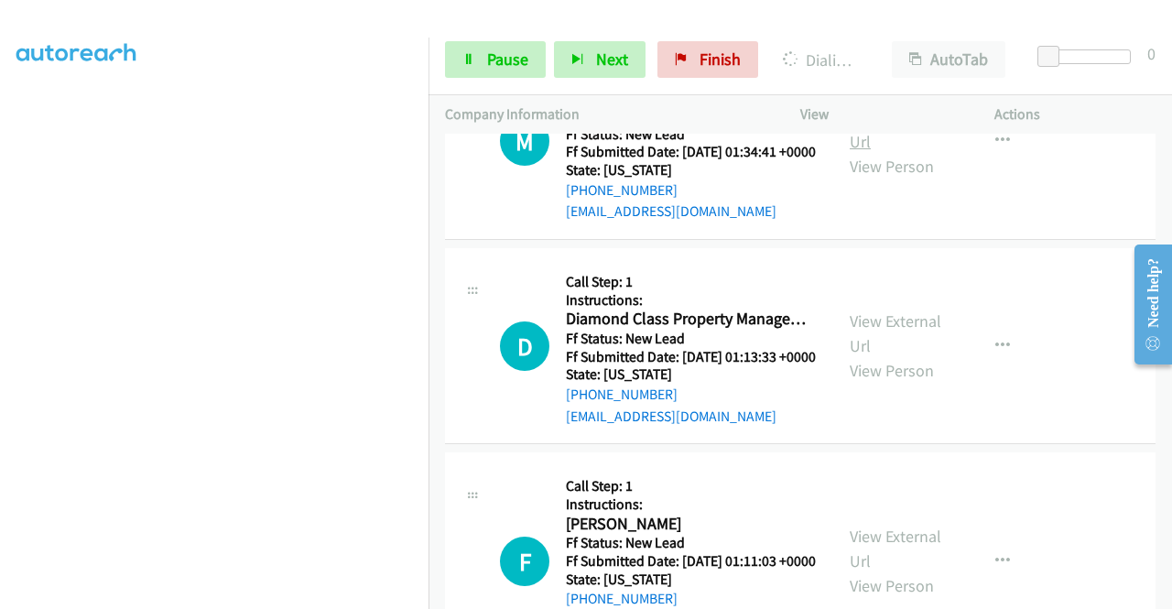
click at [875, 152] on link "View External Url" at bounding box center [896, 129] width 92 height 46
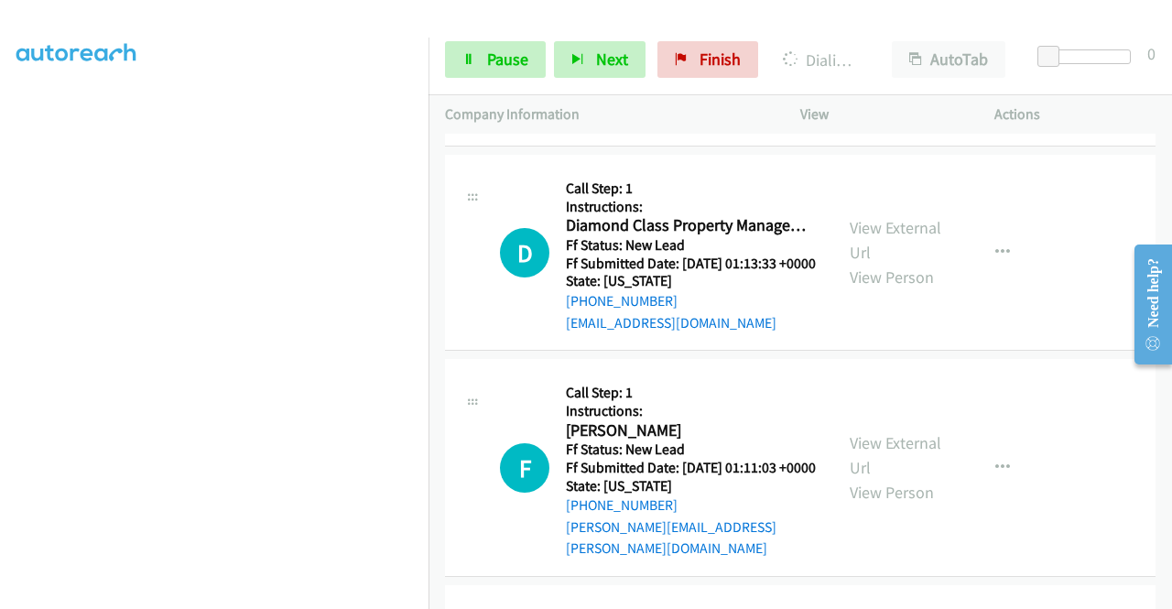
scroll to position [5677, 0]
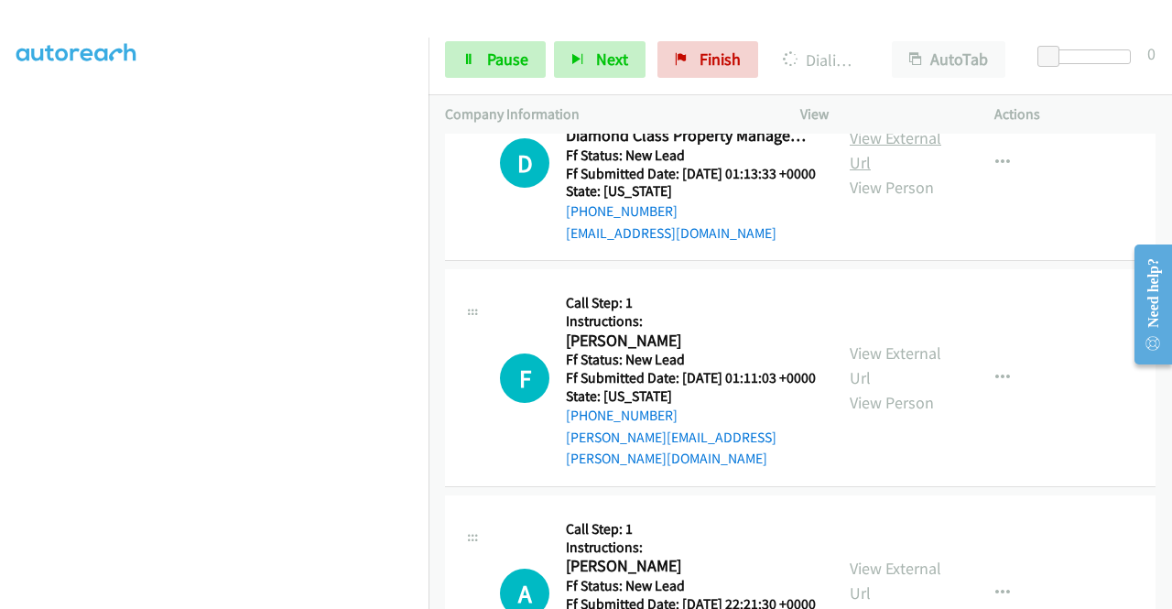
click at [890, 173] on link "View External Url" at bounding box center [896, 150] width 92 height 46
click at [648, 29] on div "Start Calls Pause Next Finish Dialing Sala Lam AutoTab AutoTab 0" at bounding box center [800, 60] width 743 height 71
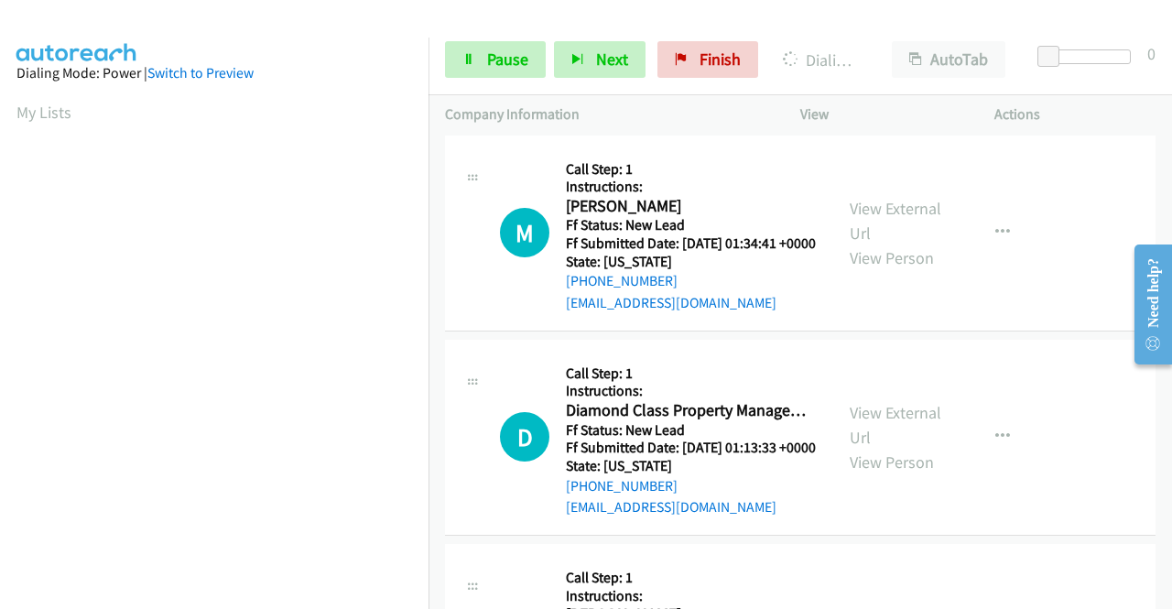
scroll to position [5258, 0]
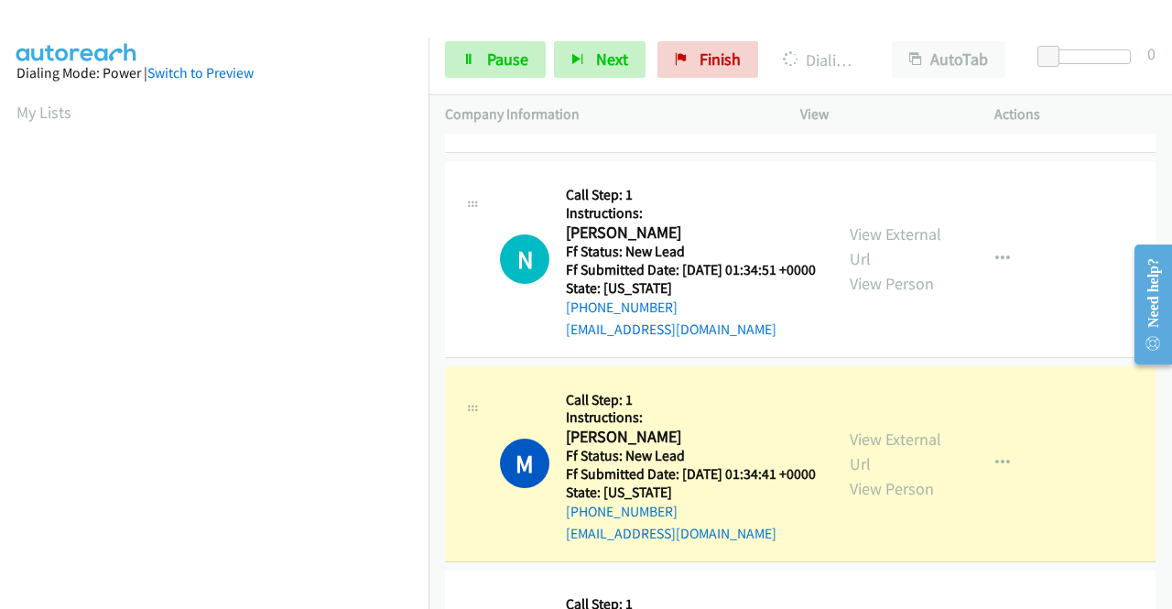
scroll to position [5239, 0]
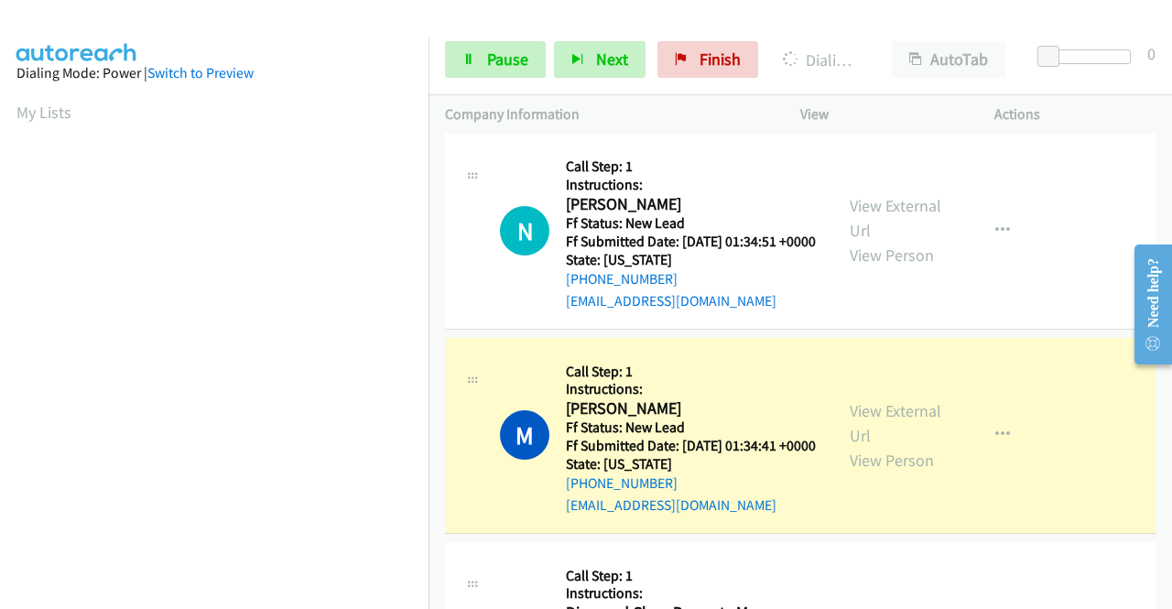
click at [619, 105] on link "Call was successful?" at bounding box center [627, 96] width 123 height 17
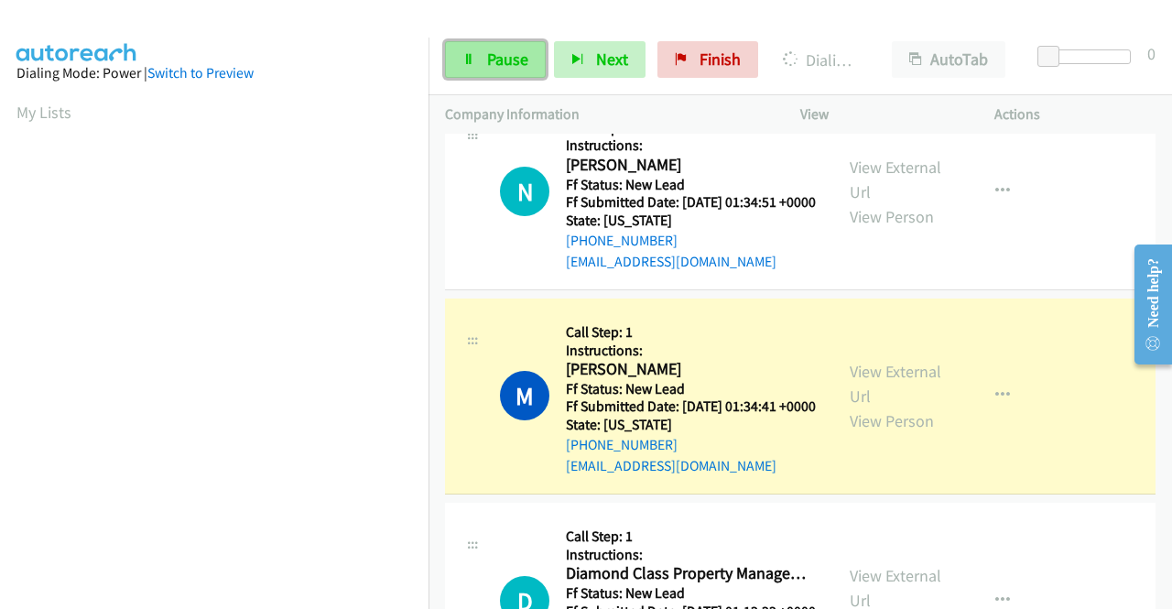
click at [511, 65] on span "Pause" at bounding box center [507, 59] width 41 height 21
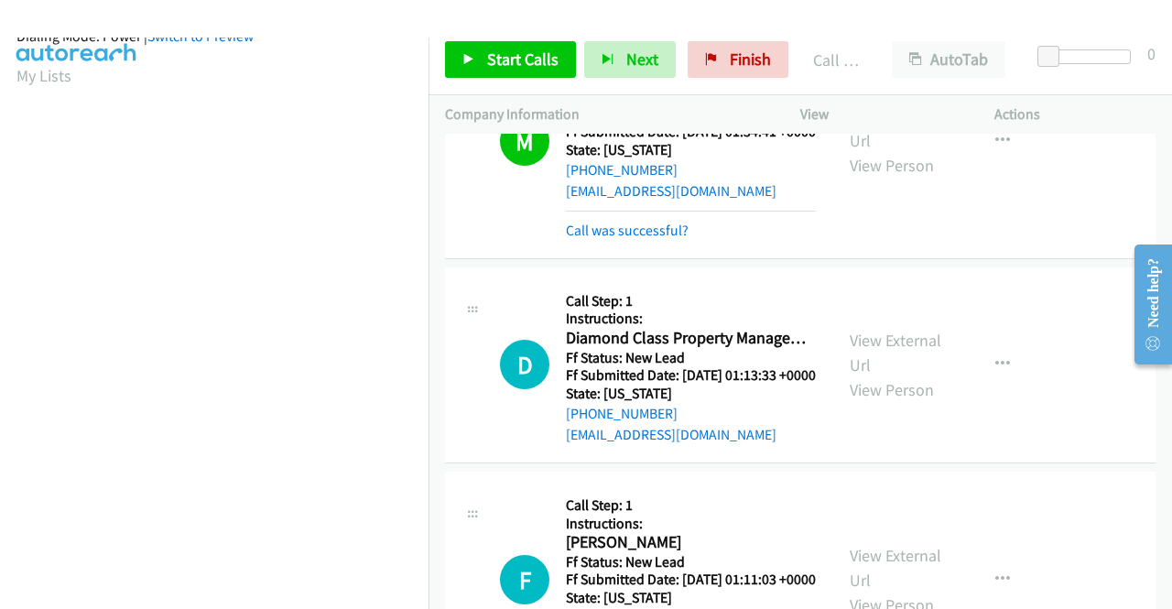
scroll to position [418, 0]
click at [1086, 112] on p "Actions" at bounding box center [1074, 114] width 161 height 22
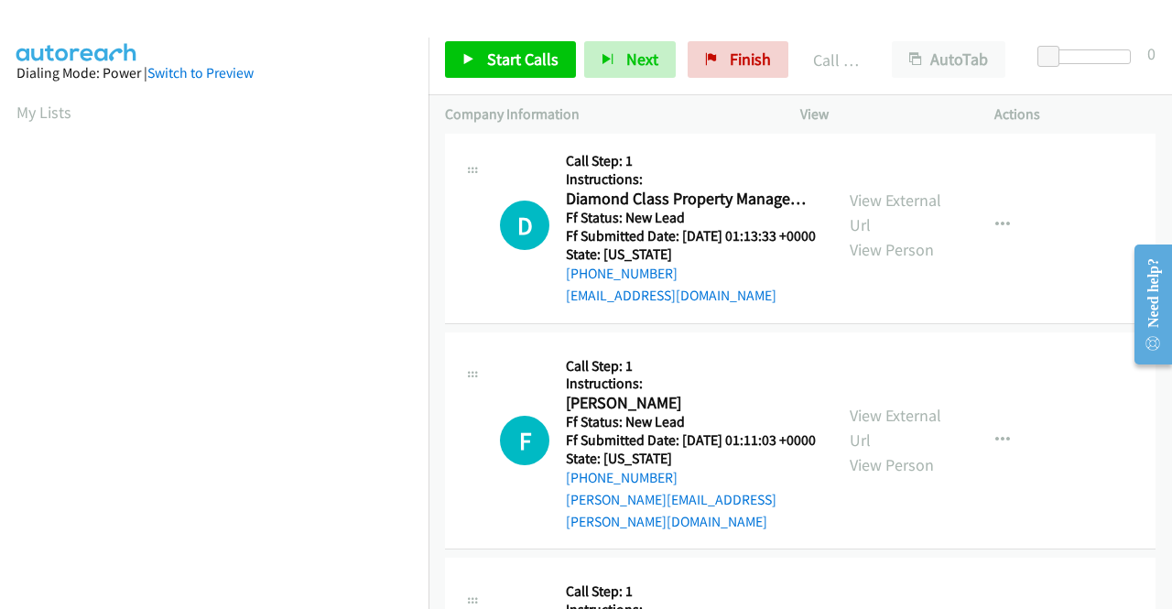
scroll to position [5697, 0]
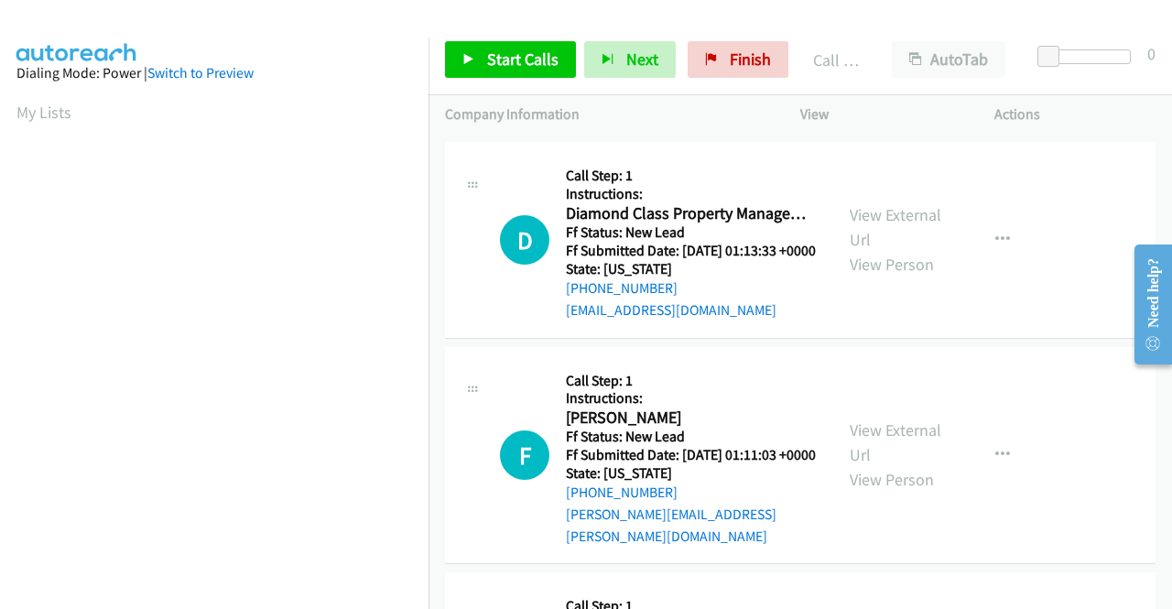
click at [656, 135] on div "M Callback Scheduled Call Step: 1 Instructions: [PERSON_NAME] America/New_York …" at bounding box center [800, 16] width 711 height 235
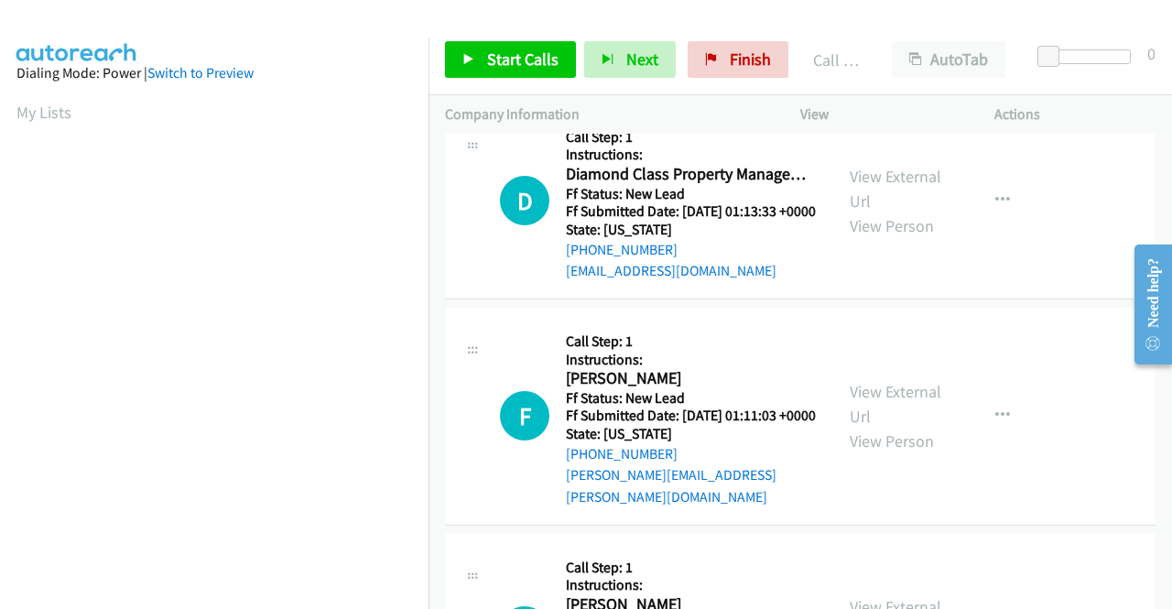
click at [664, 75] on link "Call was successful?" at bounding box center [627, 66] width 123 height 17
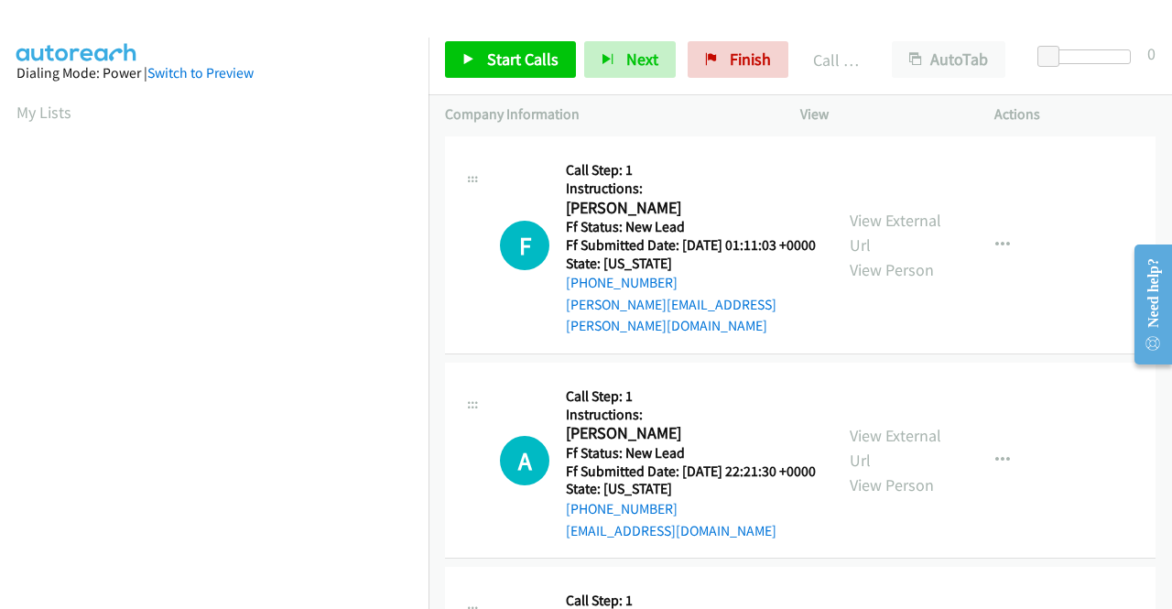
scroll to position [5952, 0]
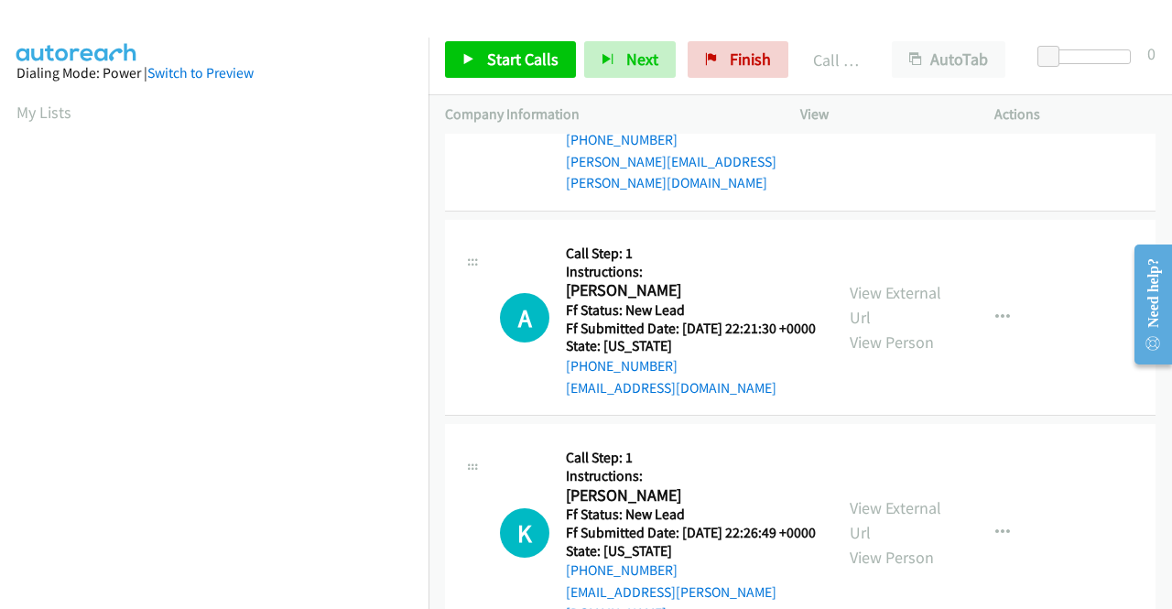
click at [884, 113] on link "View External Url" at bounding box center [896, 90] width 92 height 46
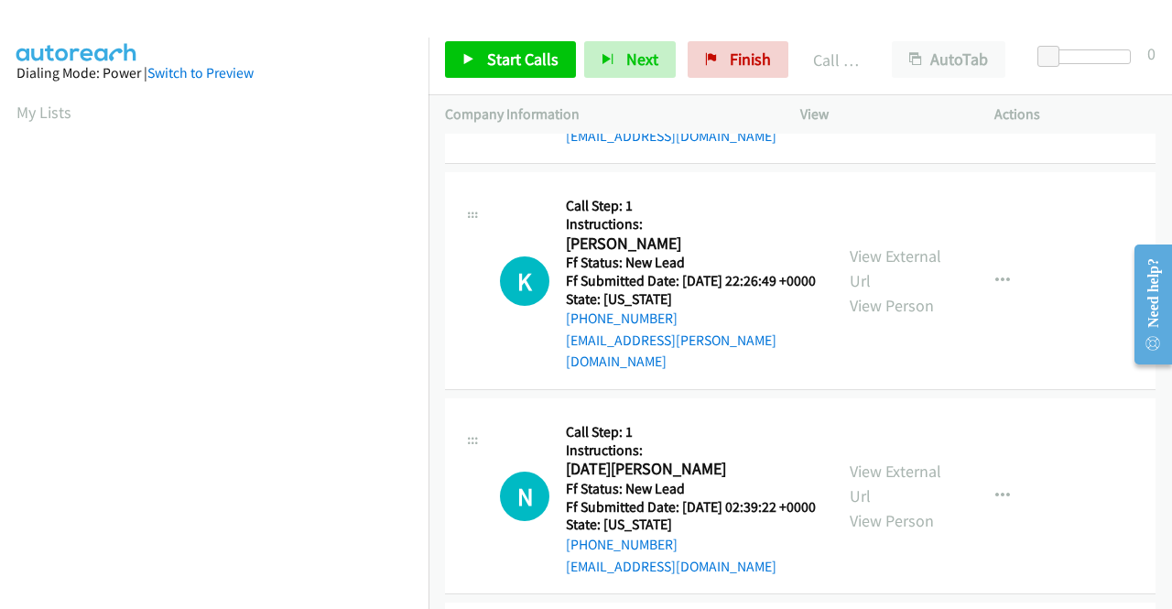
scroll to position [6227, 0]
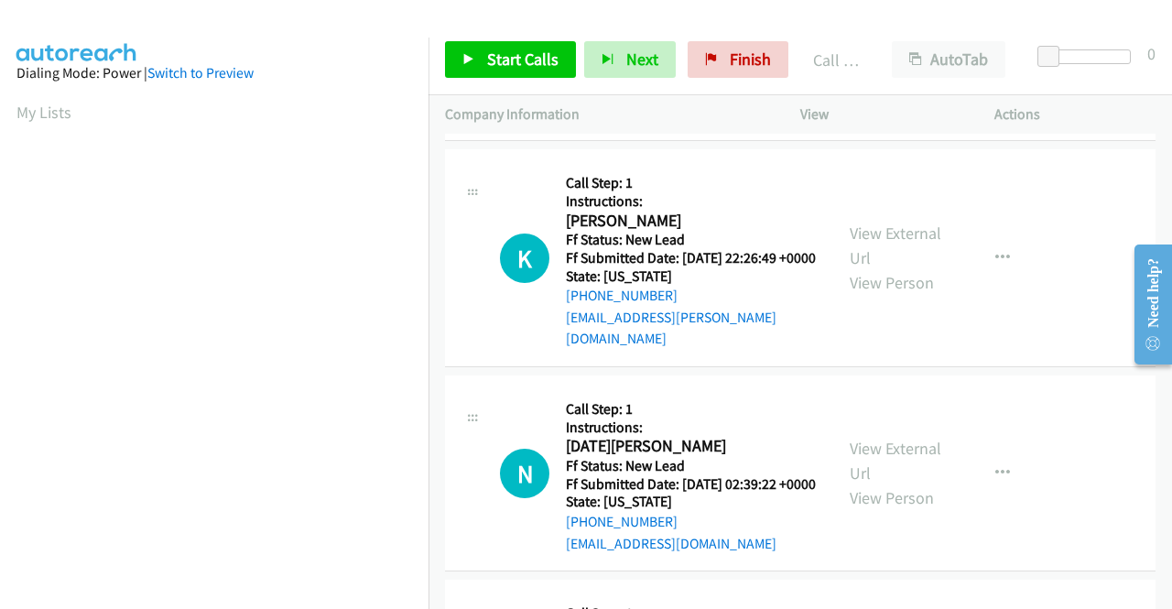
click at [899, 53] on link "View External Url" at bounding box center [896, 30] width 92 height 46
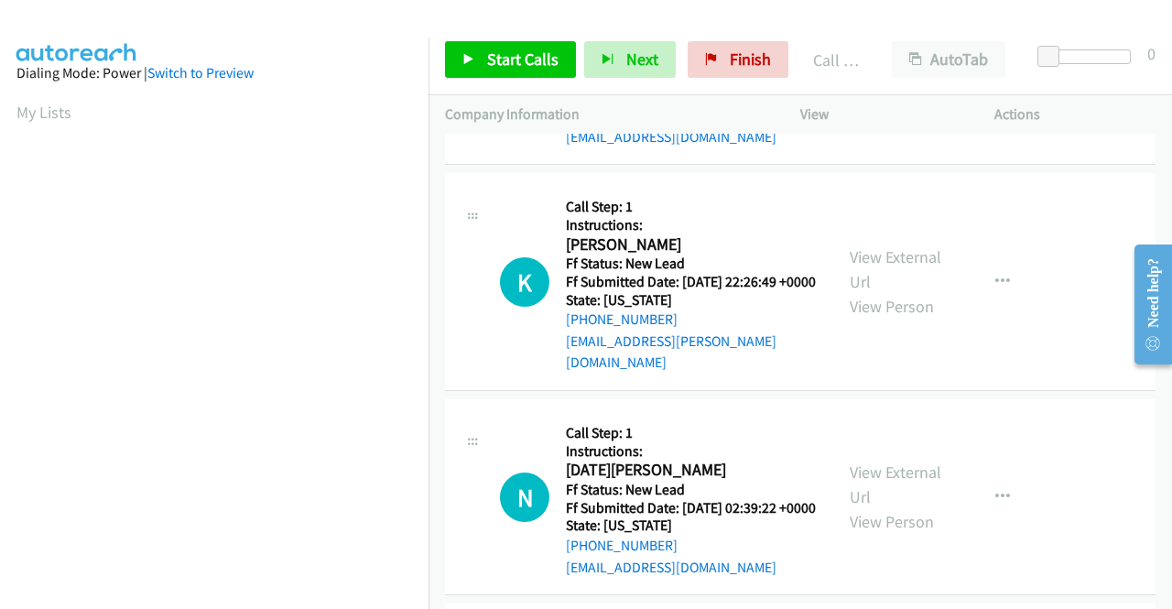
scroll to position [6319, 0]
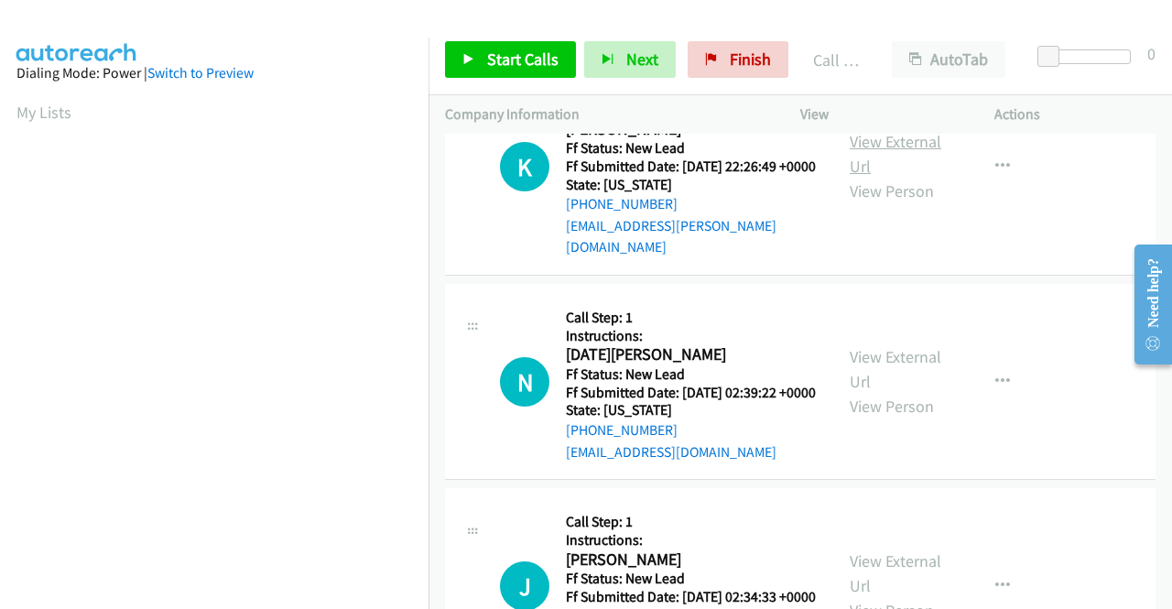
click at [929, 177] on link "View External Url" at bounding box center [896, 154] width 92 height 46
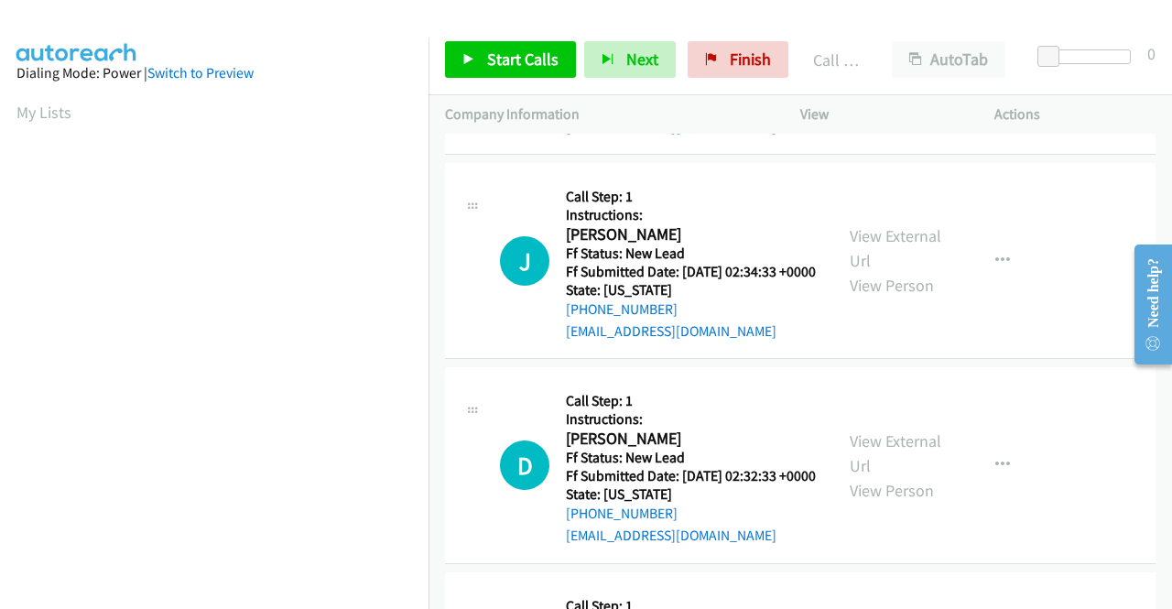
scroll to position [6685, 0]
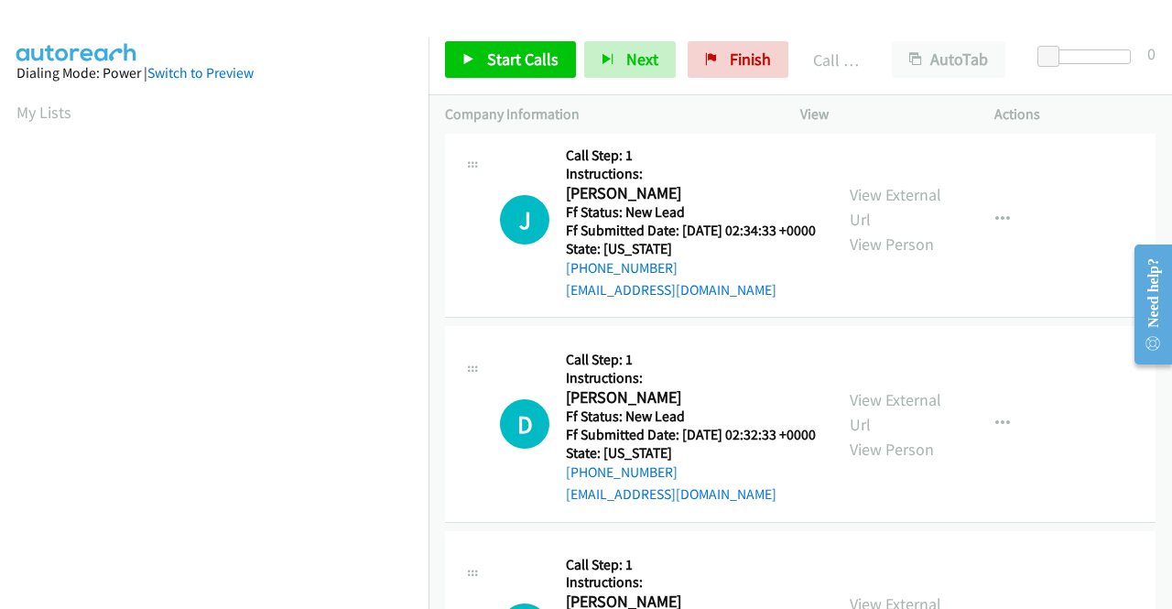
click at [887, 26] on link "View External Url" at bounding box center [896, 3] width 92 height 46
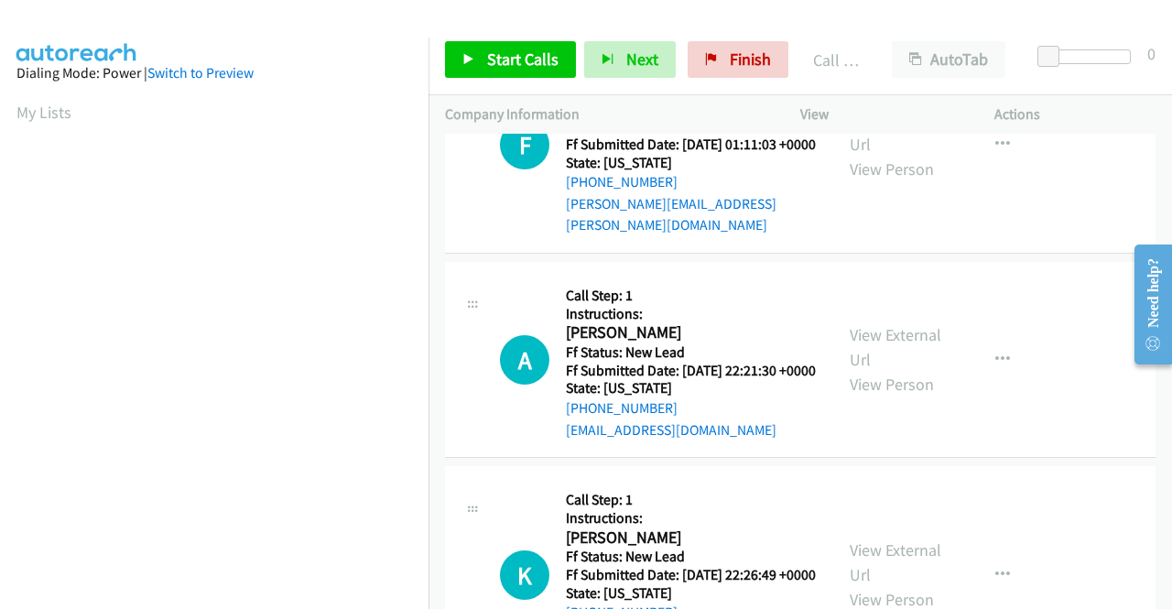
scroll to position [5952, 0]
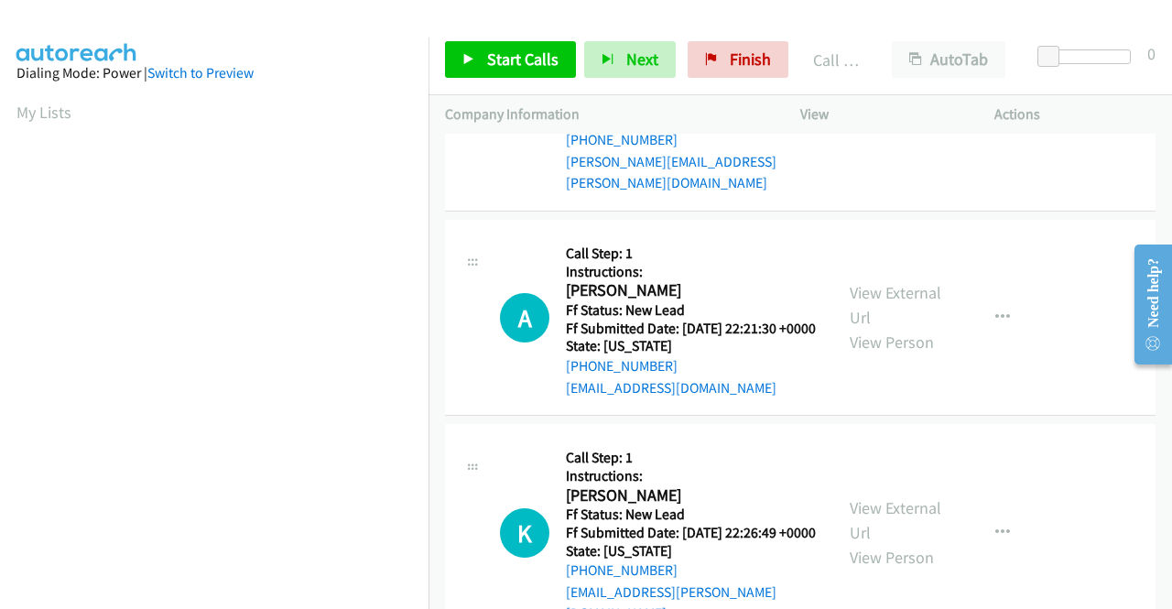
drag, startPoint x: 502, startPoint y: 33, endPoint x: 502, endPoint y: 43, distance: 10.1
click at [502, 33] on div "Start Calls Pause Next Finish Call Completed AutoTab AutoTab 0" at bounding box center [800, 60] width 743 height 71
click at [509, 62] on span "Start Calls" at bounding box center [522, 59] width 71 height 21
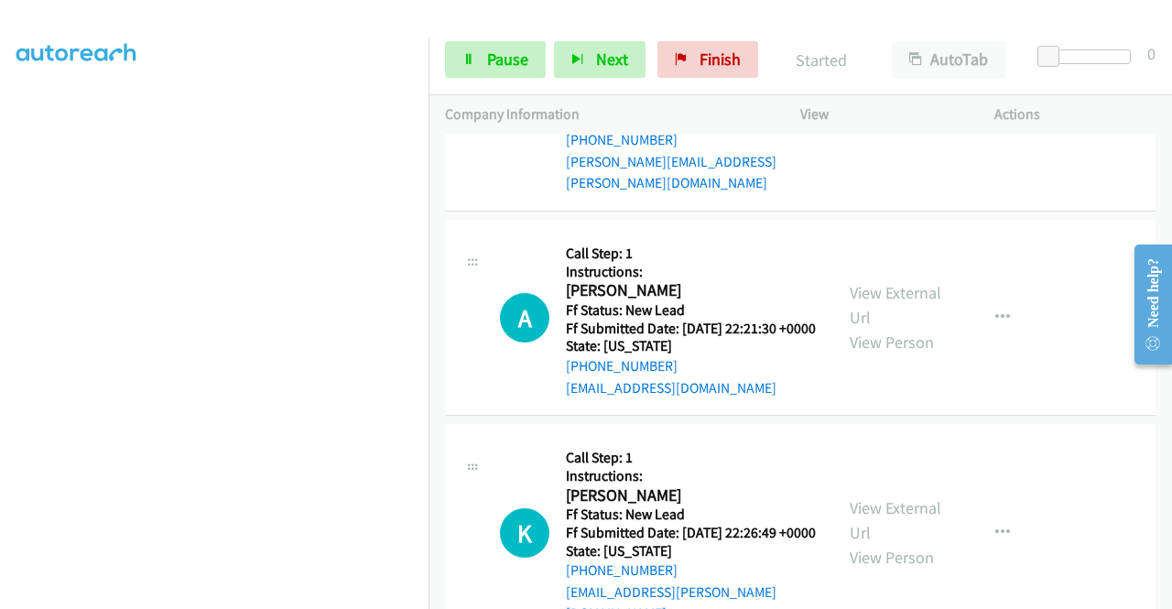
scroll to position [403, 0]
click at [488, 61] on span "Pause" at bounding box center [507, 59] width 41 height 21
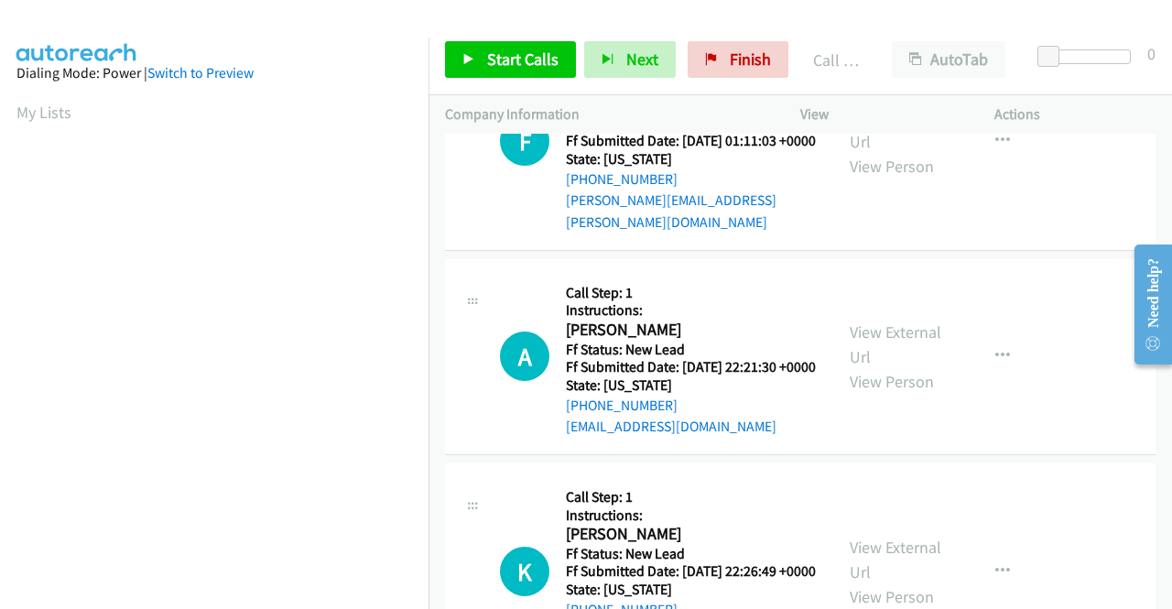
scroll to position [418, 0]
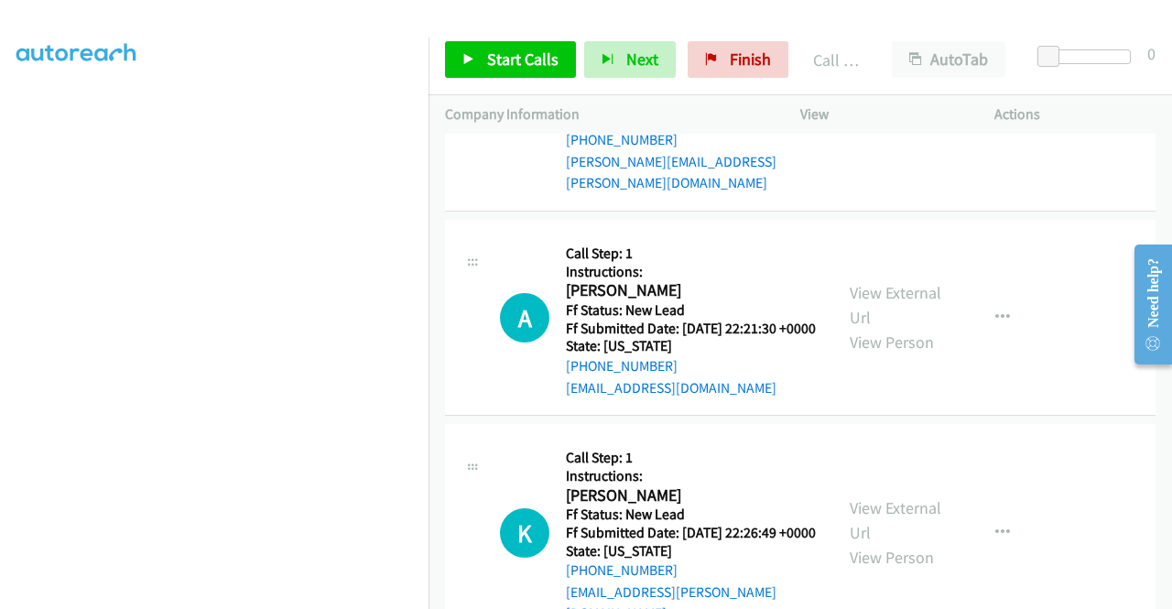
click at [666, 212] on div "F Callback Scheduled Call Step: 1 Instructions: [PERSON_NAME] America/New_York …" at bounding box center [800, 103] width 711 height 218
click at [516, 61] on span "Start Calls" at bounding box center [522, 59] width 71 height 21
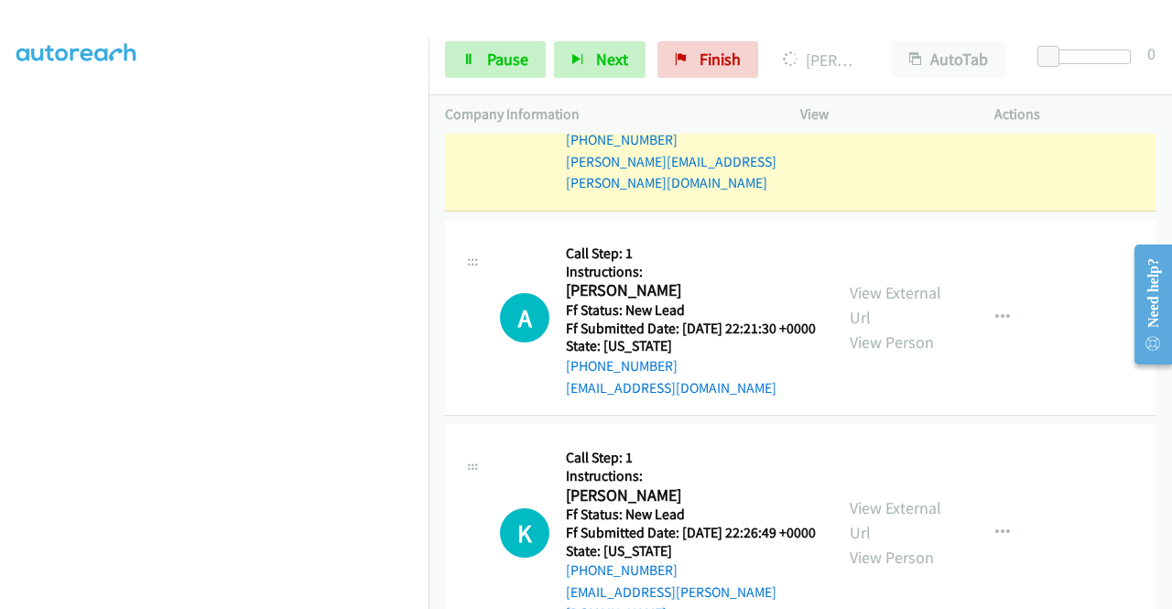
scroll to position [0, 0]
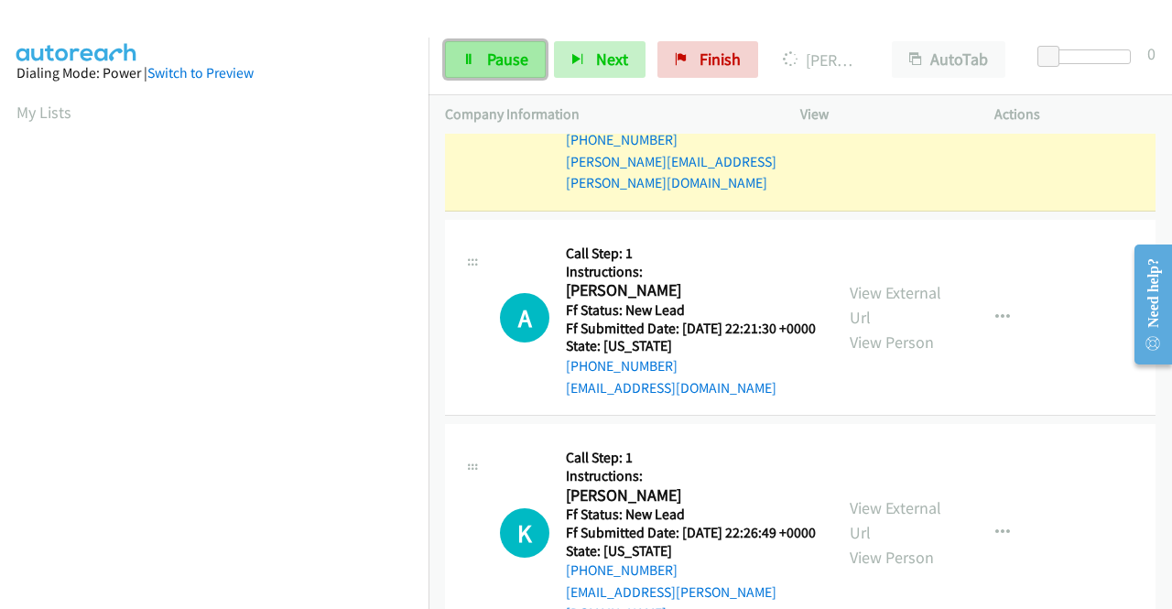
click at [483, 71] on link "Pause" at bounding box center [495, 59] width 101 height 37
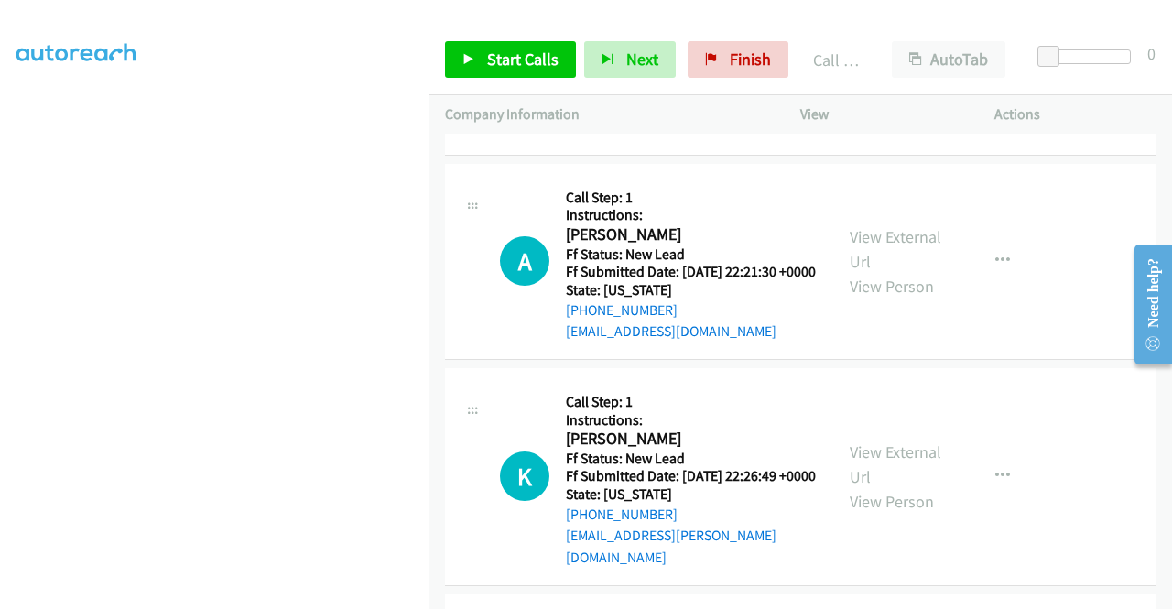
scroll to position [6136, 0]
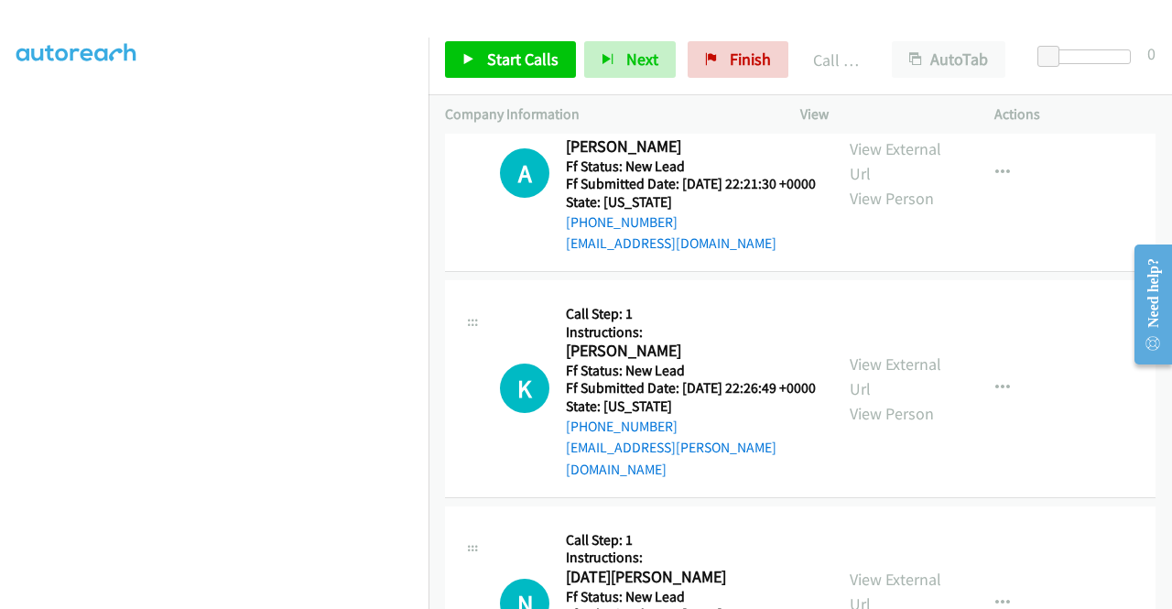
click at [660, 48] on link "Call was successful?" at bounding box center [627, 38] width 123 height 17
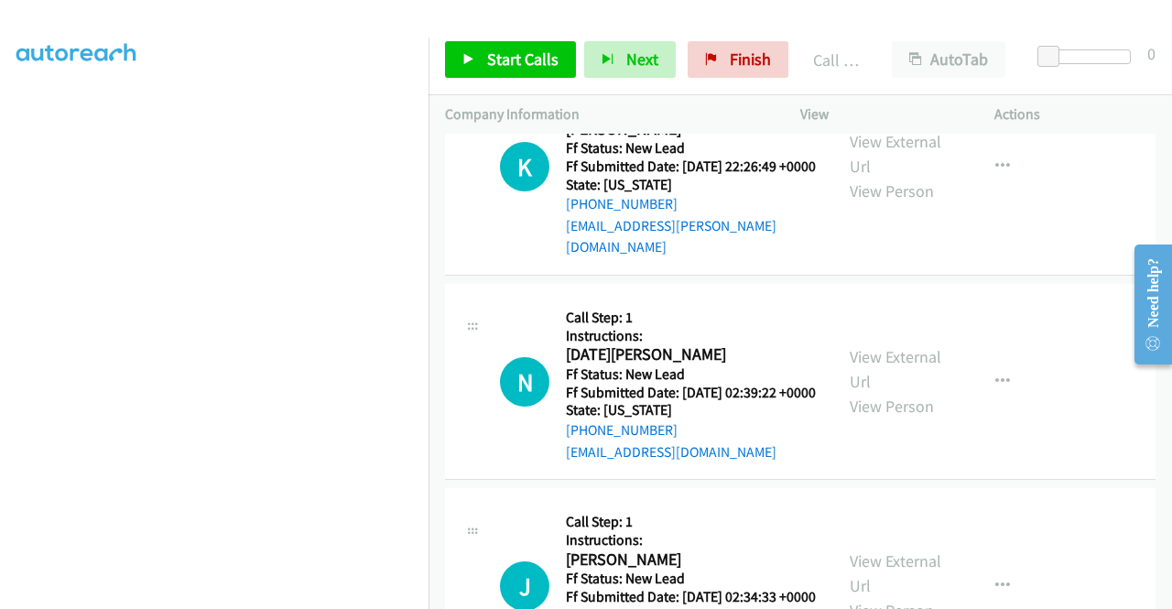
scroll to position [326, 0]
click at [518, 58] on span "Start Calls" at bounding box center [522, 59] width 71 height 21
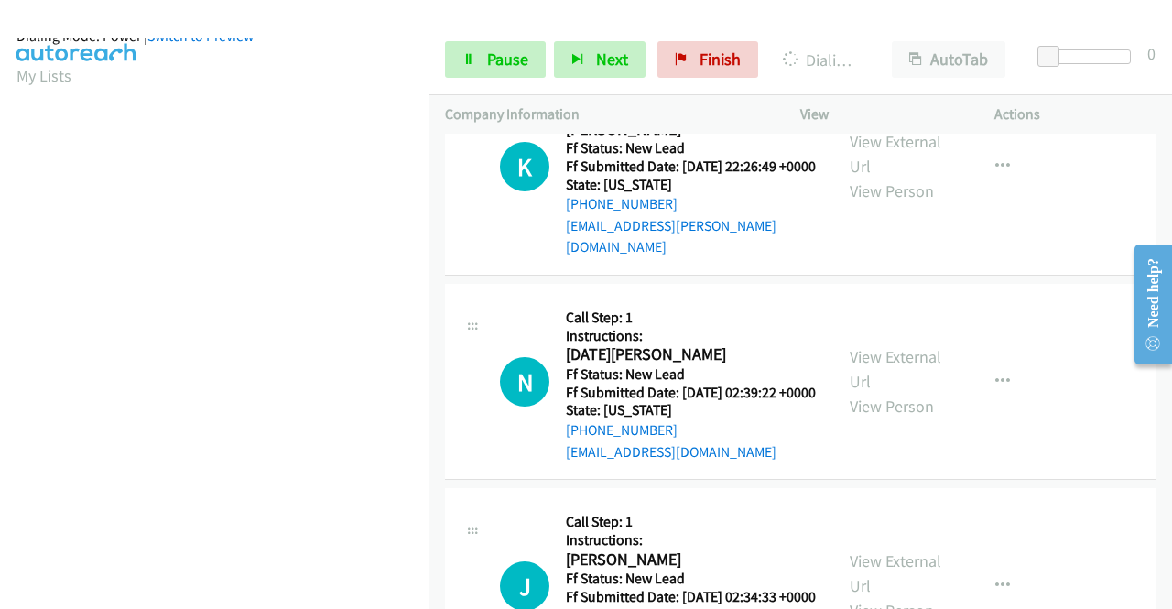
scroll to position [418, 0]
click at [1091, 108] on p "Actions" at bounding box center [1074, 114] width 161 height 22
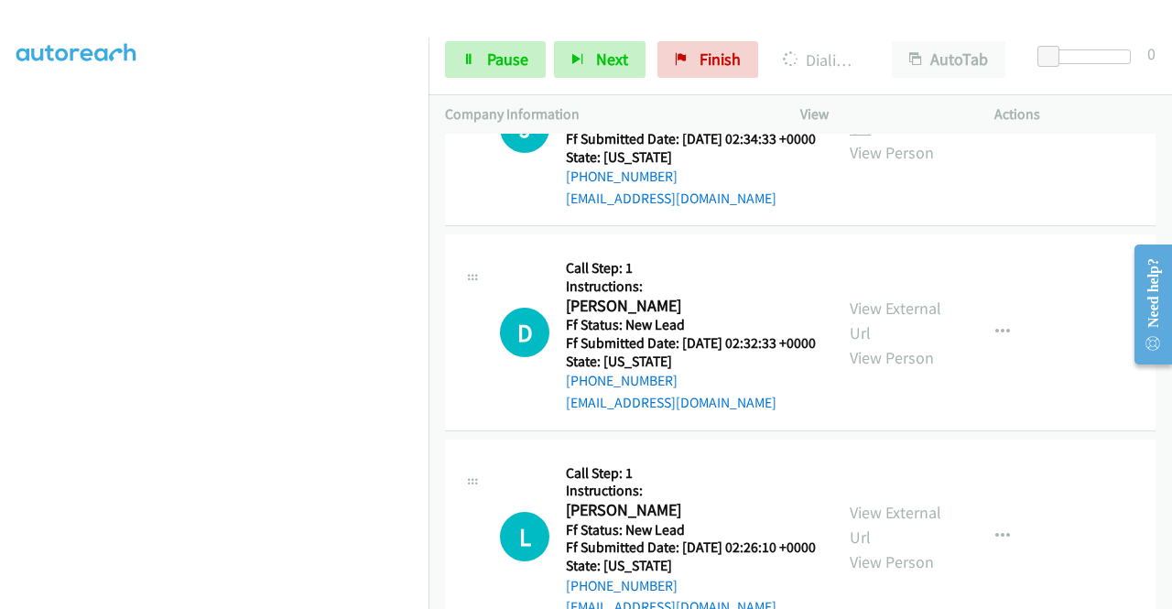
scroll to position [6868, 0]
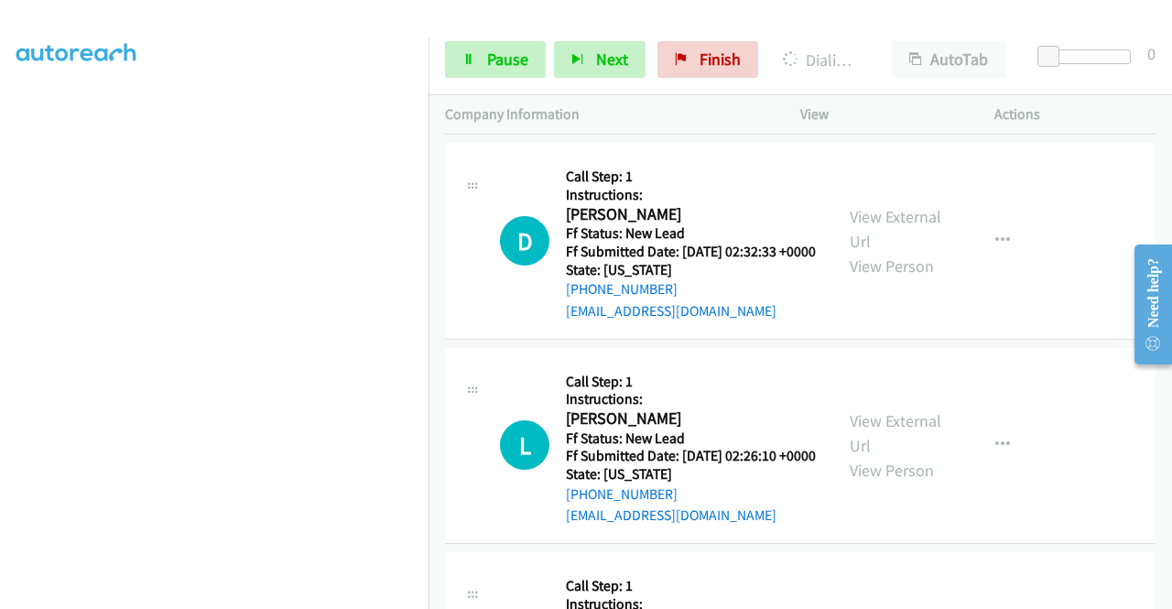
click at [917, 47] on link "View External Url" at bounding box center [896, 24] width 92 height 46
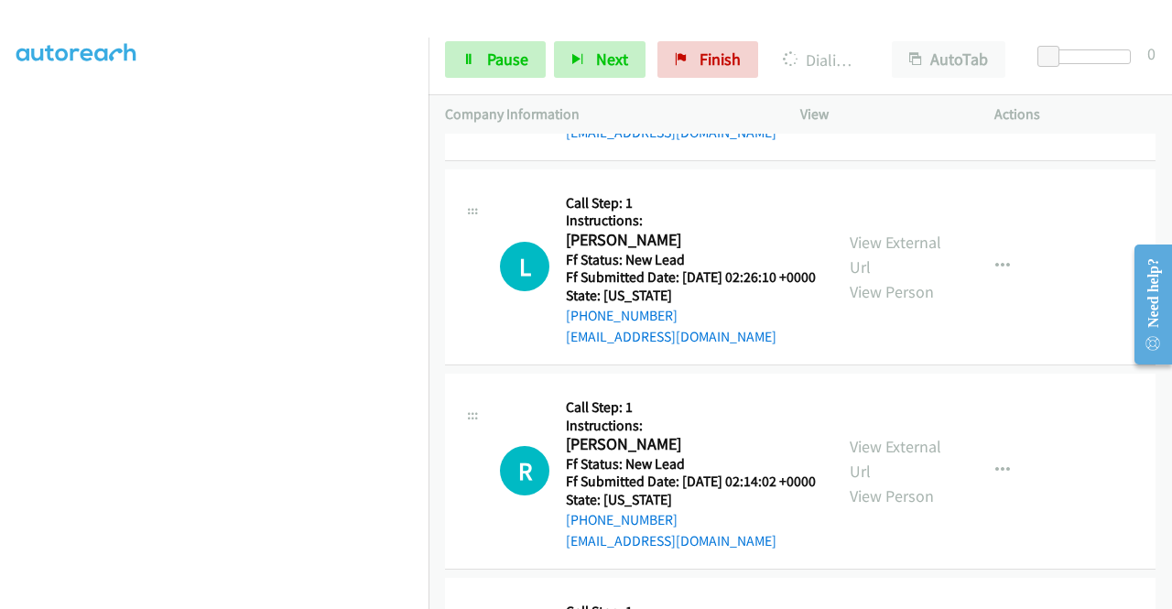
scroll to position [7051, 0]
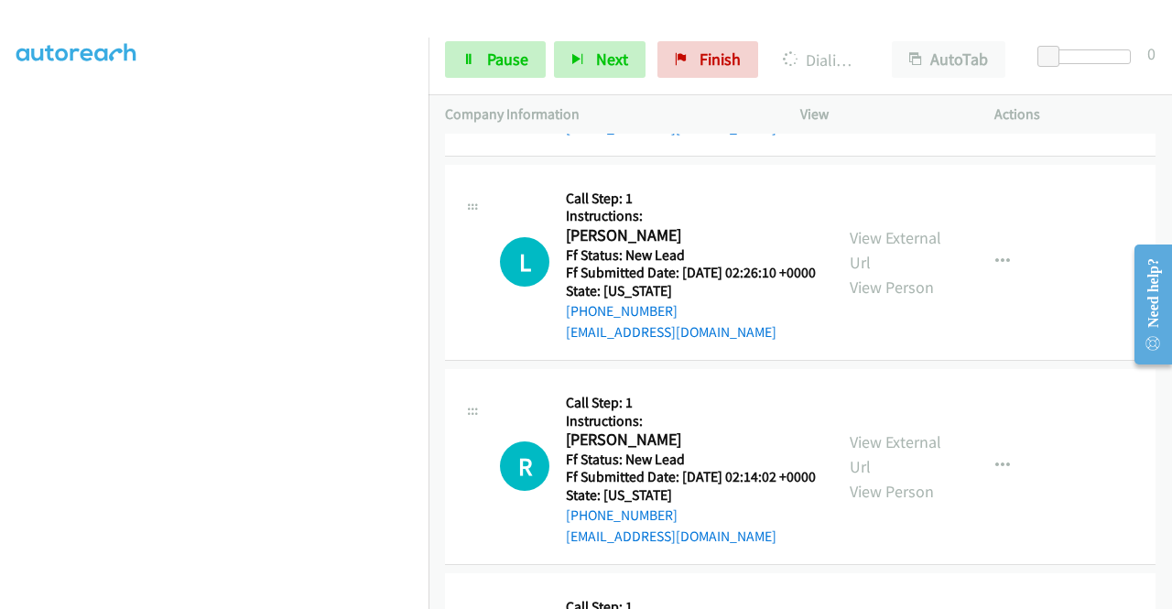
click at [890, 69] on link "View External Url" at bounding box center [896, 46] width 92 height 46
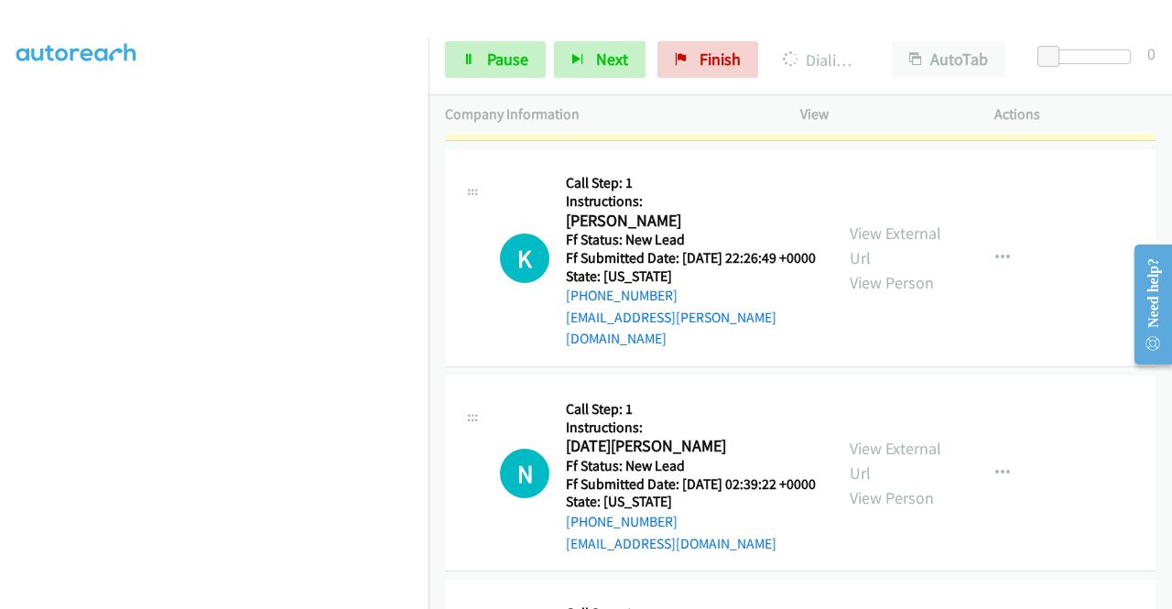
scroll to position [143, 0]
drag, startPoint x: 494, startPoint y: 54, endPoint x: 577, endPoint y: 4, distance: 96.6
click at [496, 54] on span "Pause" at bounding box center [507, 59] width 41 height 21
